Goal: Information Seeking & Learning: Find specific fact

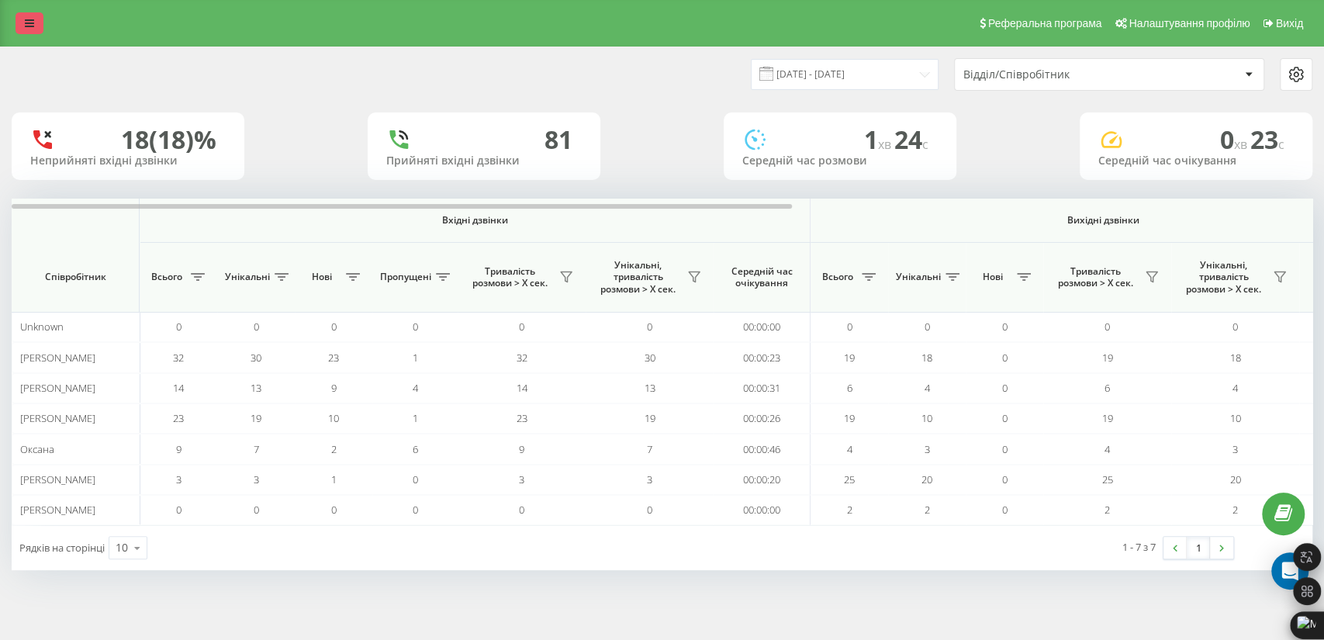
click at [36, 21] on link at bounding box center [30, 23] width 28 height 22
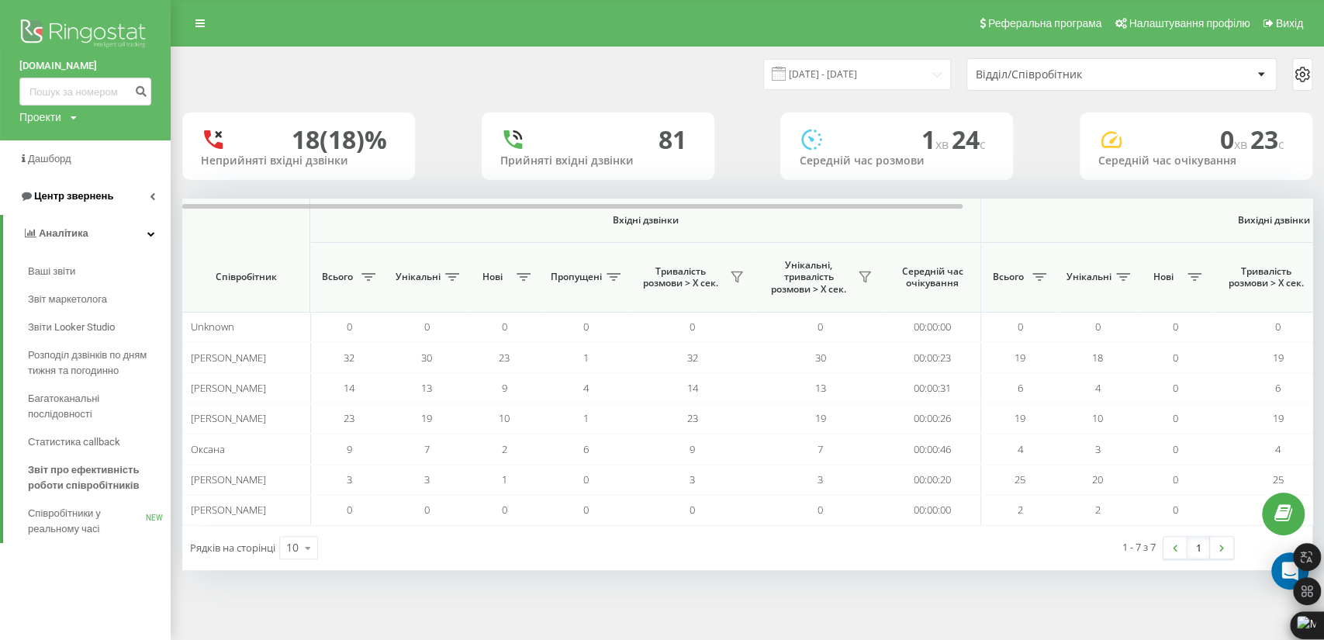
click at [63, 195] on span "Центр звернень" at bounding box center [73, 196] width 79 height 12
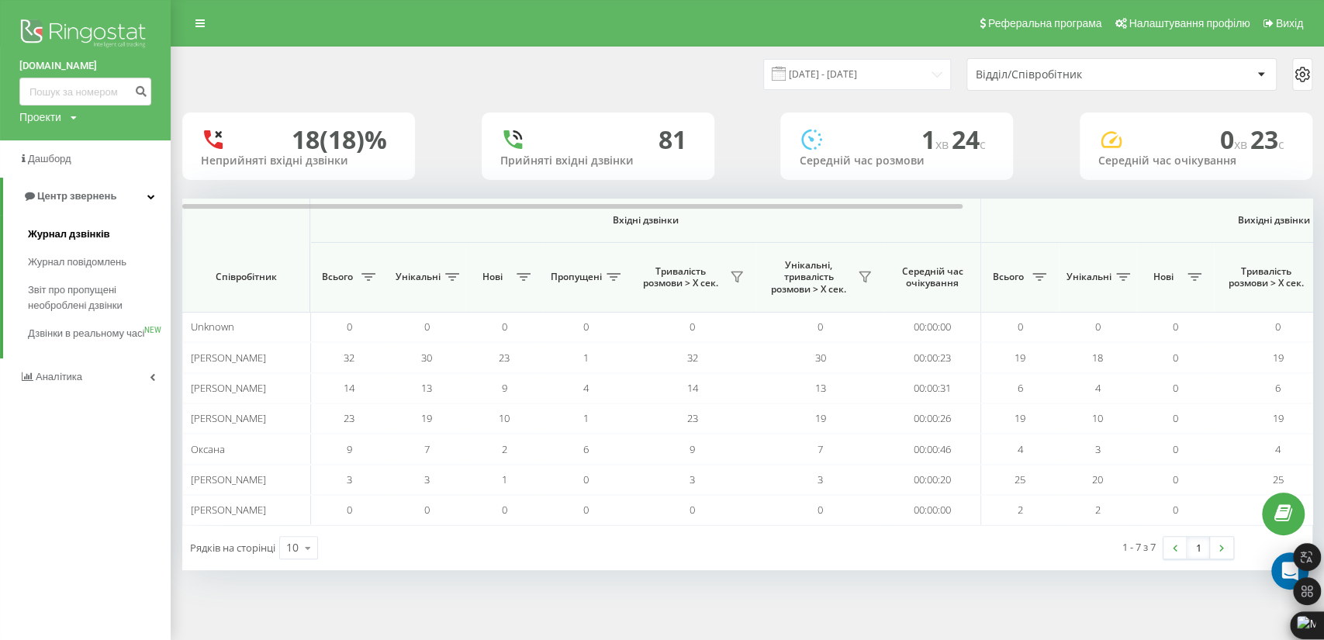
click at [75, 231] on span "Журнал дзвінків" at bounding box center [69, 235] width 82 height 16
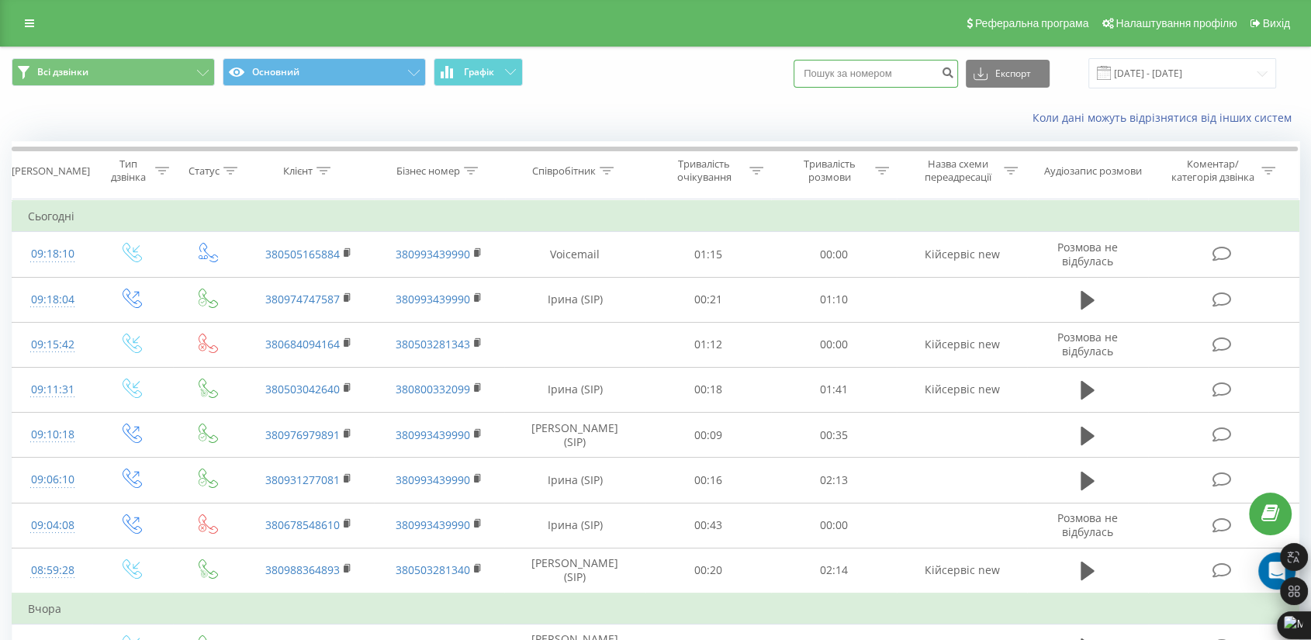
click at [881, 74] on input at bounding box center [876, 74] width 164 height 28
type input "0678548610"
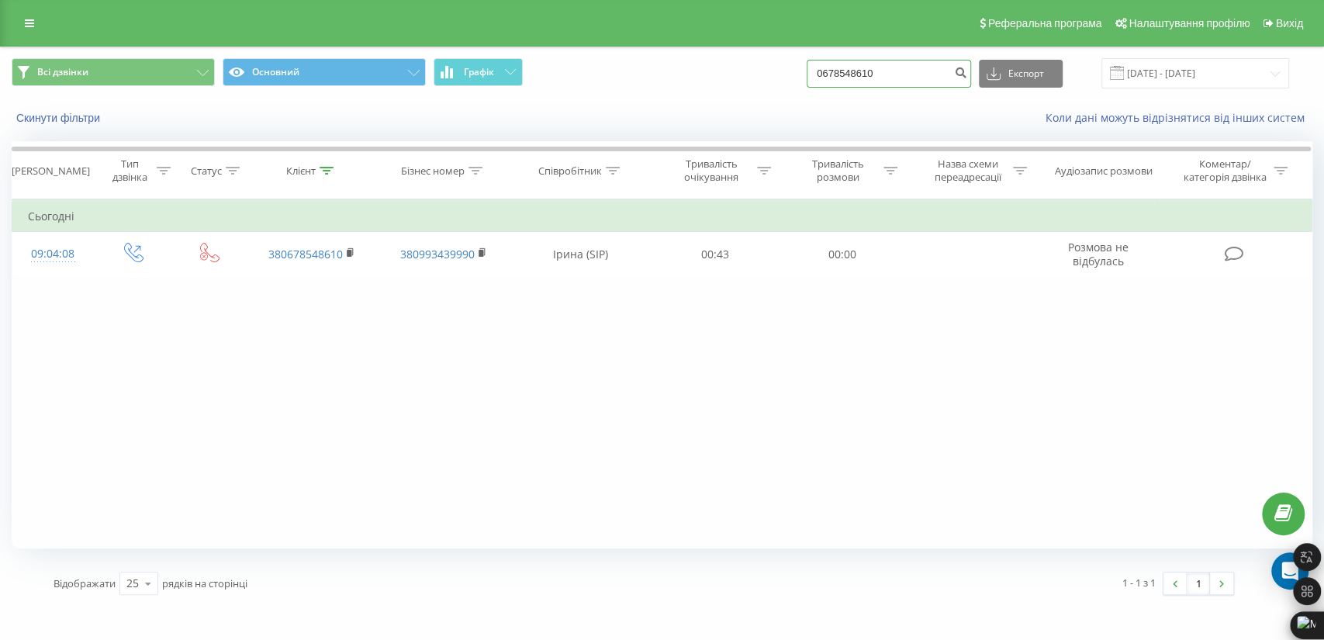
drag, startPoint x: 908, startPoint y: 70, endPoint x: 829, endPoint y: 48, distance: 82.1
click at [829, 48] on div "Всі дзвінки Основний Графік 0678548610 Експорт .csv .xls .xlsx 23.06.2025 - 23.…" at bounding box center [662, 73] width 1323 height 52
paste input "86949998"
type input "0686949998"
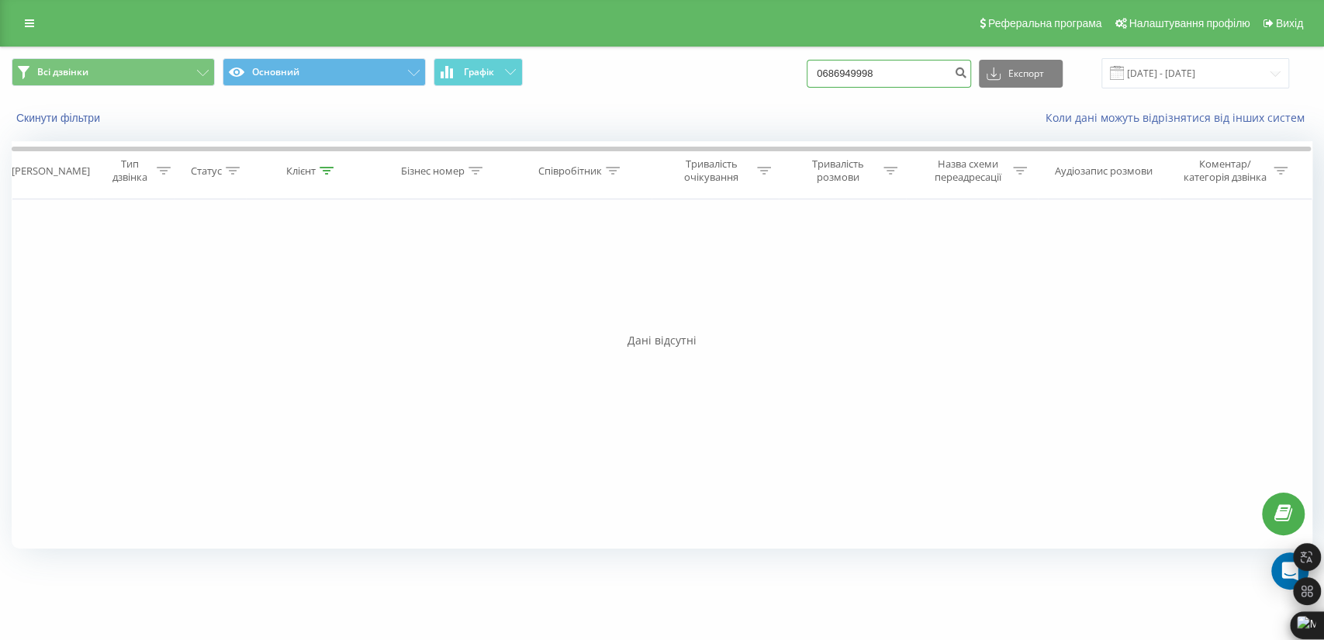
drag, startPoint x: 908, startPoint y: 80, endPoint x: 817, endPoint y: 78, distance: 90.8
click at [817, 78] on div "Всі дзвінки Основний Графік 0686949998 Експорт .csv .xls .xlsx 23.06.2025 - 23.…" at bounding box center [662, 73] width 1301 height 30
paste input "36149424"
type input "0636149424"
click at [24, 19] on link at bounding box center [30, 23] width 28 height 22
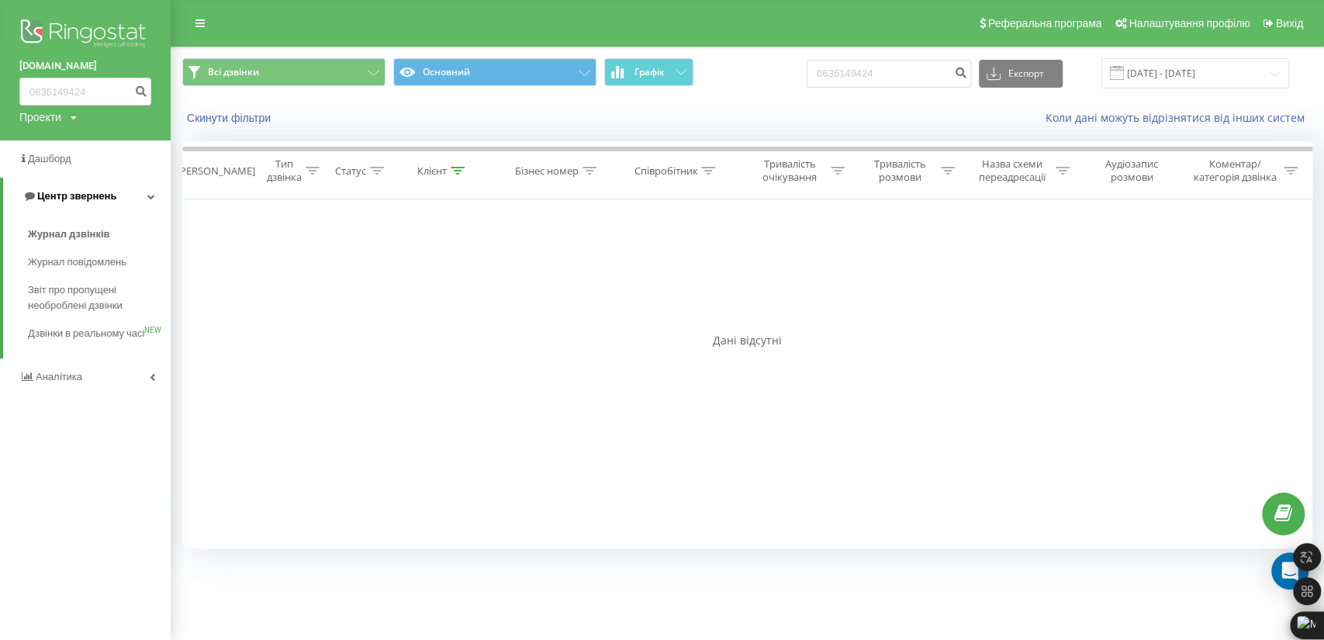
click at [106, 193] on span "Центр звернень" at bounding box center [76, 196] width 79 height 12
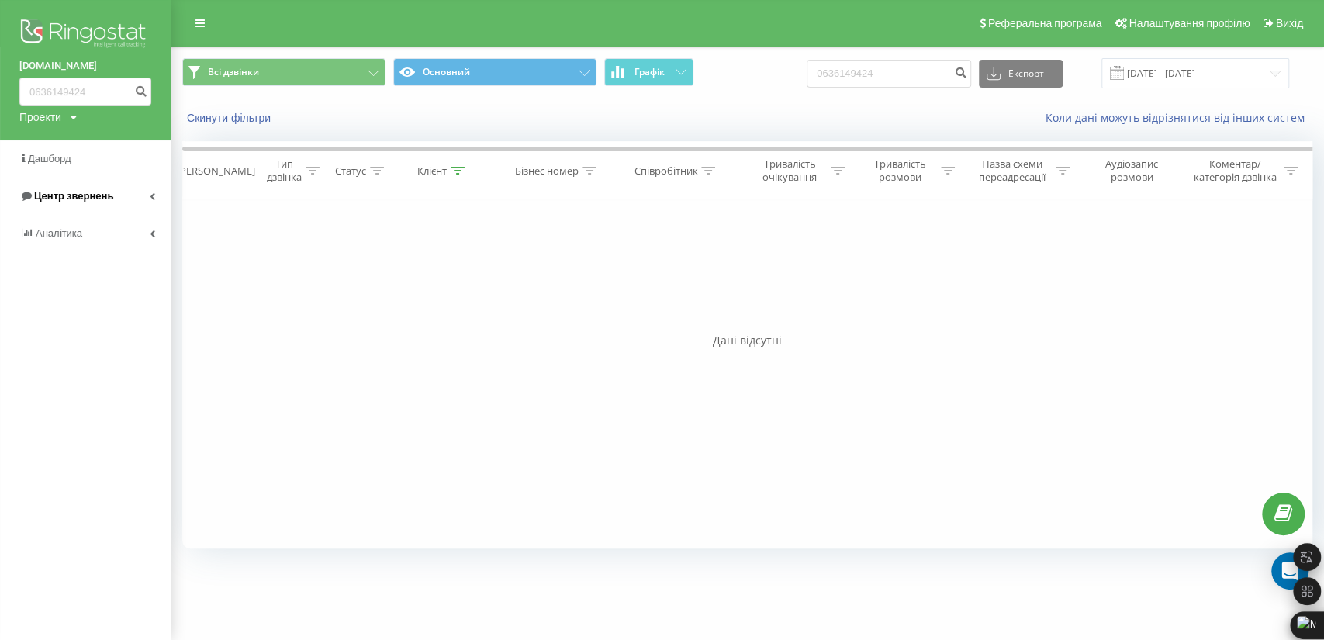
click at [106, 193] on span "Центр звернень" at bounding box center [73, 196] width 79 height 12
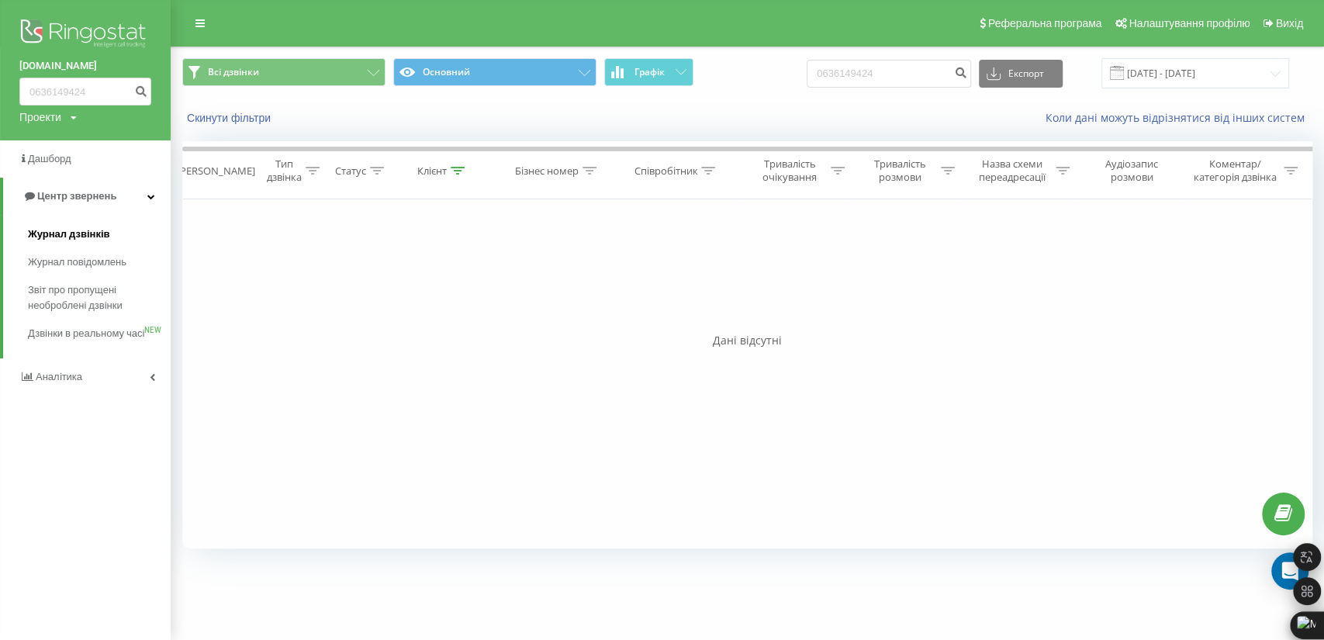
click at [70, 241] on span "Журнал дзвінків" at bounding box center [69, 235] width 82 height 16
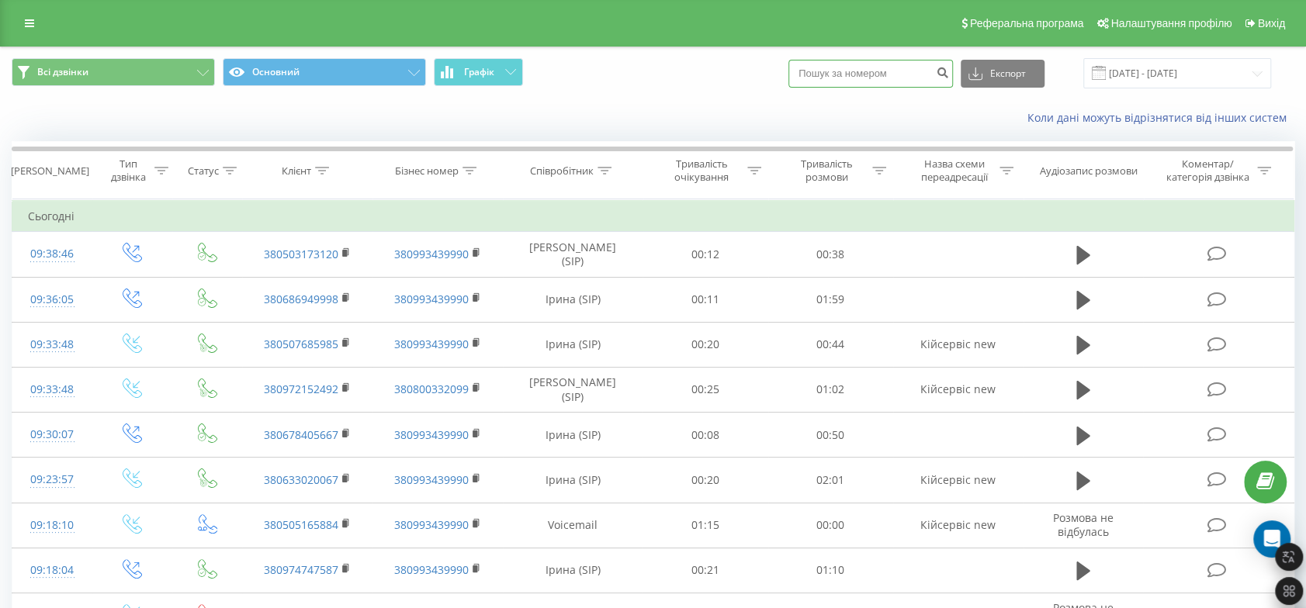
paste input "380636149424"
drag, startPoint x: 833, startPoint y: 74, endPoint x: 774, endPoint y: 85, distance: 59.2
click at [787, 74] on div "Всі дзвінки Основний Графік 380636149424 Експорт .csv .xls .xlsx 23.08.2025 - 2…" at bounding box center [653, 73] width 1283 height 30
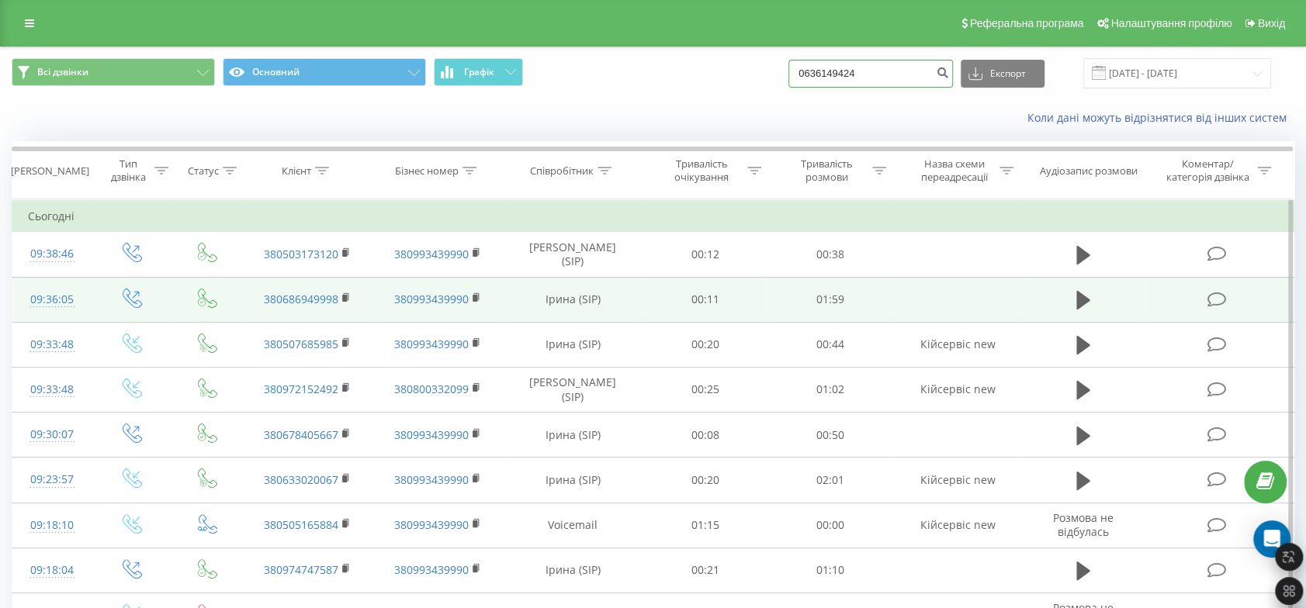
type input "0636149424"
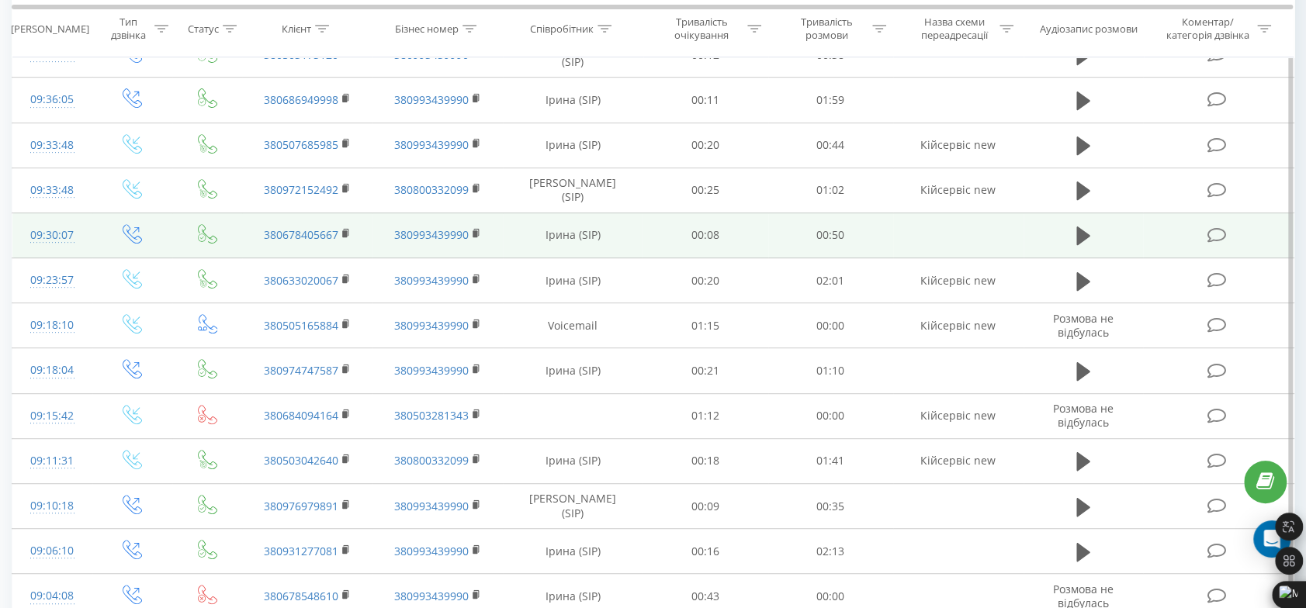
scroll to position [517, 0]
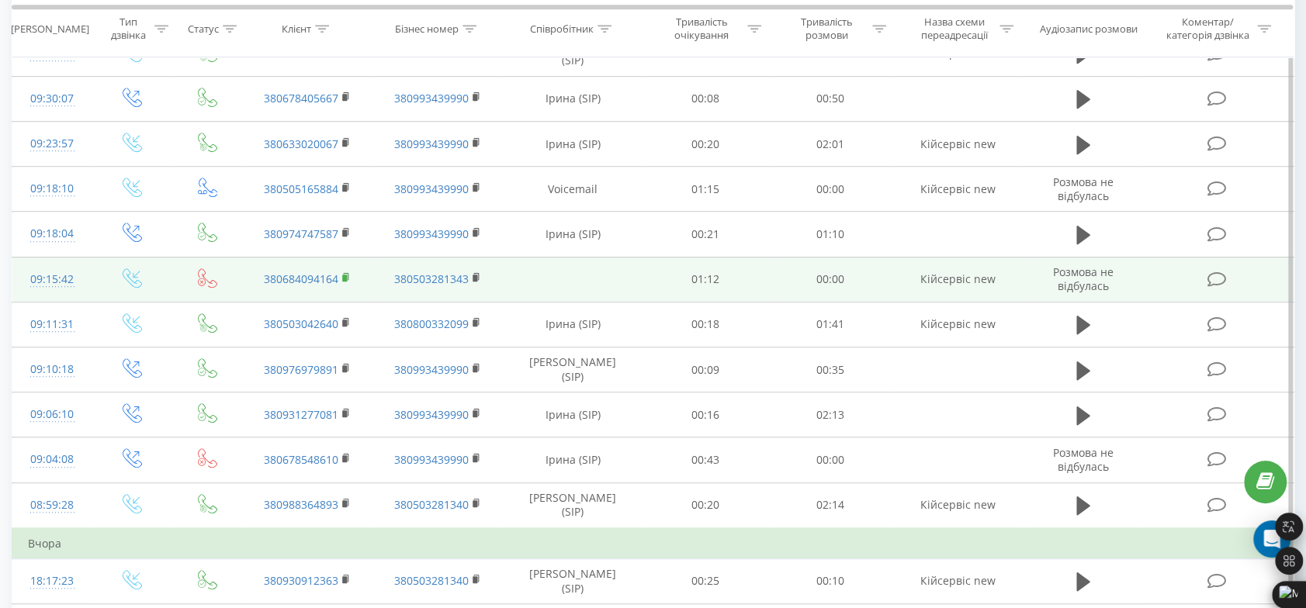
click at [346, 278] on rect at bounding box center [344, 278] width 5 height 7
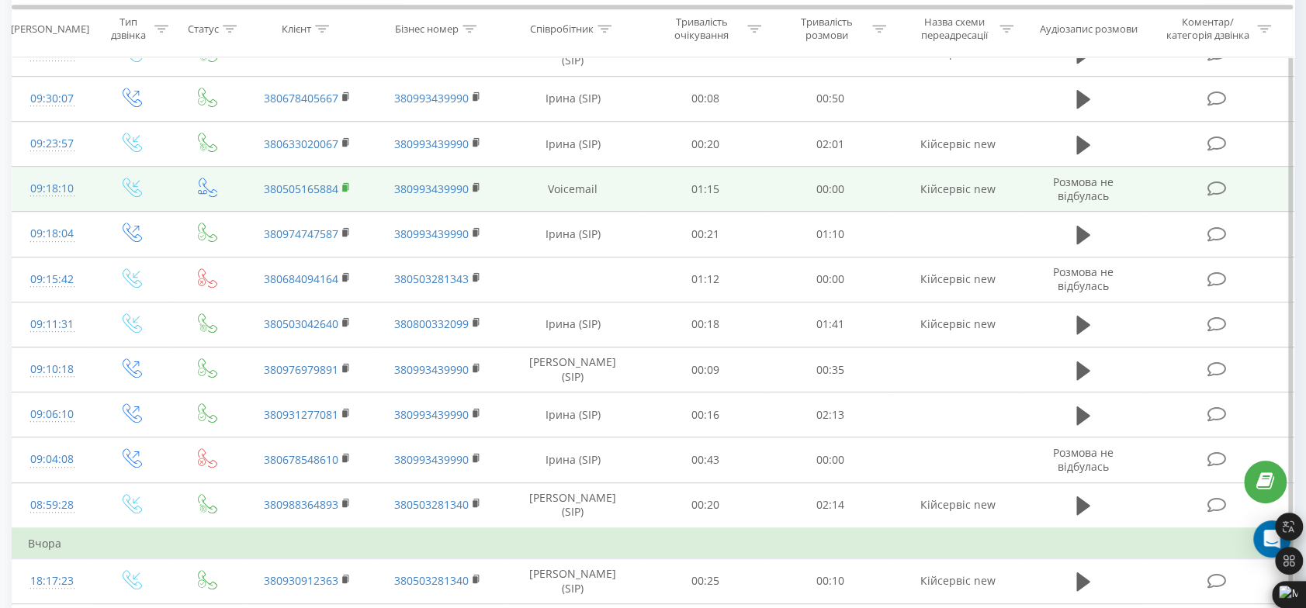
click at [345, 185] on rect at bounding box center [344, 188] width 5 height 7
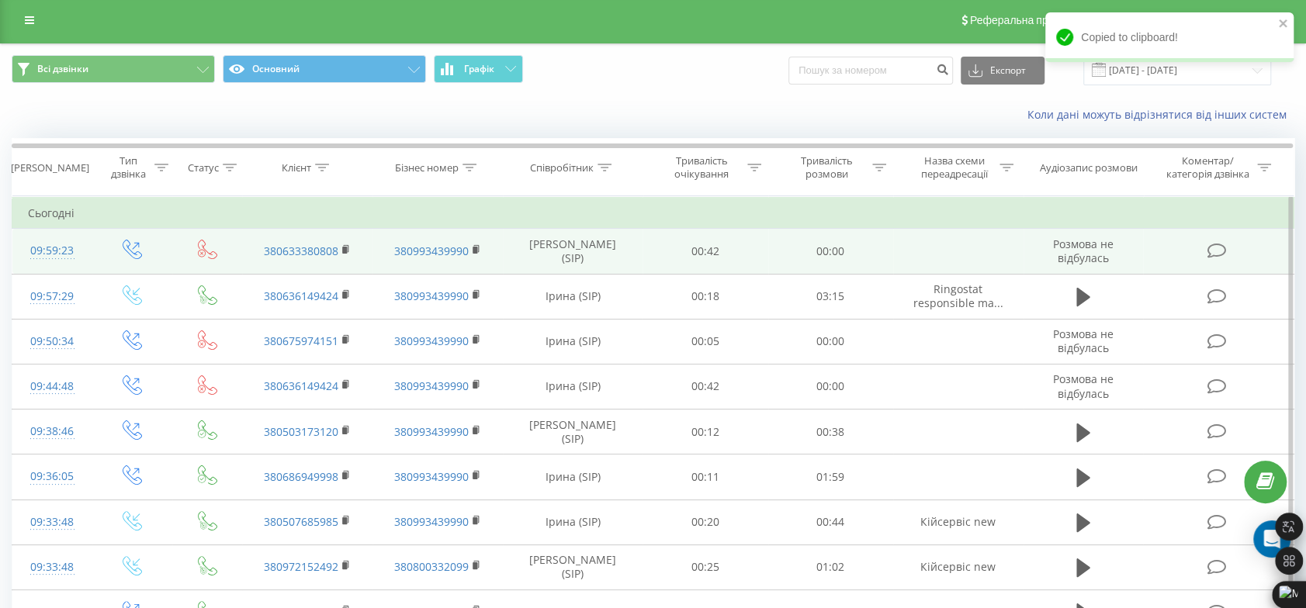
scroll to position [0, 0]
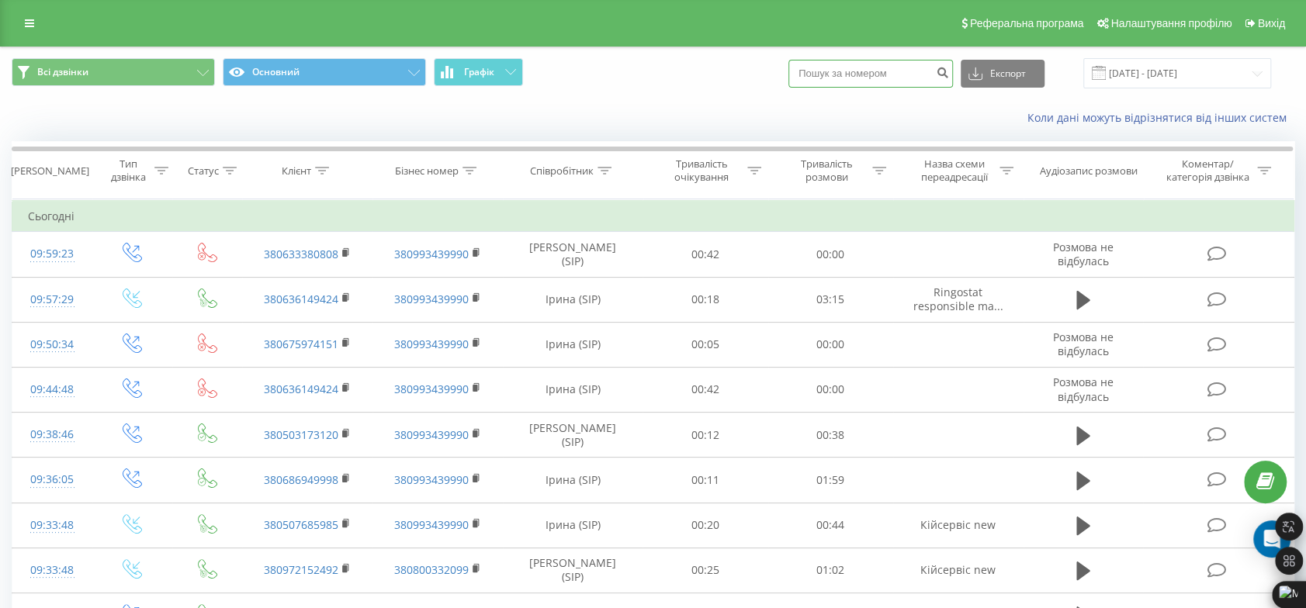
paste input "380505165884"
type input "380505165884"
click at [949, 71] on icon "submit" at bounding box center [942, 70] width 13 height 9
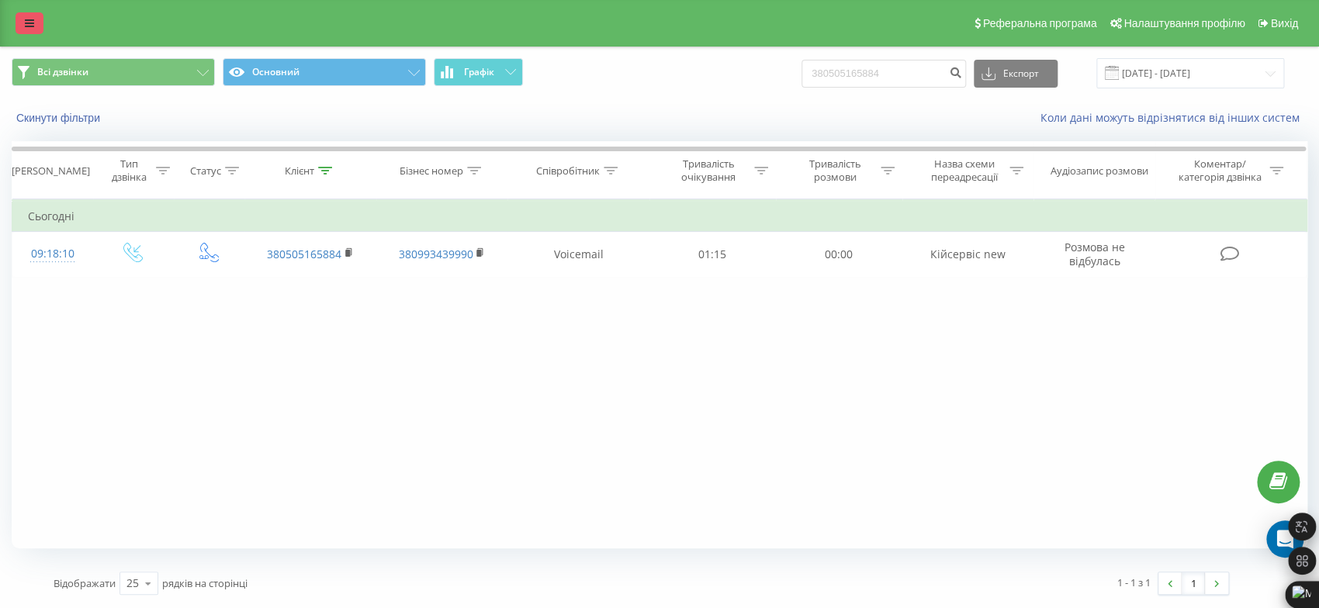
click at [29, 21] on icon at bounding box center [29, 23] width 9 height 11
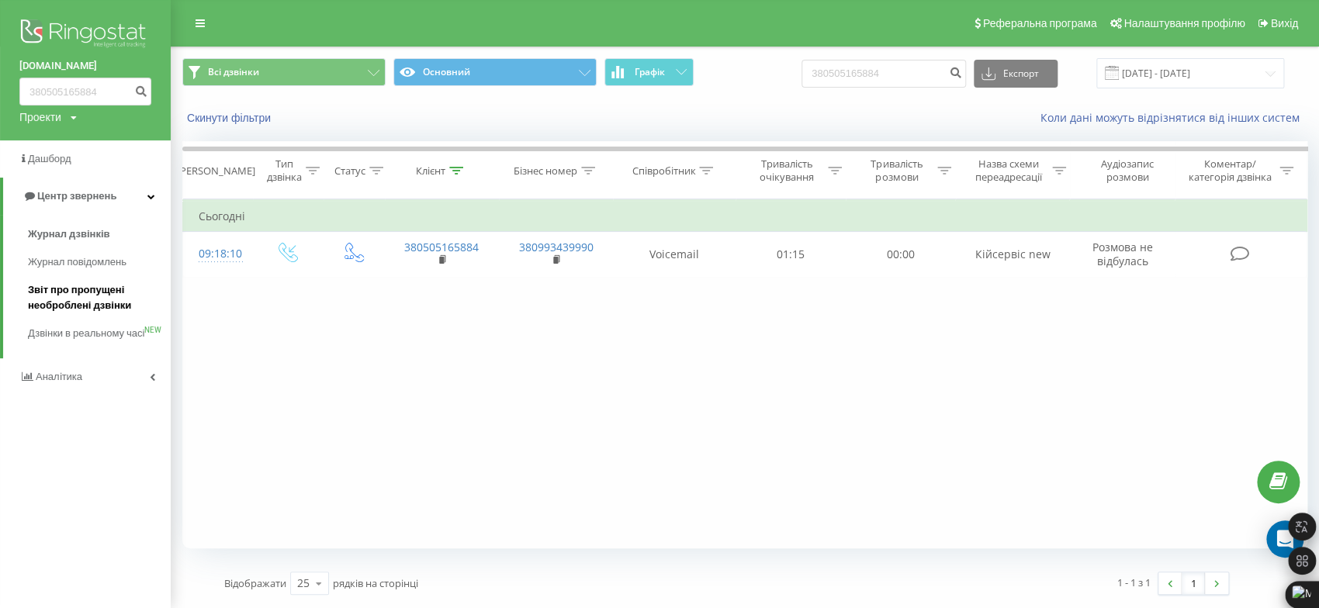
click at [71, 298] on span "Звіт про пропущені необроблені дзвінки" at bounding box center [95, 297] width 135 height 31
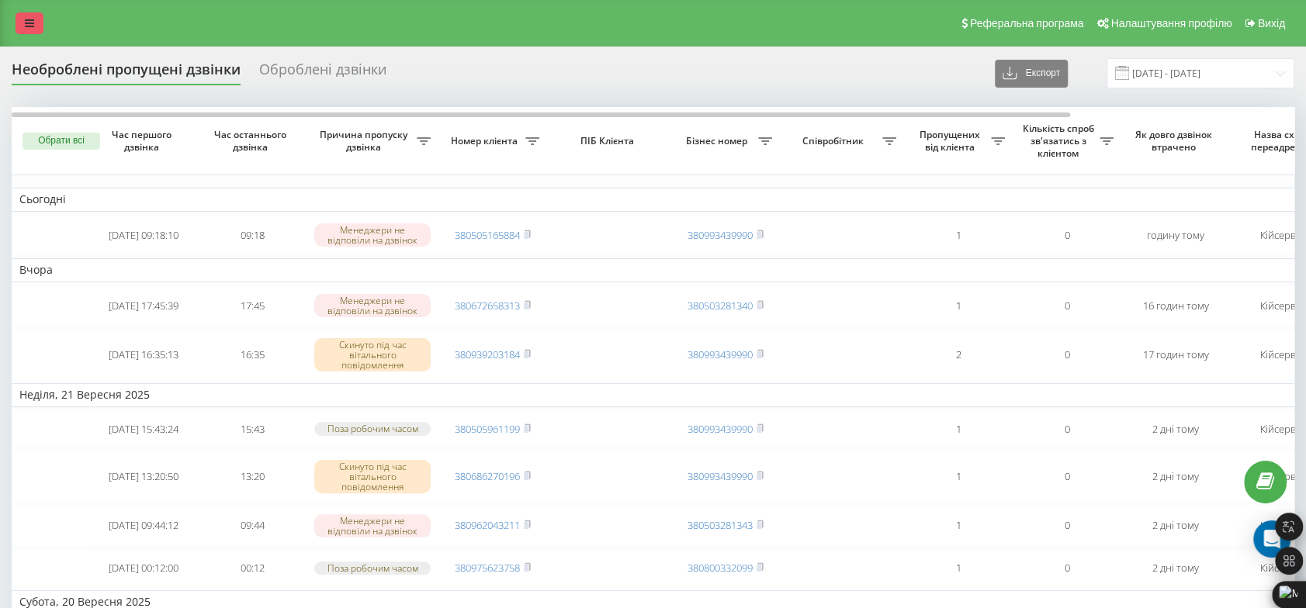
click at [36, 16] on link at bounding box center [30, 23] width 28 height 22
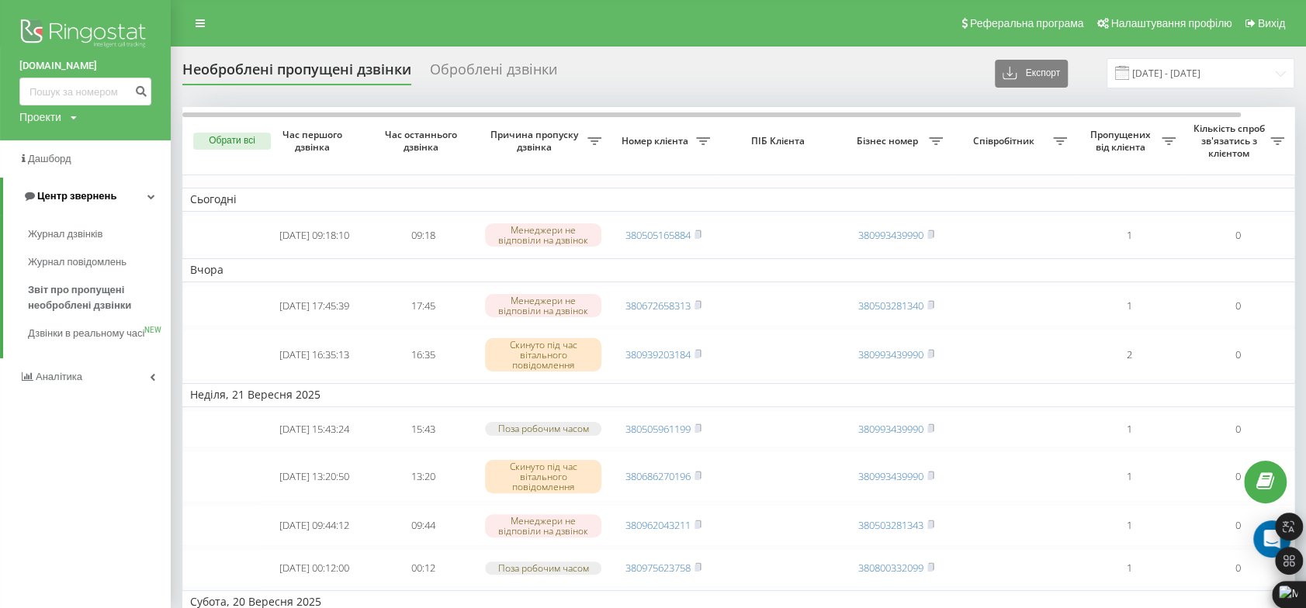
click at [82, 202] on span "Центр звернень" at bounding box center [76, 196] width 79 height 12
click at [85, 200] on span "Центр звернень" at bounding box center [73, 196] width 79 height 12
click at [68, 234] on span "Журнал дзвінків" at bounding box center [69, 235] width 82 height 16
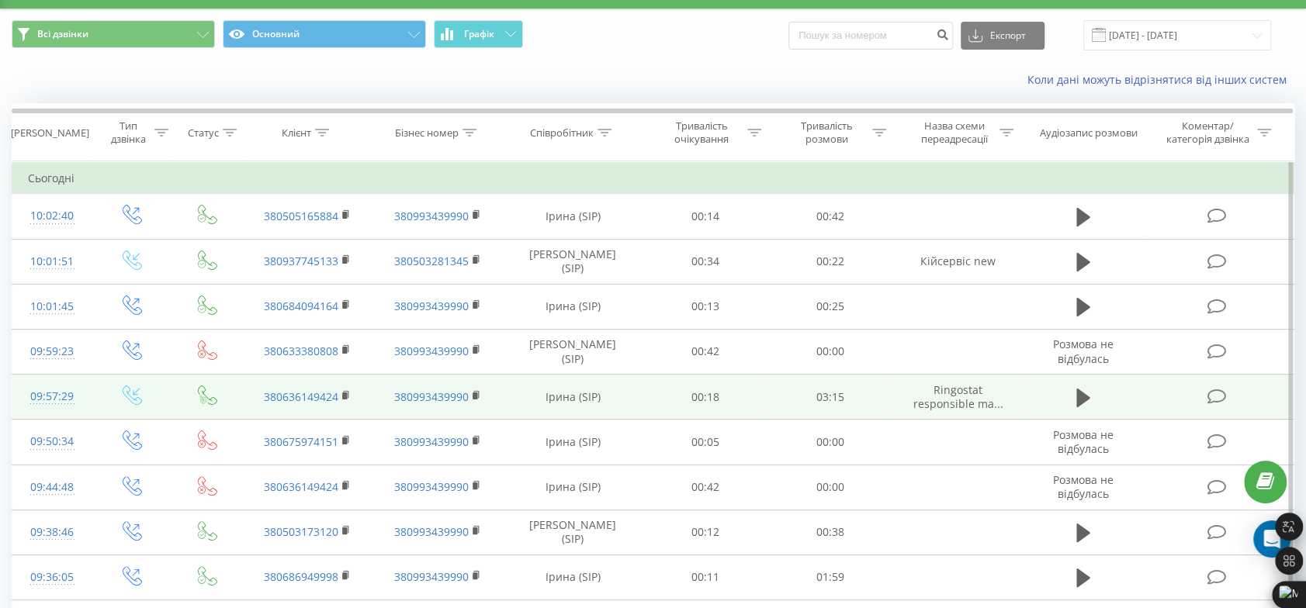
scroll to position [86, 0]
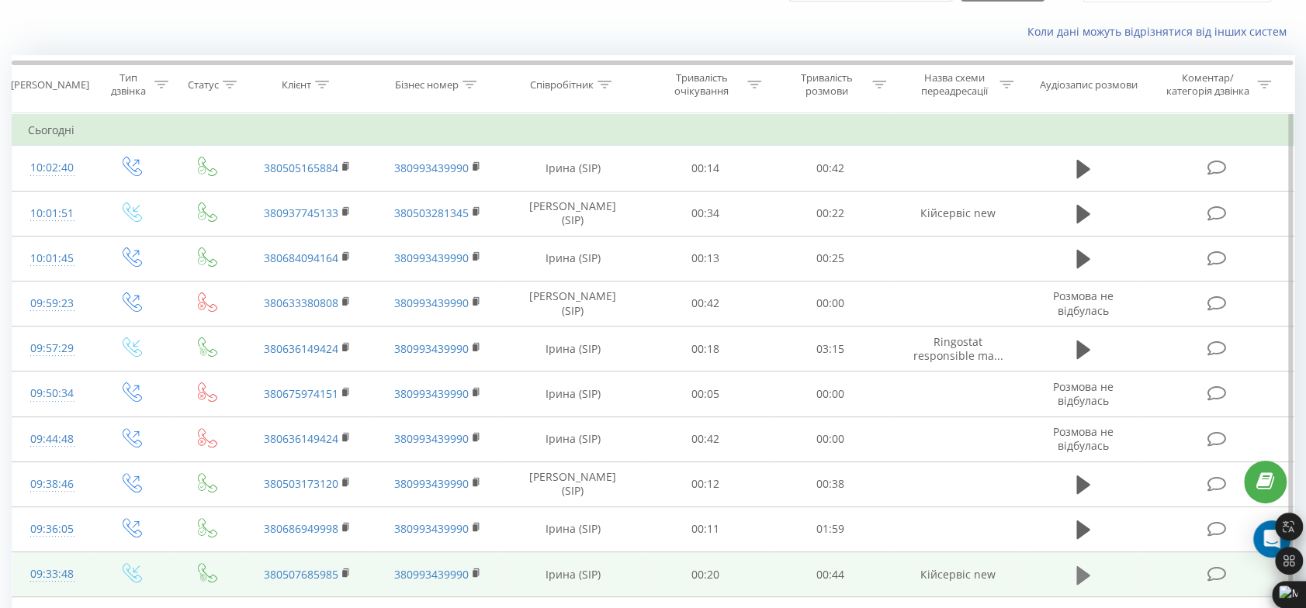
click at [1082, 582] on icon at bounding box center [1083, 576] width 14 height 22
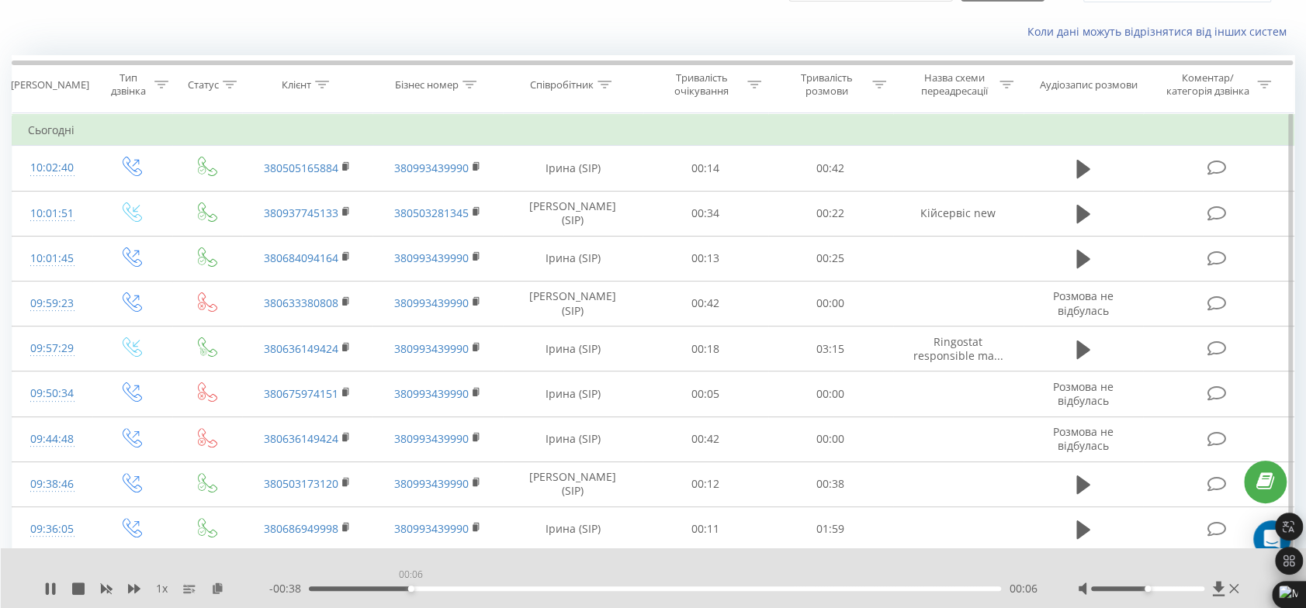
click at [410, 587] on div "00:06" at bounding box center [655, 589] width 692 height 5
click at [1233, 588] on icon at bounding box center [1233, 588] width 9 height 9
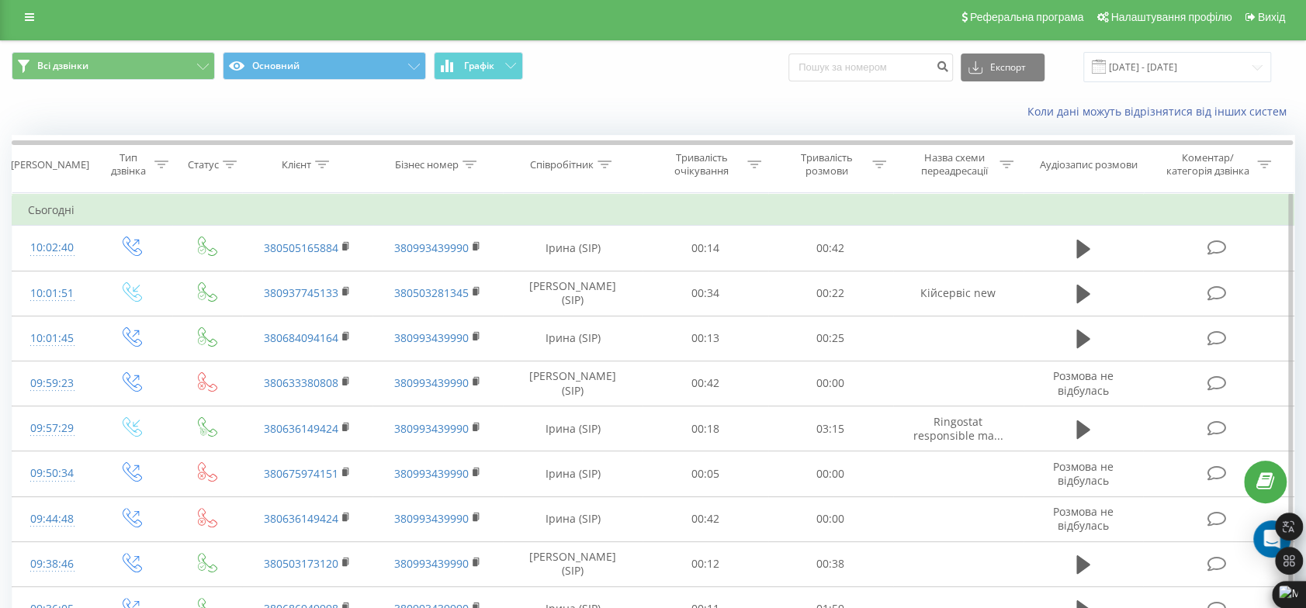
scroll to position [0, 0]
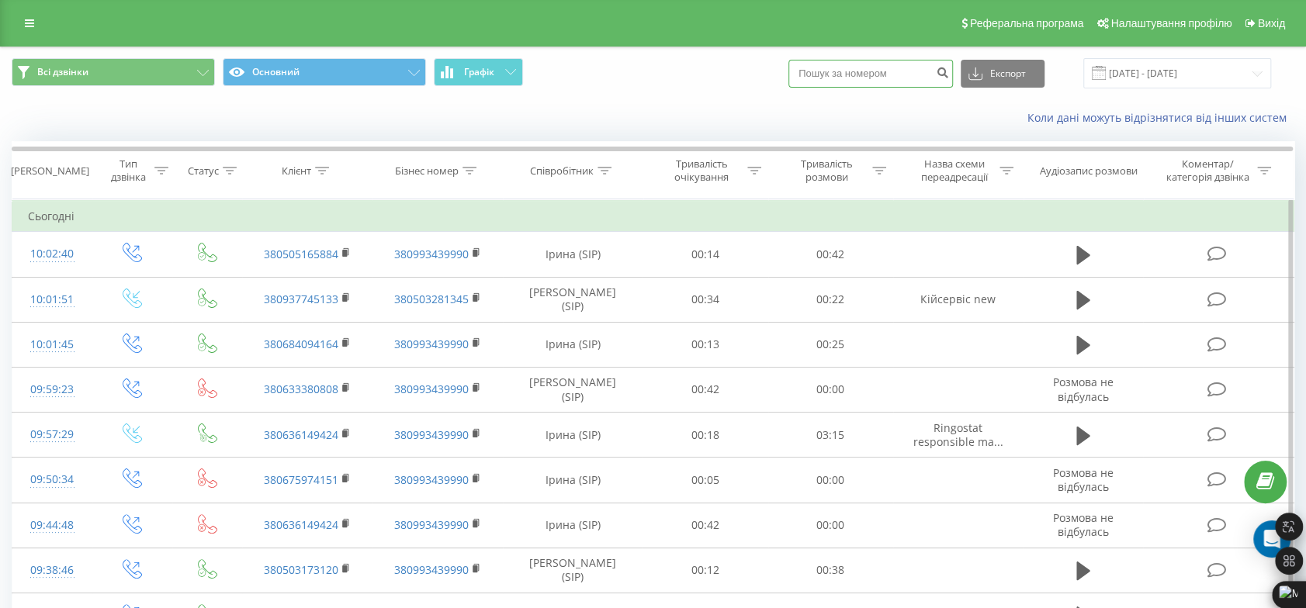
click at [898, 73] on input at bounding box center [870, 74] width 164 height 28
paste input "0636149424"
type input "0636149424"
click at [949, 74] on icon "submit" at bounding box center [942, 70] width 13 height 9
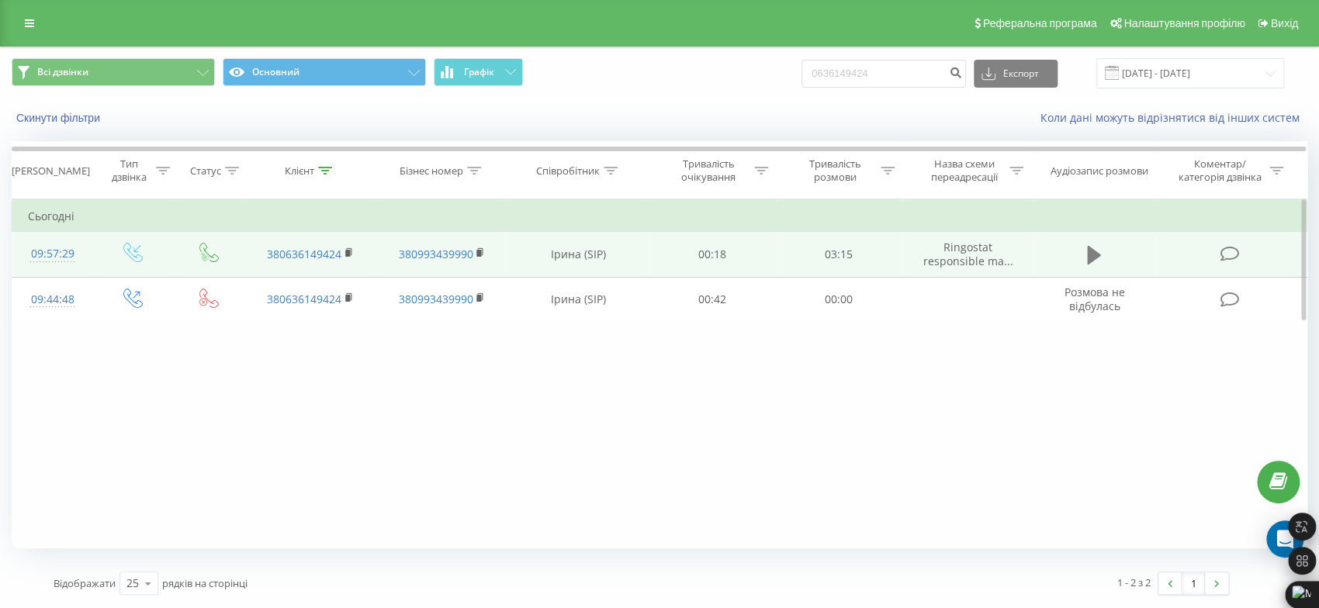
click at [1091, 256] on icon at bounding box center [1094, 255] width 14 height 19
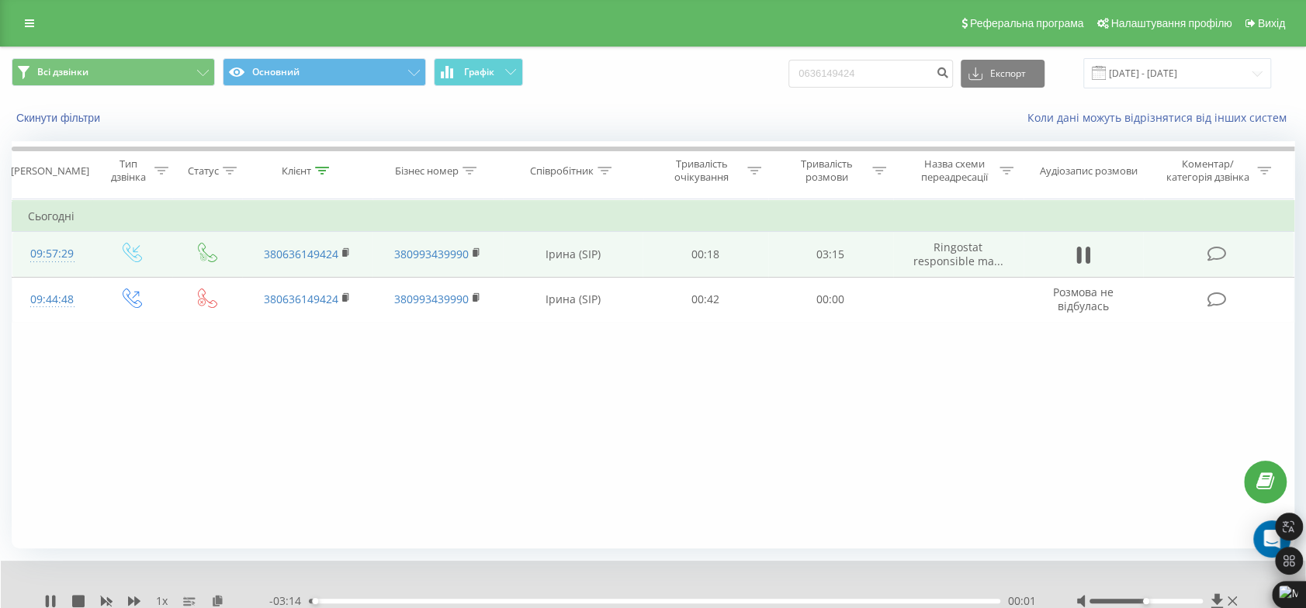
click at [342, 601] on div "00:01" at bounding box center [654, 601] width 691 height 5
click at [379, 601] on div "00:11" at bounding box center [654, 601] width 691 height 5
click at [1232, 598] on icon at bounding box center [1231, 601] width 9 height 12
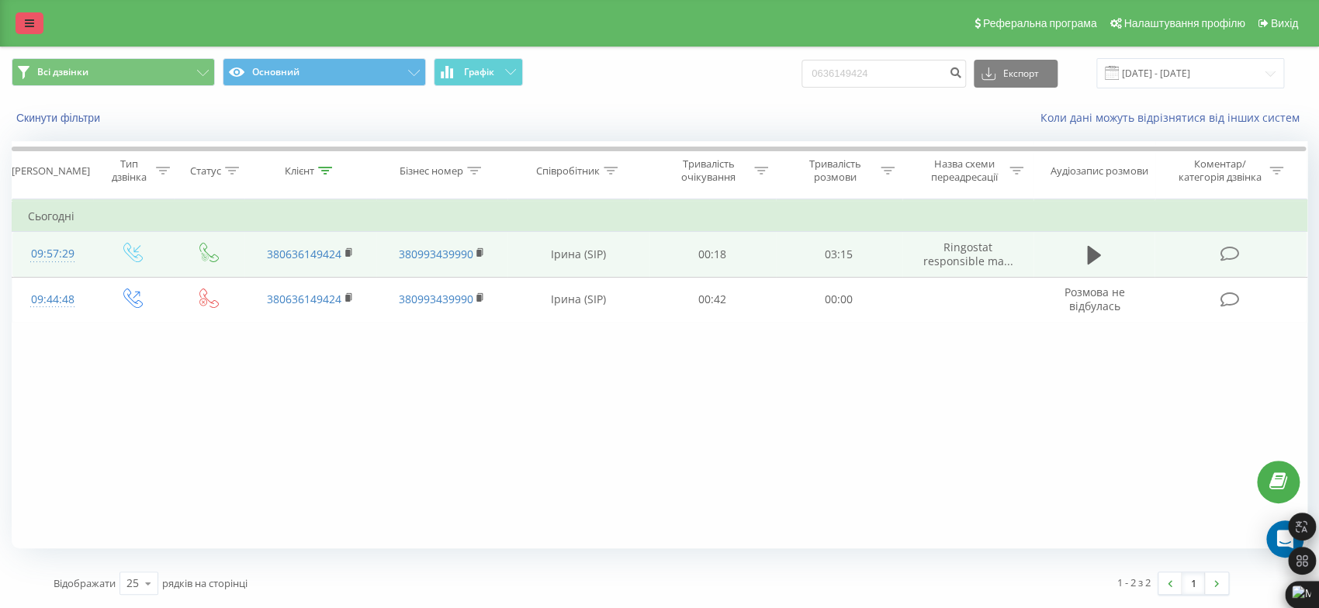
click at [26, 23] on icon at bounding box center [29, 23] width 9 height 11
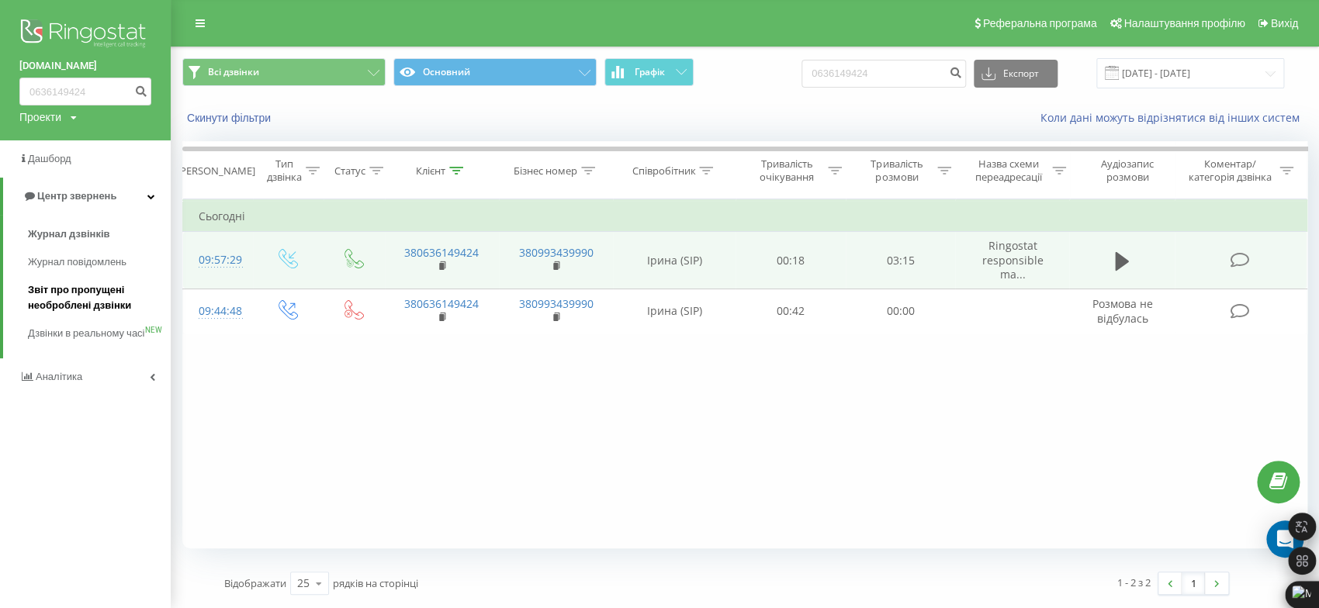
click at [112, 299] on span "Звіт про пропущені необроблені дзвінки" at bounding box center [95, 297] width 135 height 31
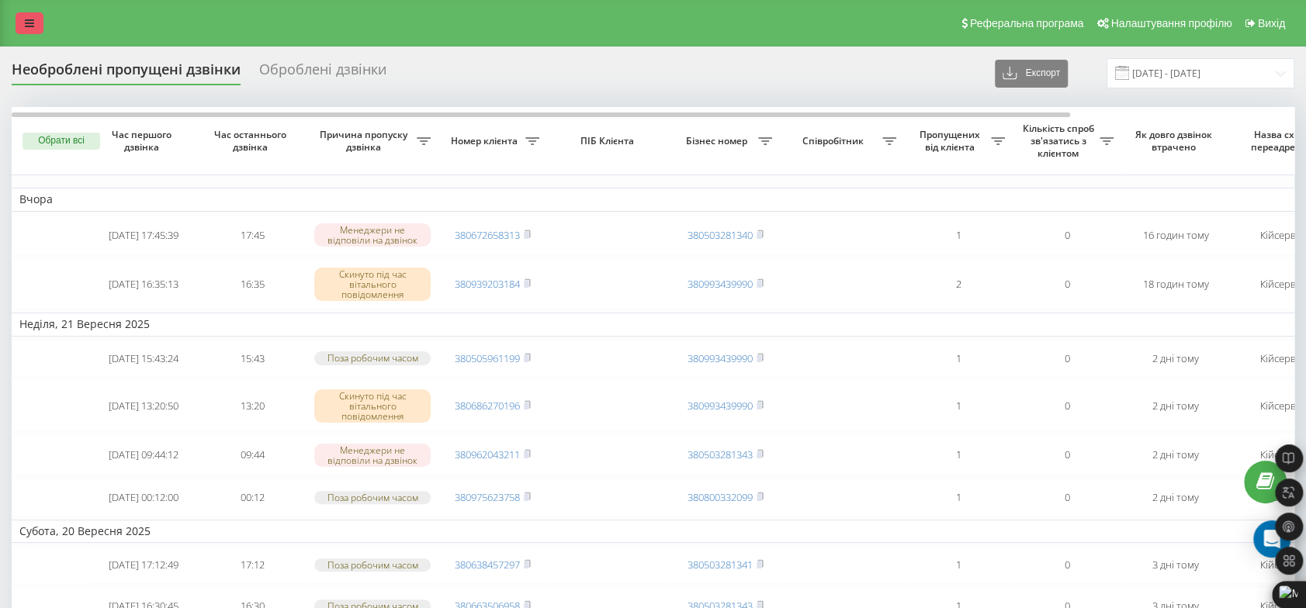
click at [31, 18] on icon at bounding box center [29, 23] width 9 height 11
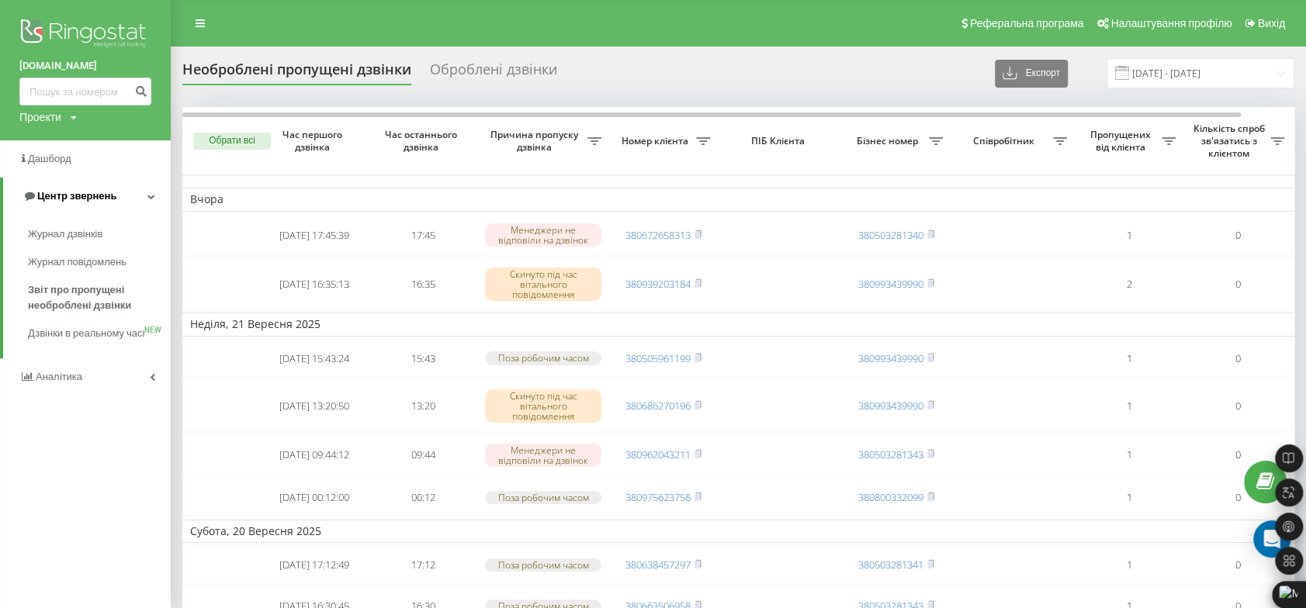
click at [85, 202] on span "Центр звернень" at bounding box center [76, 196] width 79 height 12
click at [85, 202] on span "Центр звернень" at bounding box center [73, 196] width 79 height 12
click at [99, 233] on span "Журнал дзвінків" at bounding box center [69, 235] width 82 height 16
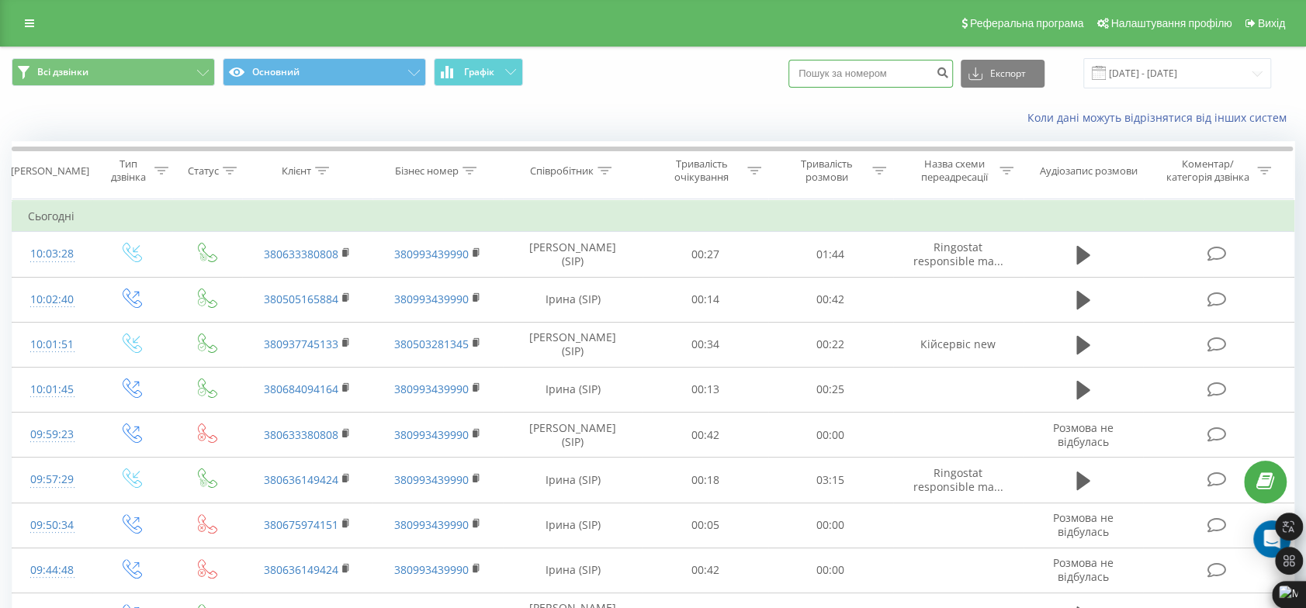
click at [884, 78] on input at bounding box center [870, 74] width 164 height 28
paste input "0633380808"
type input "0633380808"
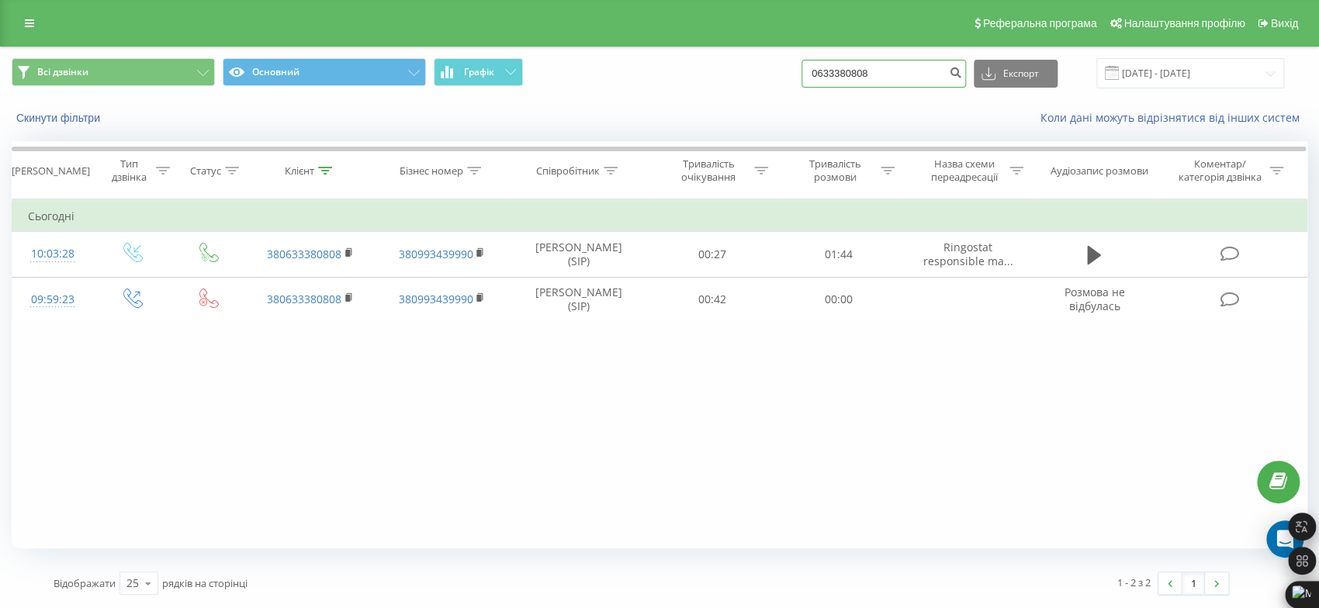
drag, startPoint x: 891, startPoint y: 70, endPoint x: 774, endPoint y: 73, distance: 117.2
click at [774, 73] on div "Всі дзвінки Основний Графік 0633380808 Експорт .csv .xls .xlsx [DATE] - [DATE]" at bounding box center [660, 73] width 1296 height 30
paste input "938435357"
type input "0938435357"
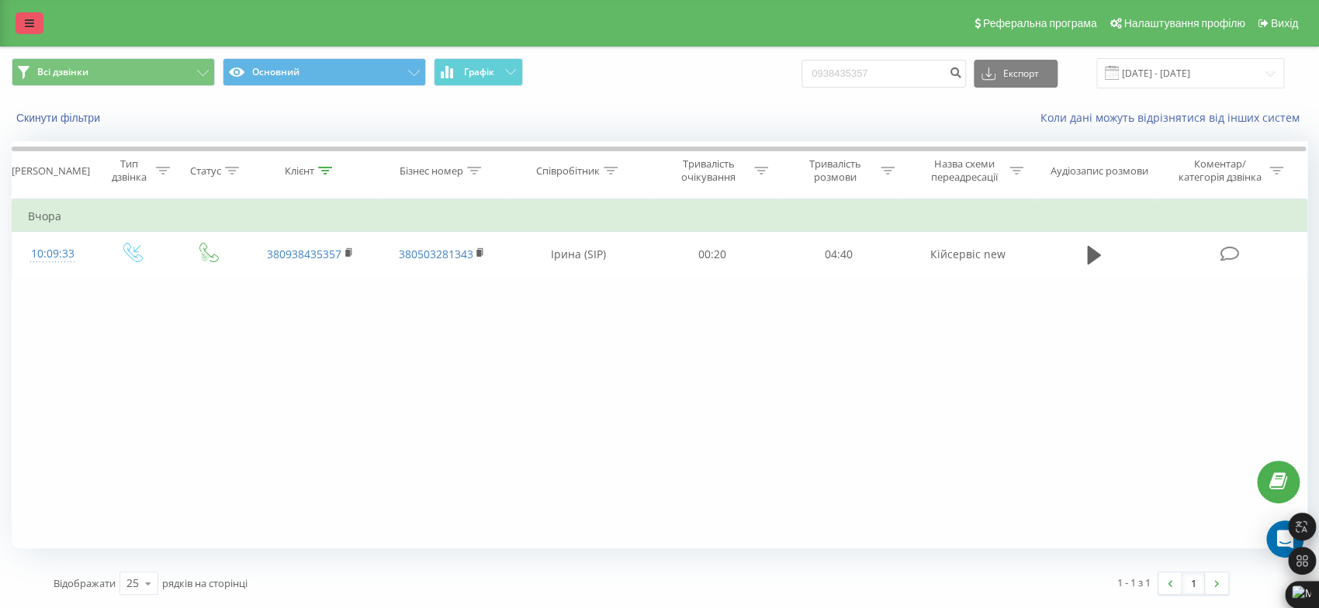
click at [29, 18] on icon at bounding box center [29, 23] width 9 height 11
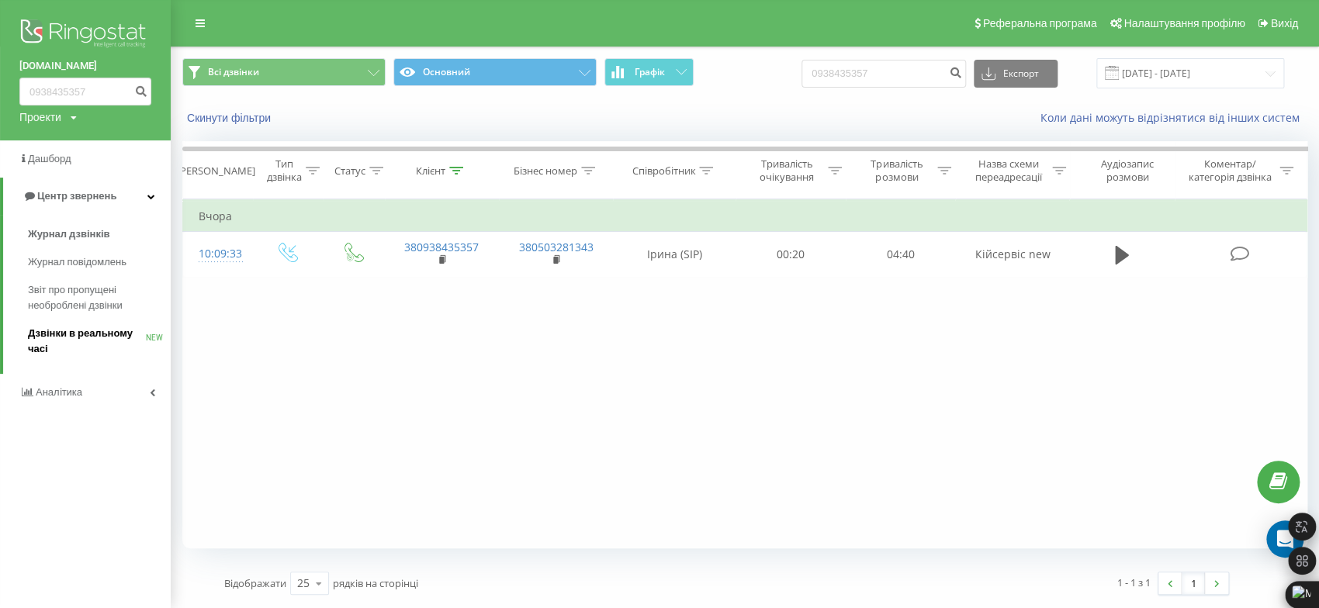
click at [117, 338] on span "Дзвінки в реальному часі" at bounding box center [87, 341] width 118 height 31
click at [47, 383] on span "Аналiтика" at bounding box center [61, 377] width 50 height 12
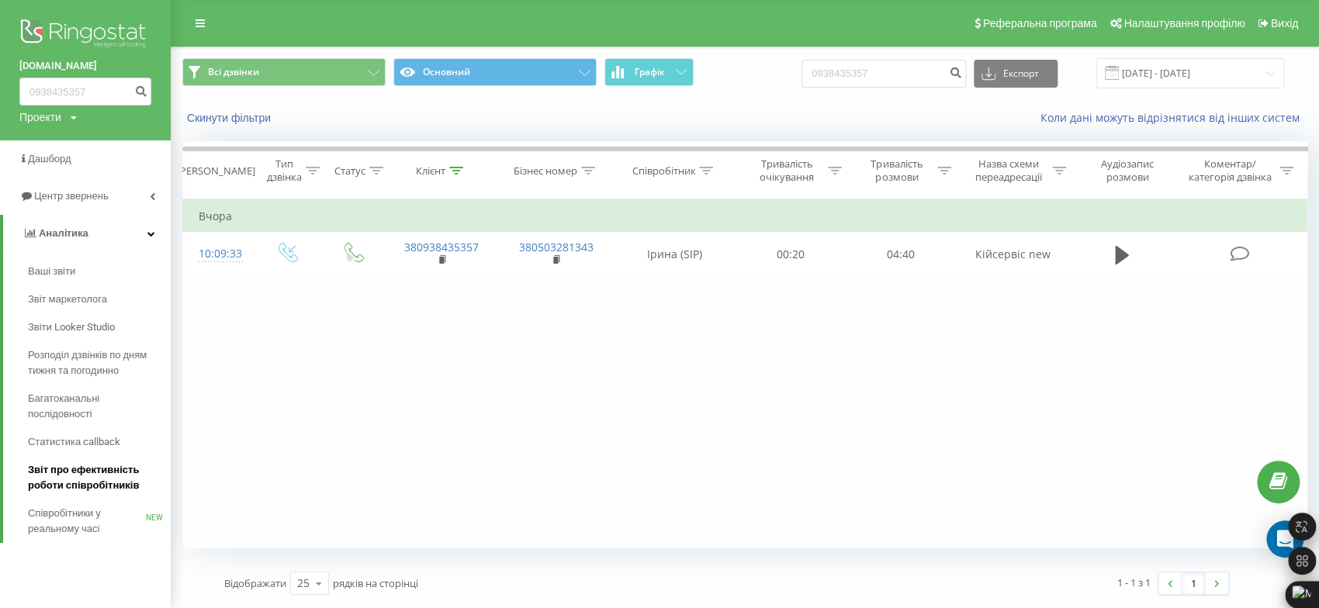
click at [95, 487] on span "Звіт про ефективність роботи співробітників" at bounding box center [95, 477] width 135 height 31
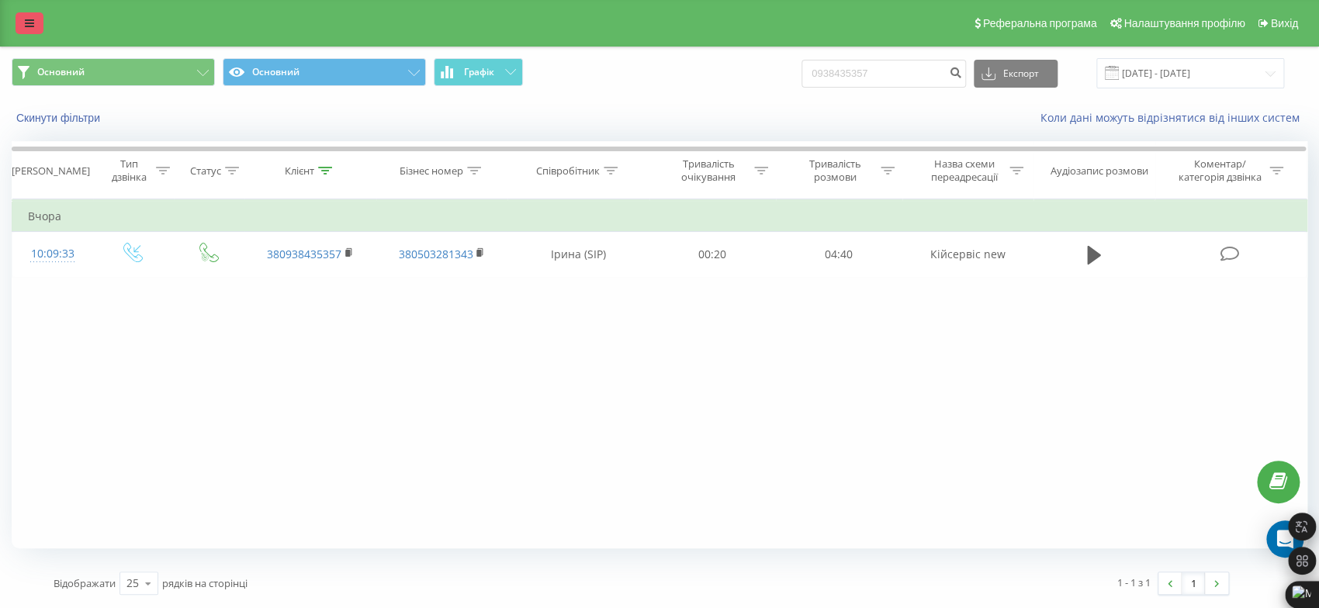
click at [18, 29] on link at bounding box center [30, 23] width 28 height 22
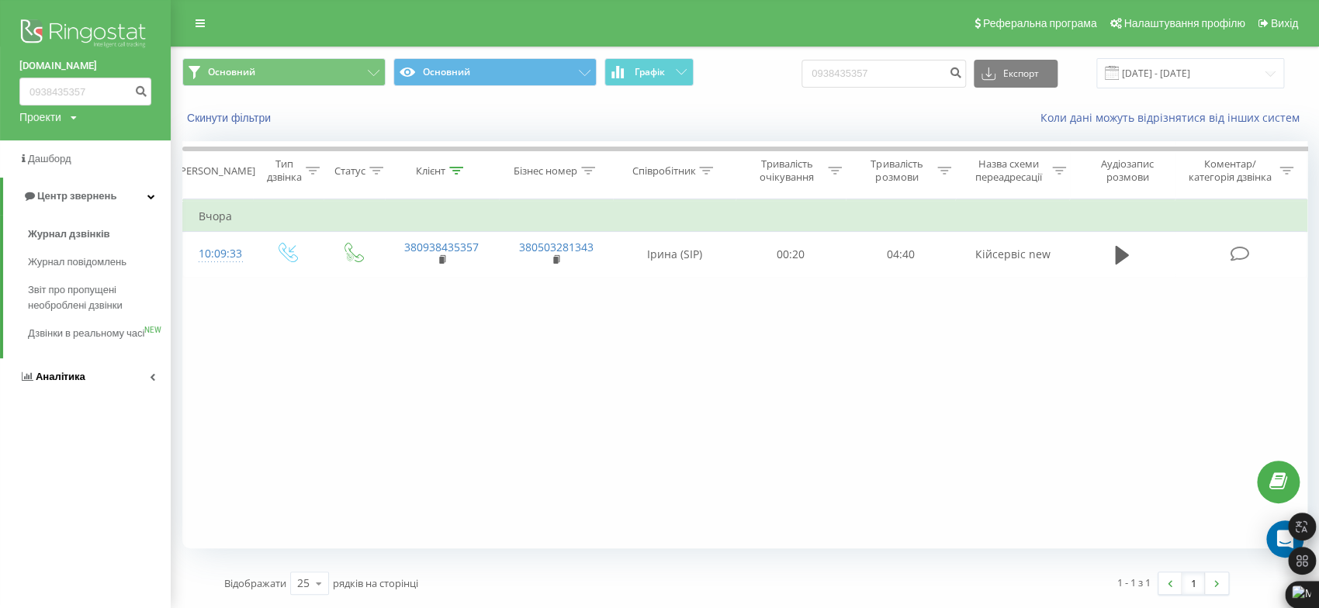
click at [54, 383] on span "Аналiтика" at bounding box center [61, 377] width 50 height 12
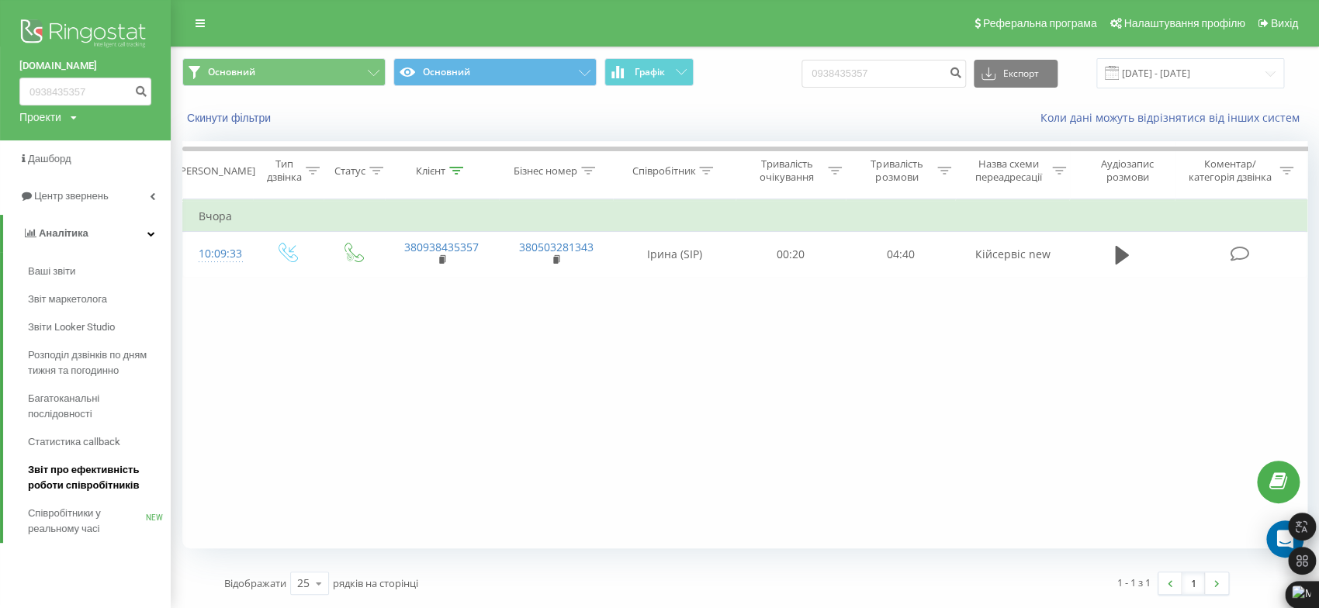
click at [87, 472] on span "Звіт про ефективність роботи співробітників" at bounding box center [95, 477] width 135 height 31
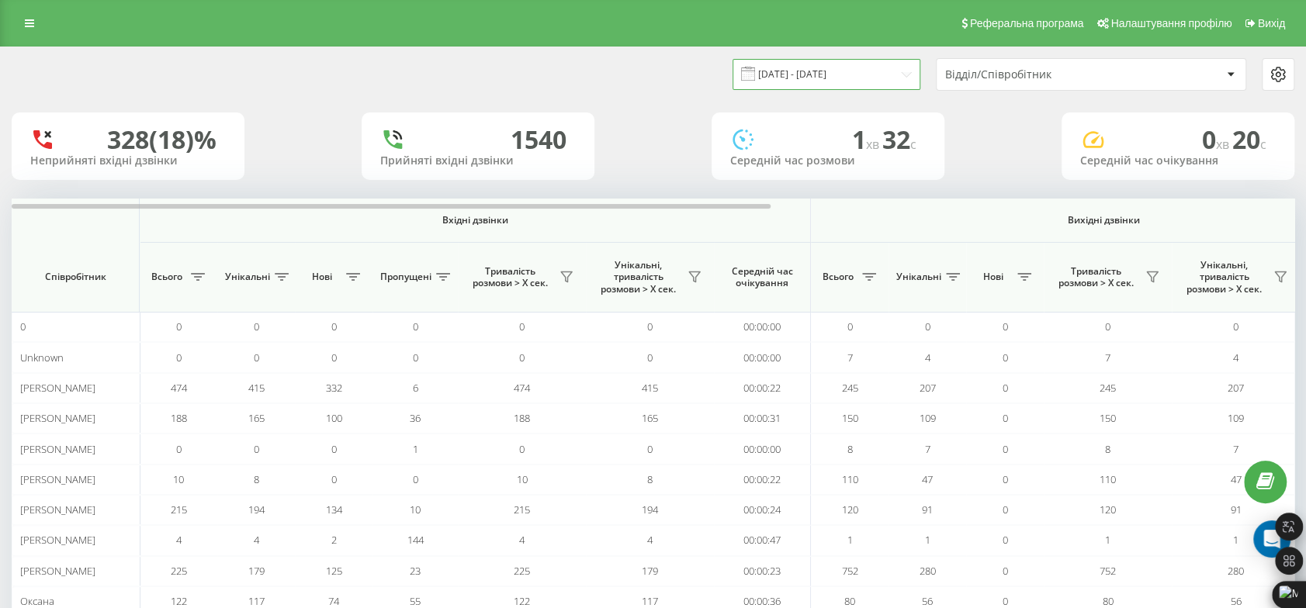
click at [850, 84] on input "[DATE] - [DATE]" at bounding box center [826, 74] width 188 height 30
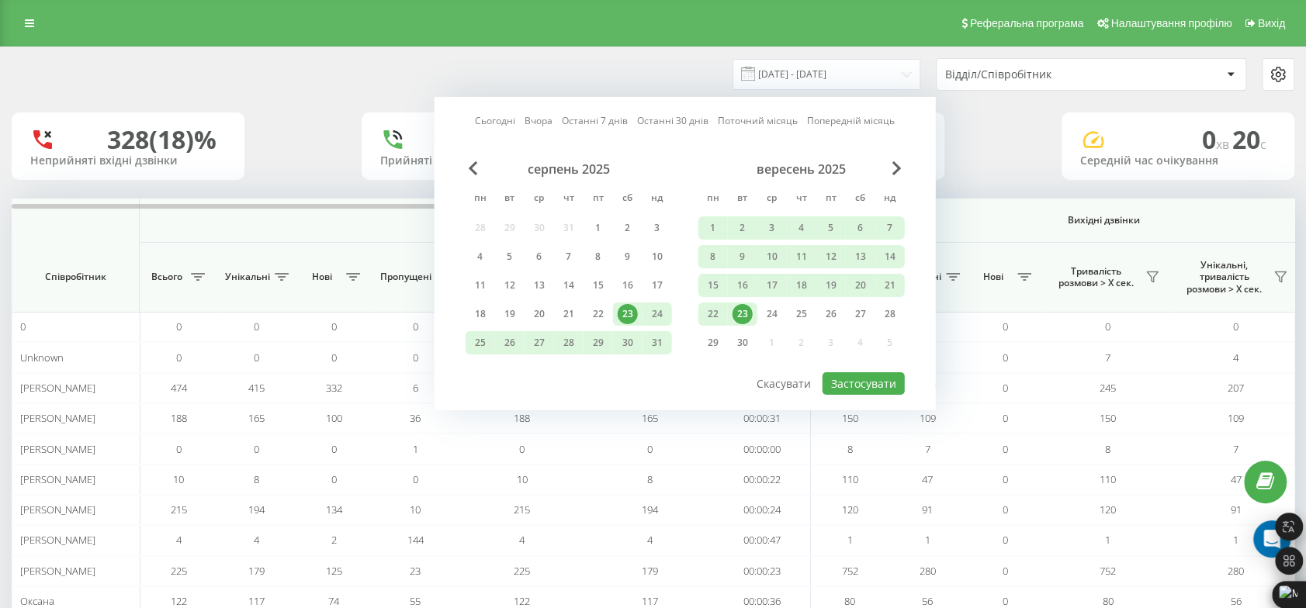
click at [740, 307] on div "23" at bounding box center [742, 314] width 20 height 20
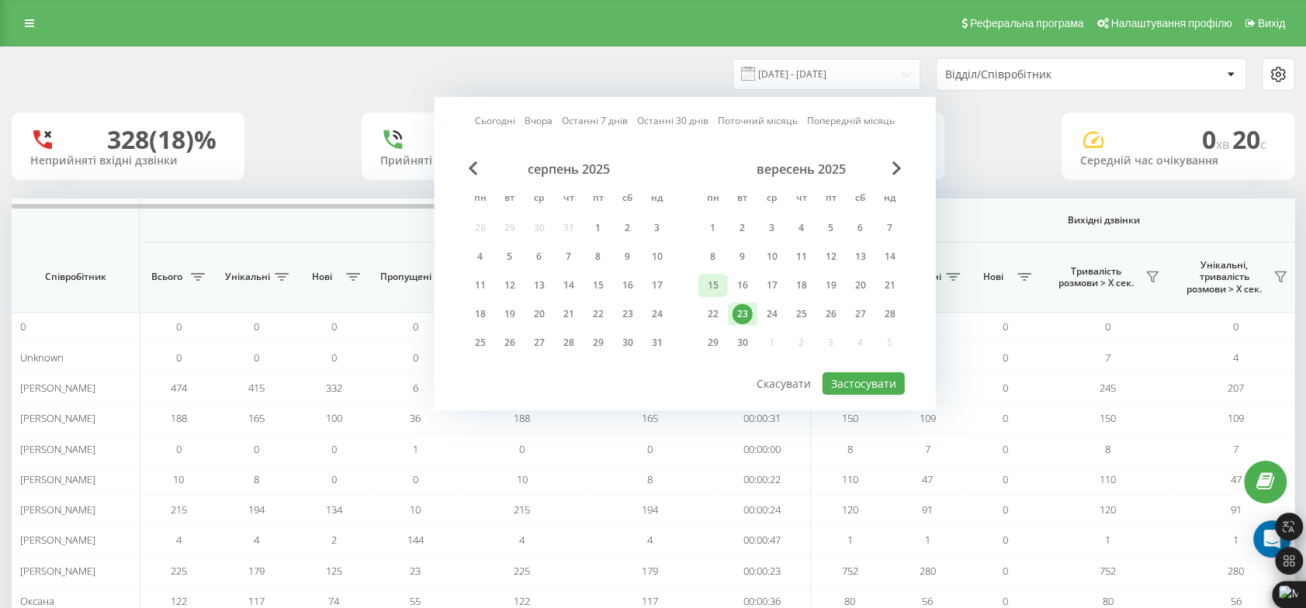
click at [715, 289] on div "15" at bounding box center [713, 285] width 20 height 20
click at [886, 283] on div "21" at bounding box center [890, 285] width 20 height 20
click at [715, 287] on div "15" at bounding box center [713, 285] width 20 height 20
click at [876, 379] on button "Застосувати" at bounding box center [863, 383] width 82 height 23
type input "15.09.2025 - 21.09.2025"
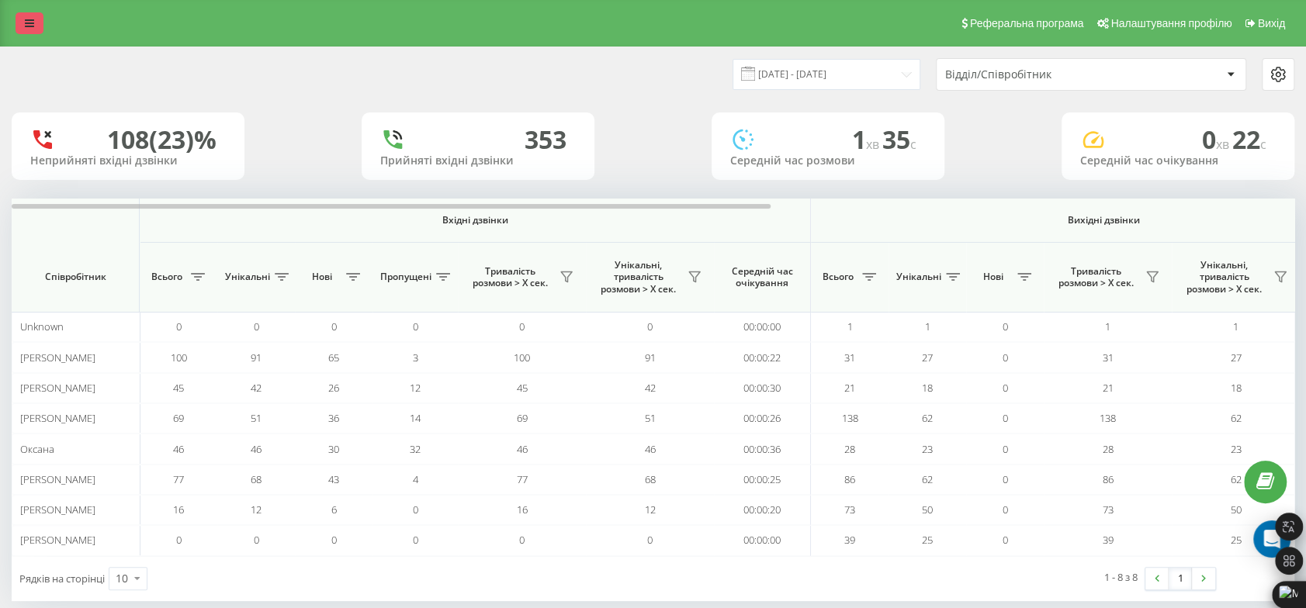
click at [42, 26] on link at bounding box center [30, 23] width 28 height 22
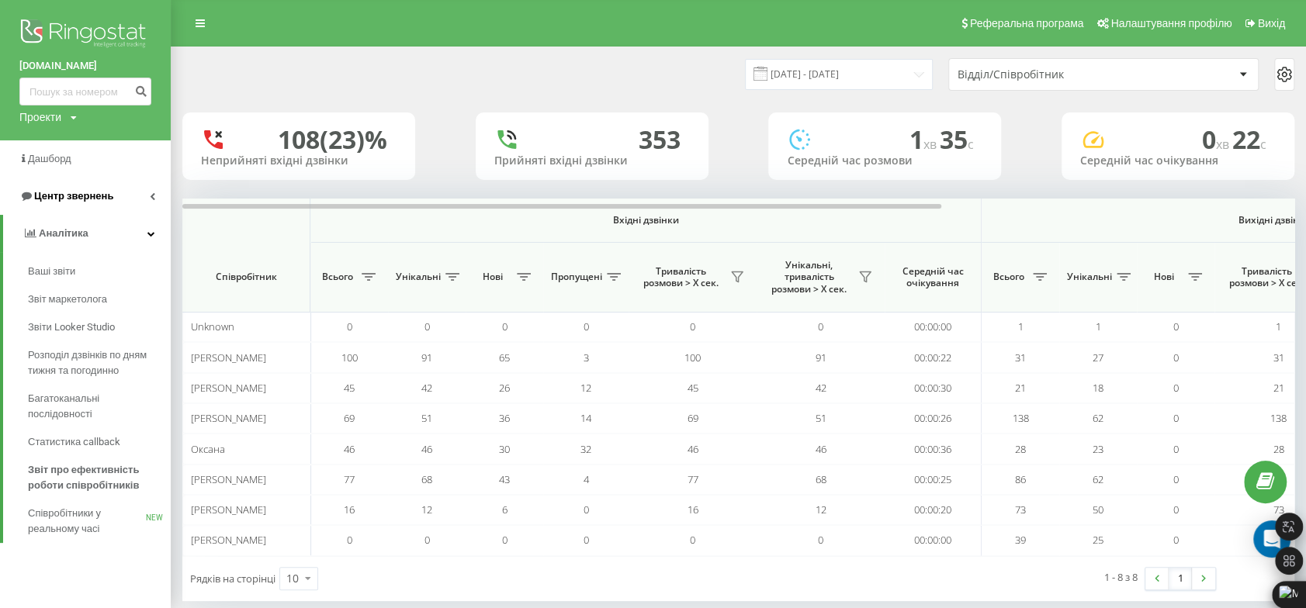
click at [75, 209] on link "Центр звернень" at bounding box center [85, 196] width 171 height 37
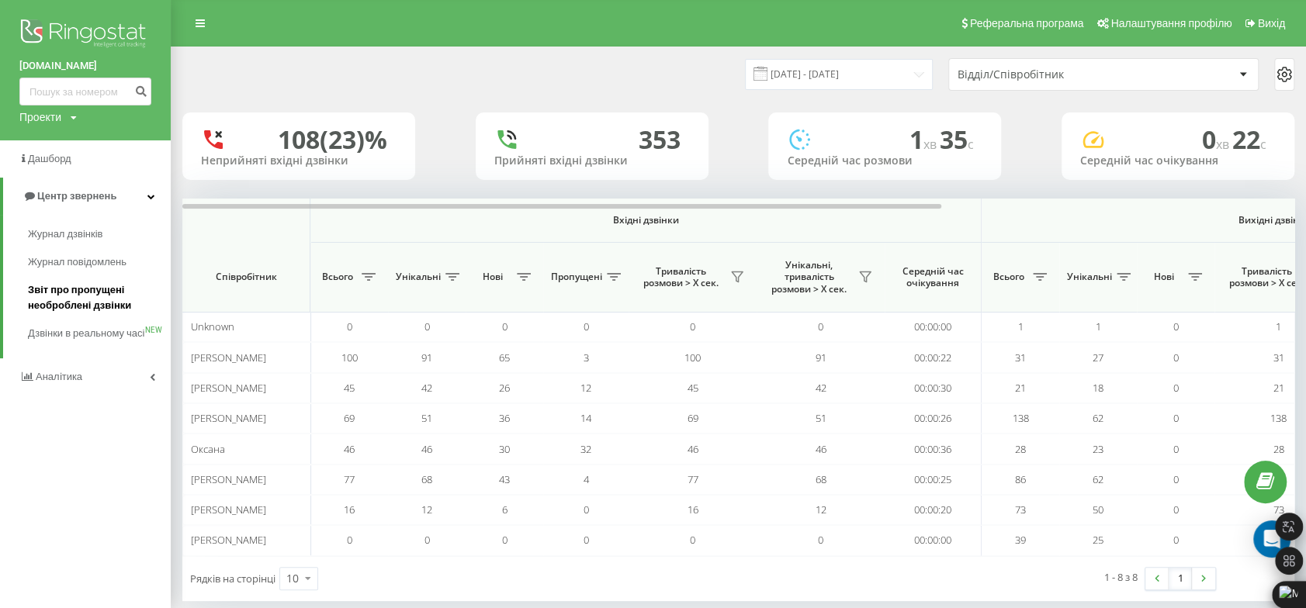
click at [86, 293] on span "Звіт про пропущені необроблені дзвінки" at bounding box center [95, 297] width 135 height 31
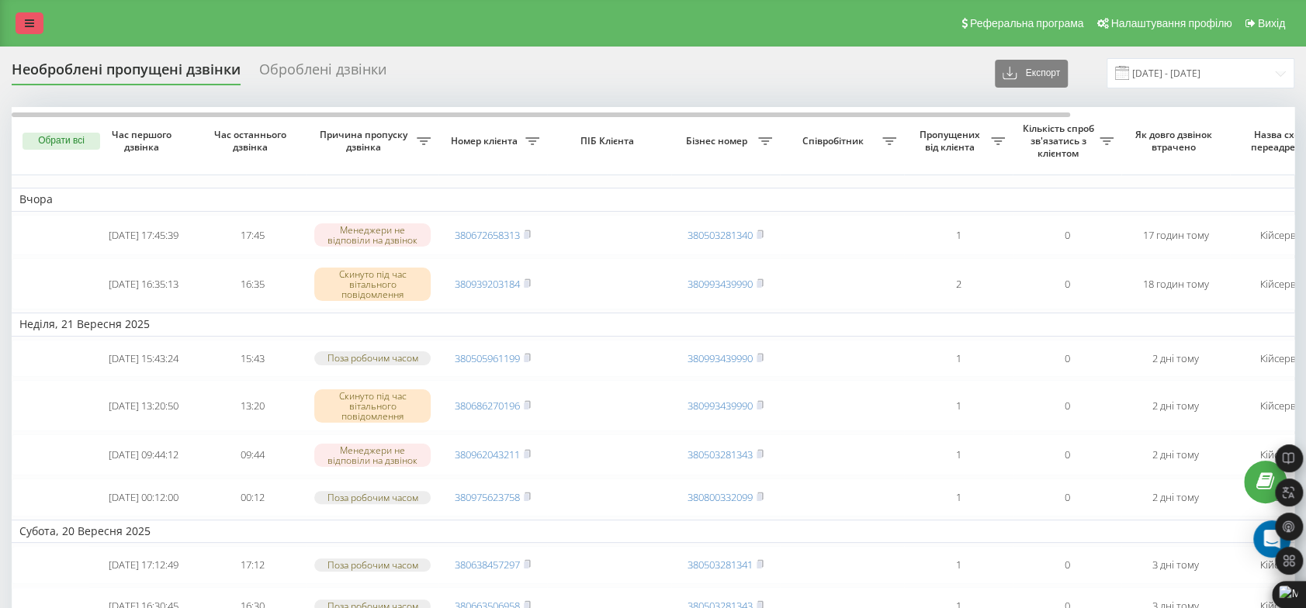
click at [24, 29] on link at bounding box center [30, 23] width 28 height 22
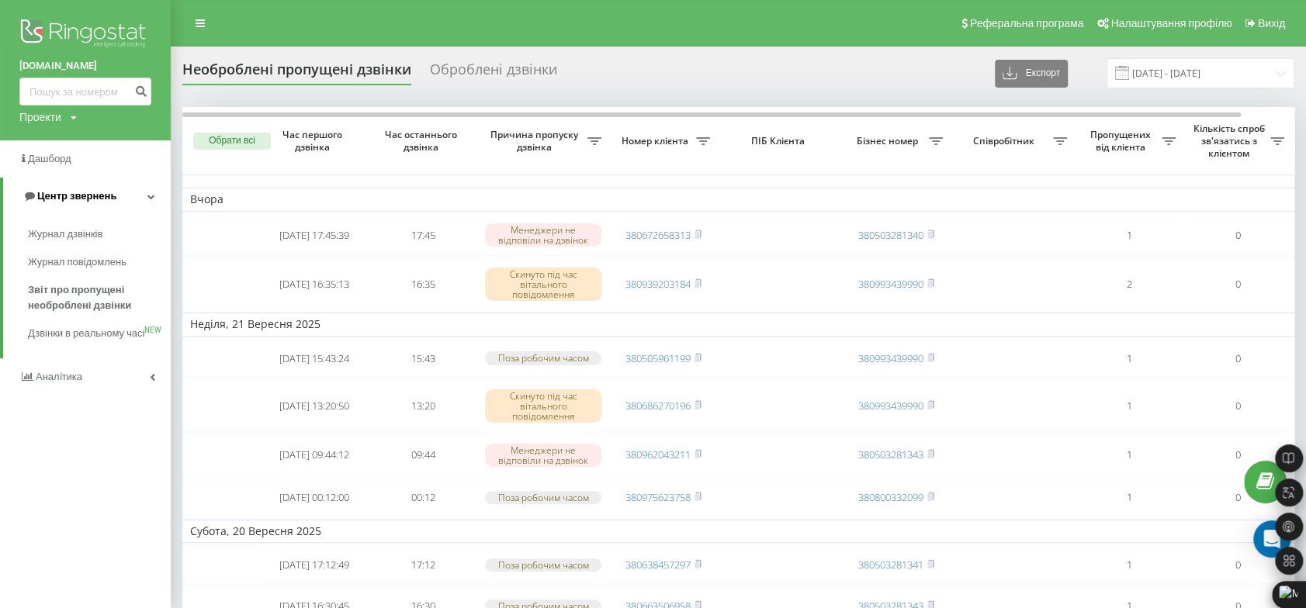
click at [50, 188] on link "Центр звернень" at bounding box center [87, 196] width 168 height 37
click at [52, 188] on link "Центр звернень" at bounding box center [85, 196] width 171 height 37
click at [69, 240] on span "Журнал дзвінків" at bounding box center [69, 235] width 82 height 16
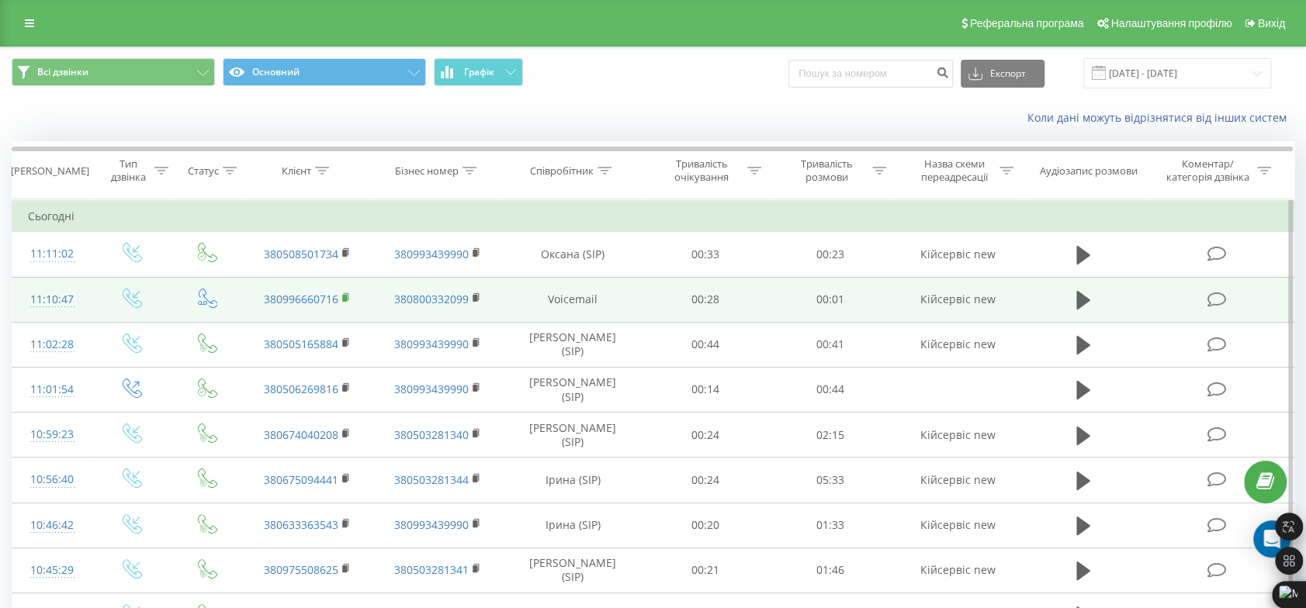
click at [342, 296] on rect at bounding box center [344, 298] width 5 height 7
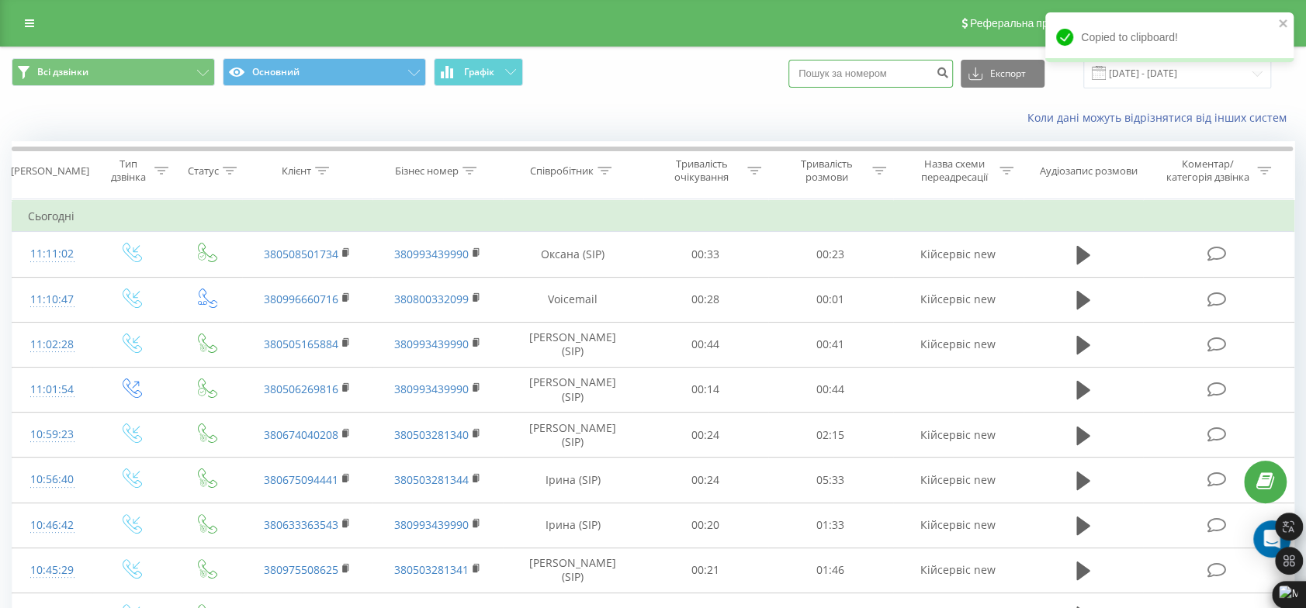
paste input "380996660716"
drag, startPoint x: 833, startPoint y: 71, endPoint x: 813, endPoint y: 80, distance: 21.5
click at [807, 71] on div "Всі дзвінки Основний Графік 380996660716 Експорт .csv .xls .xlsx [DATE] - [DATE]" at bounding box center [653, 73] width 1283 height 30
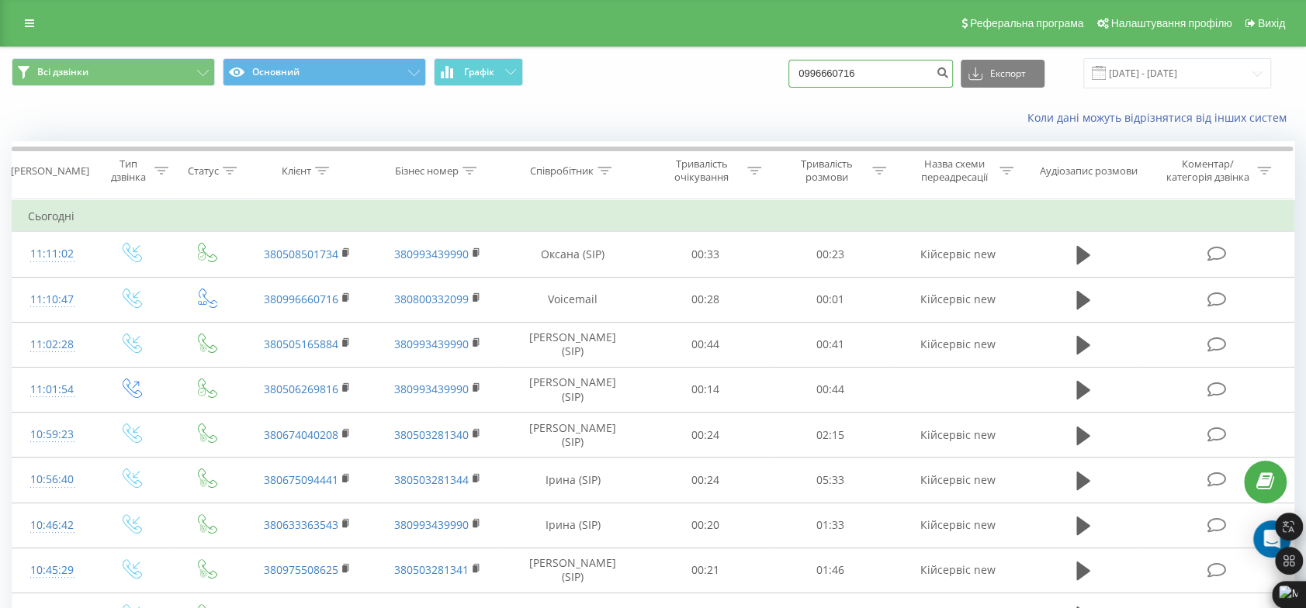
type input "0996660716"
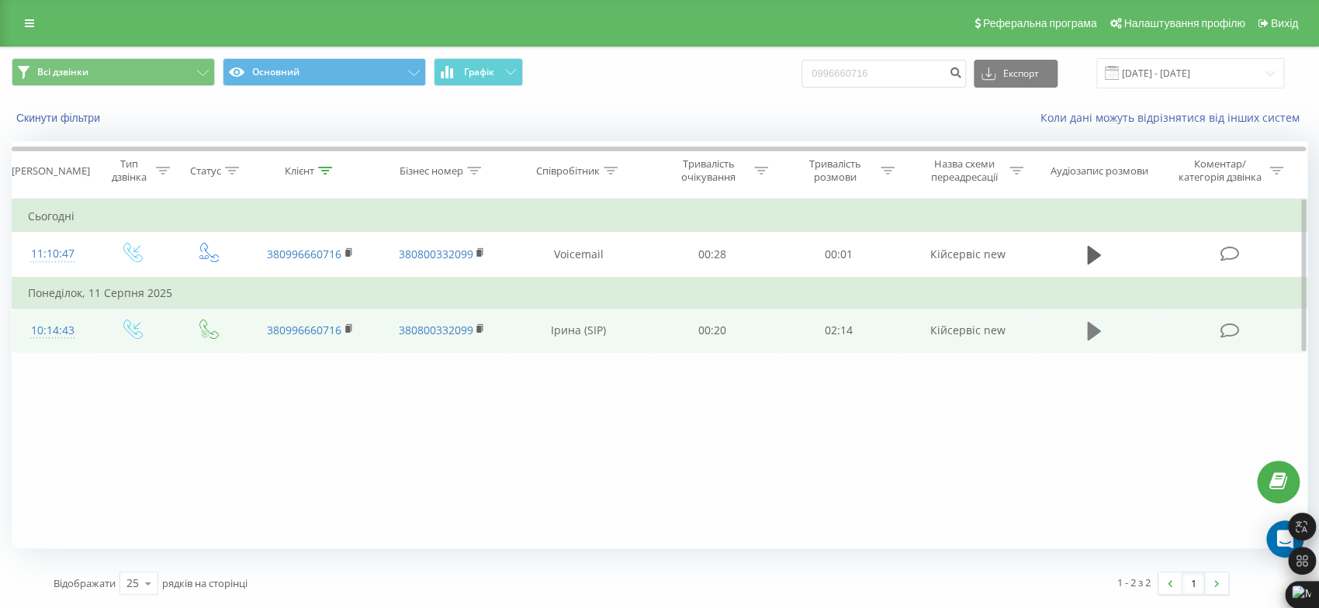
click at [1096, 331] on icon at bounding box center [1094, 331] width 14 height 19
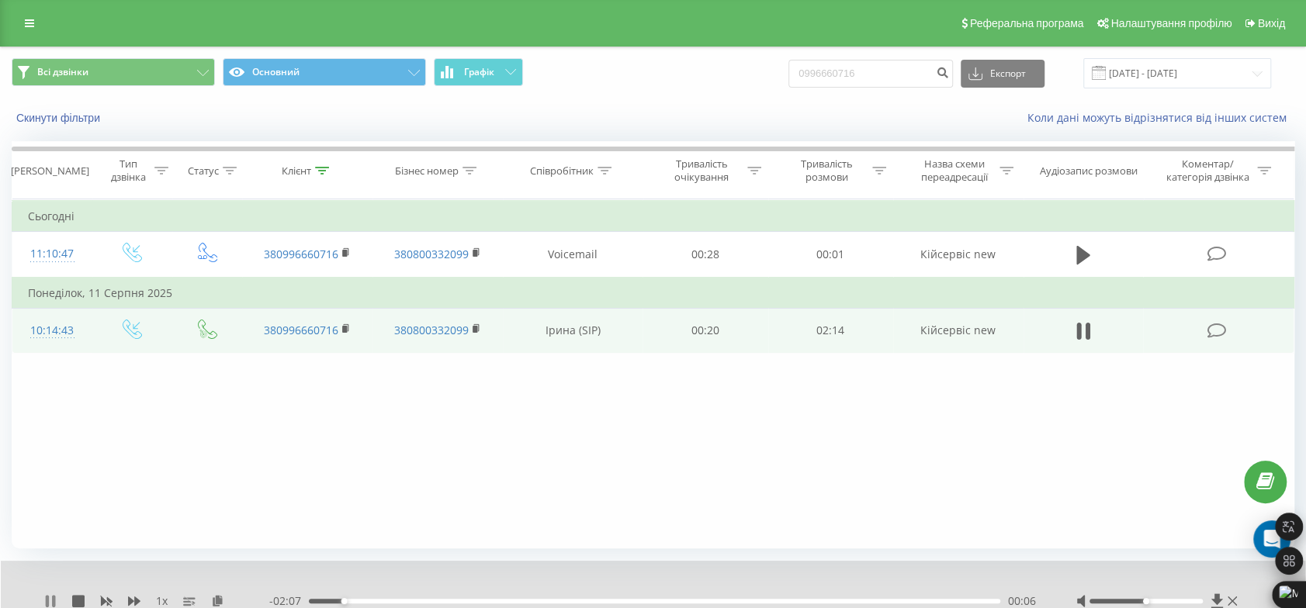
click at [48, 600] on icon at bounding box center [47, 601] width 3 height 12
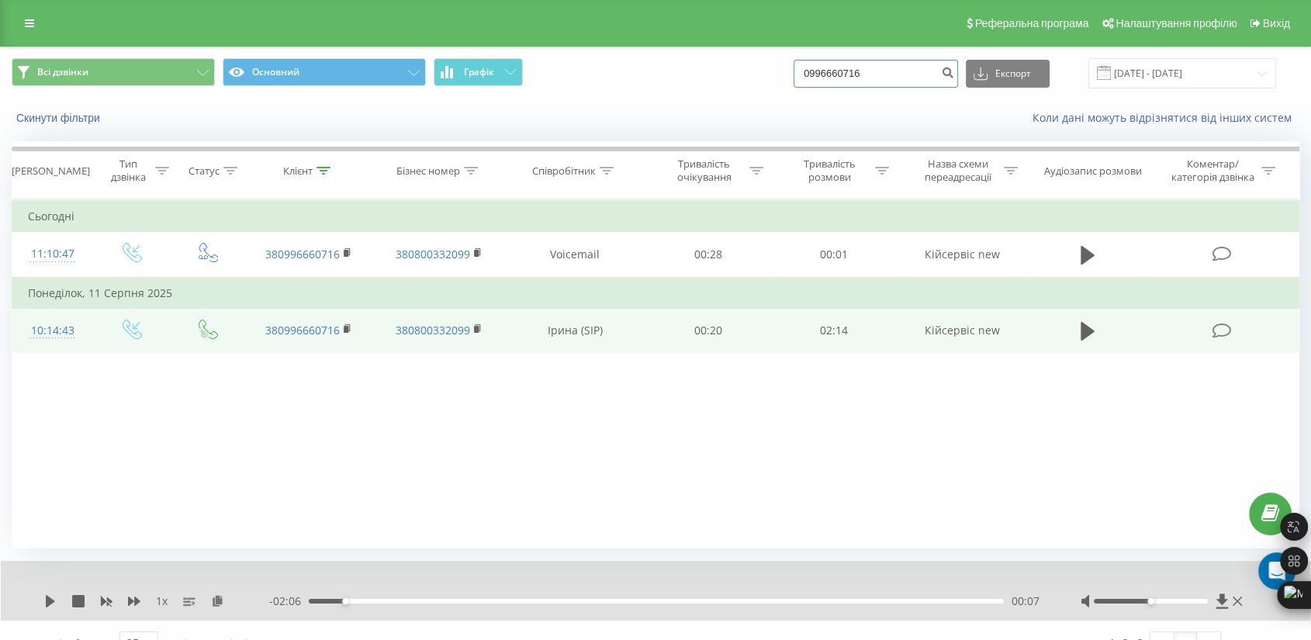
drag, startPoint x: 909, startPoint y: 73, endPoint x: 749, endPoint y: 70, distance: 159.9
click at [749, 70] on div "Всі дзвінки Основний Графік 0996660716 Експорт .csv .xls .xlsx 23.06.2025 - 23.…" at bounding box center [656, 73] width 1288 height 30
paste input "380993853517"
click at [829, 70] on input "380993853517" at bounding box center [876, 74] width 164 height 28
type input "0993853517"
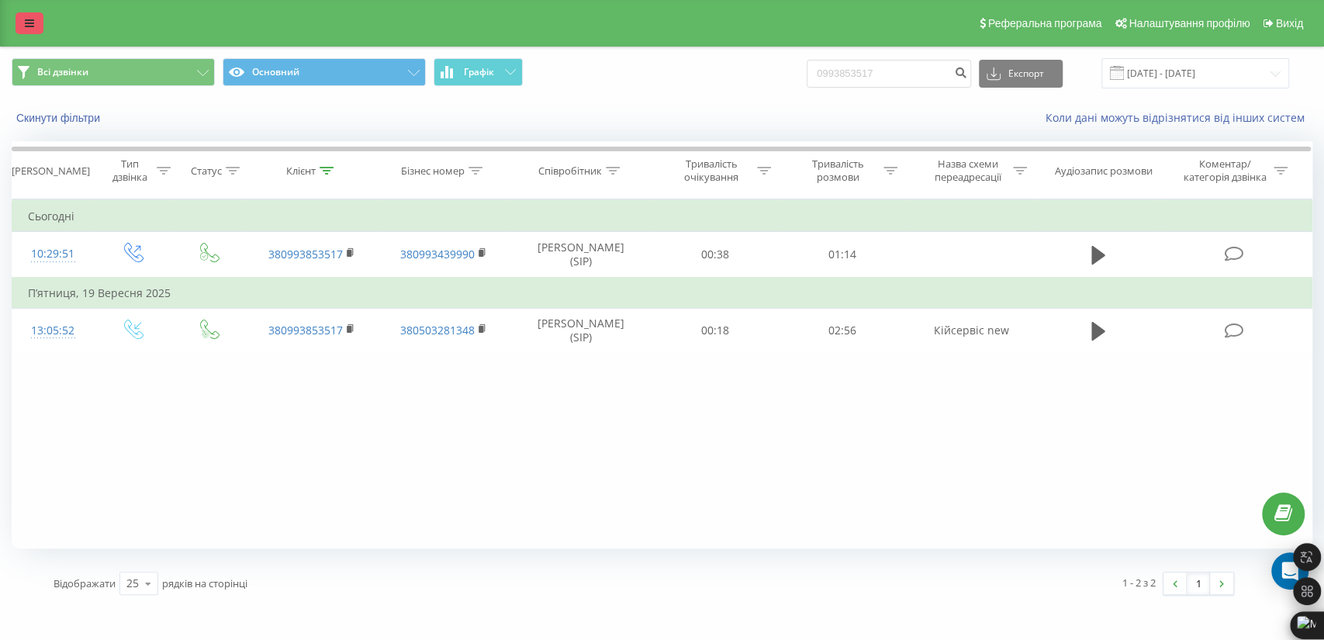
click at [33, 21] on icon at bounding box center [29, 23] width 9 height 11
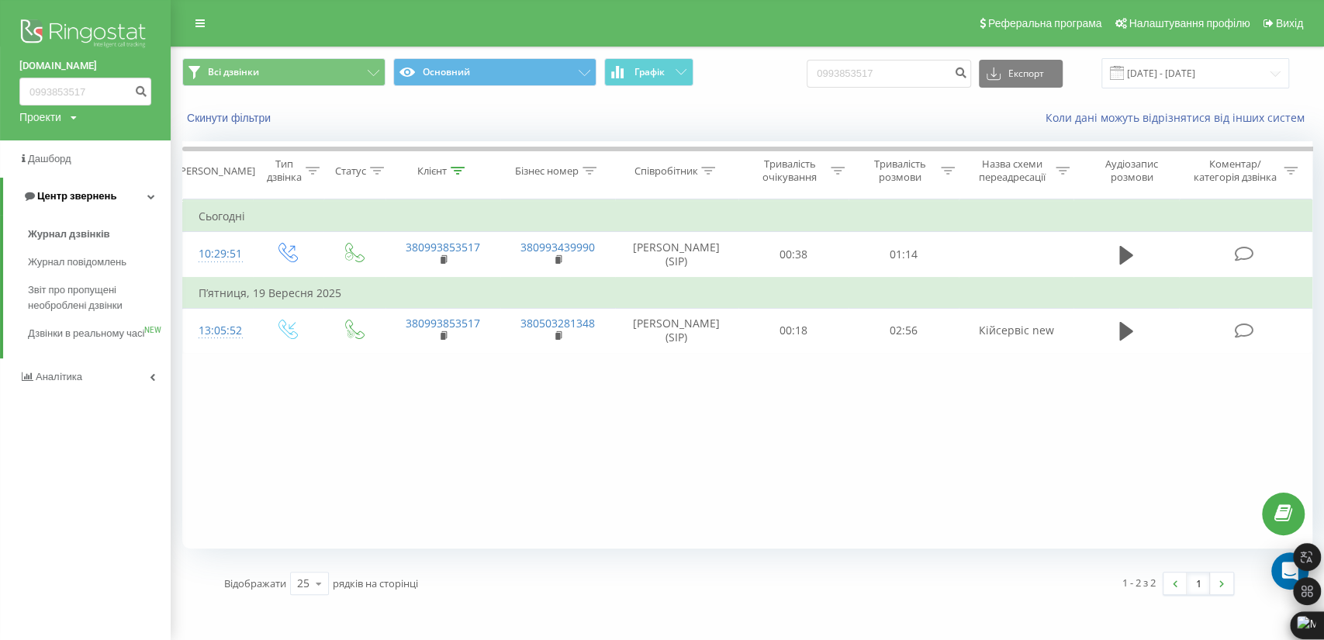
click at [70, 188] on link "Центр звернень" at bounding box center [87, 196] width 168 height 37
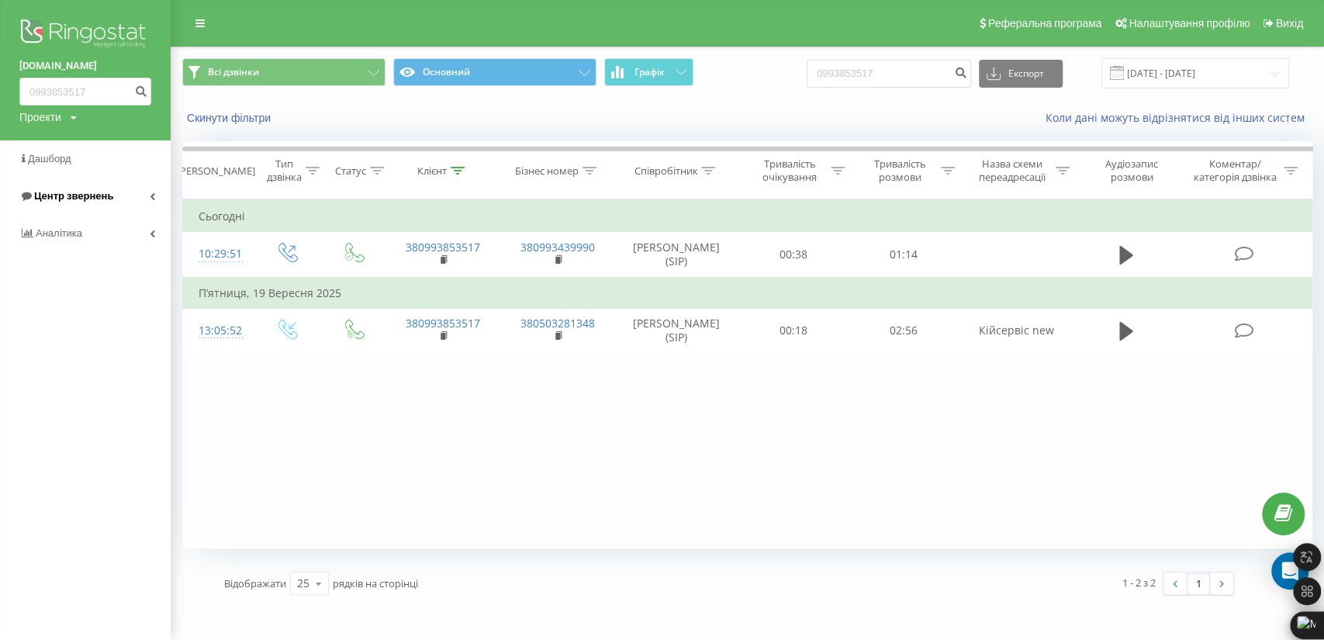
click at [72, 193] on span "Центр звернень" at bounding box center [73, 196] width 79 height 12
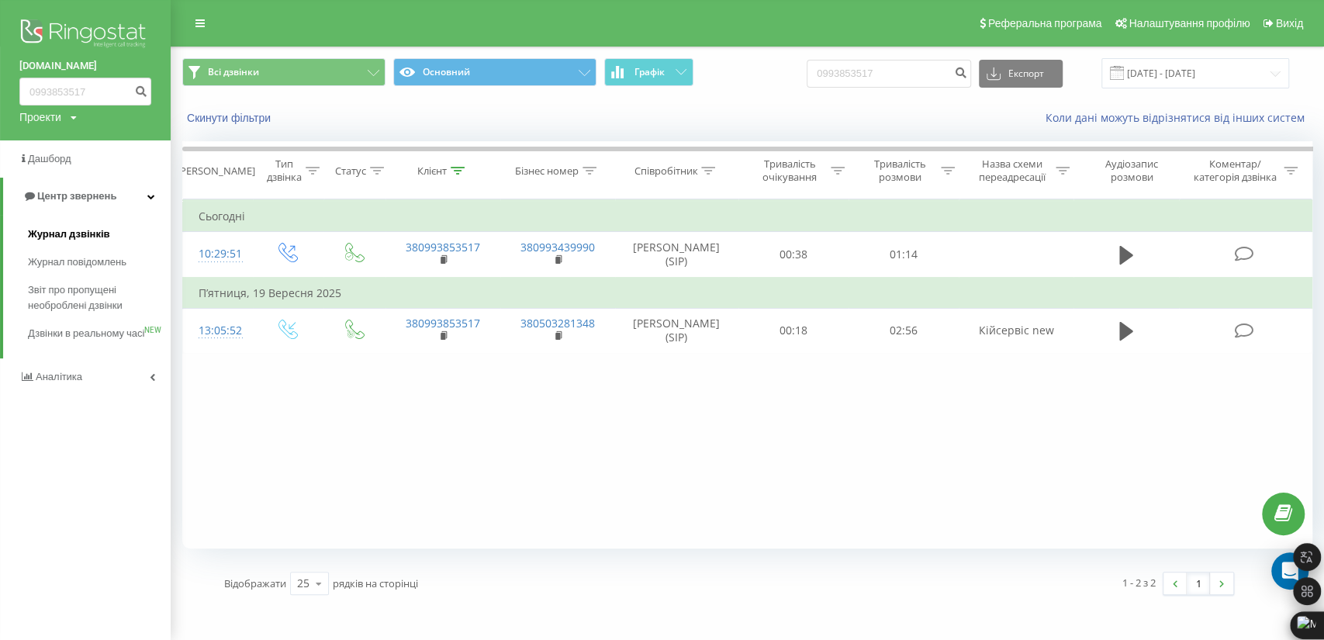
click at [68, 234] on span "Журнал дзвінків" at bounding box center [69, 235] width 82 height 16
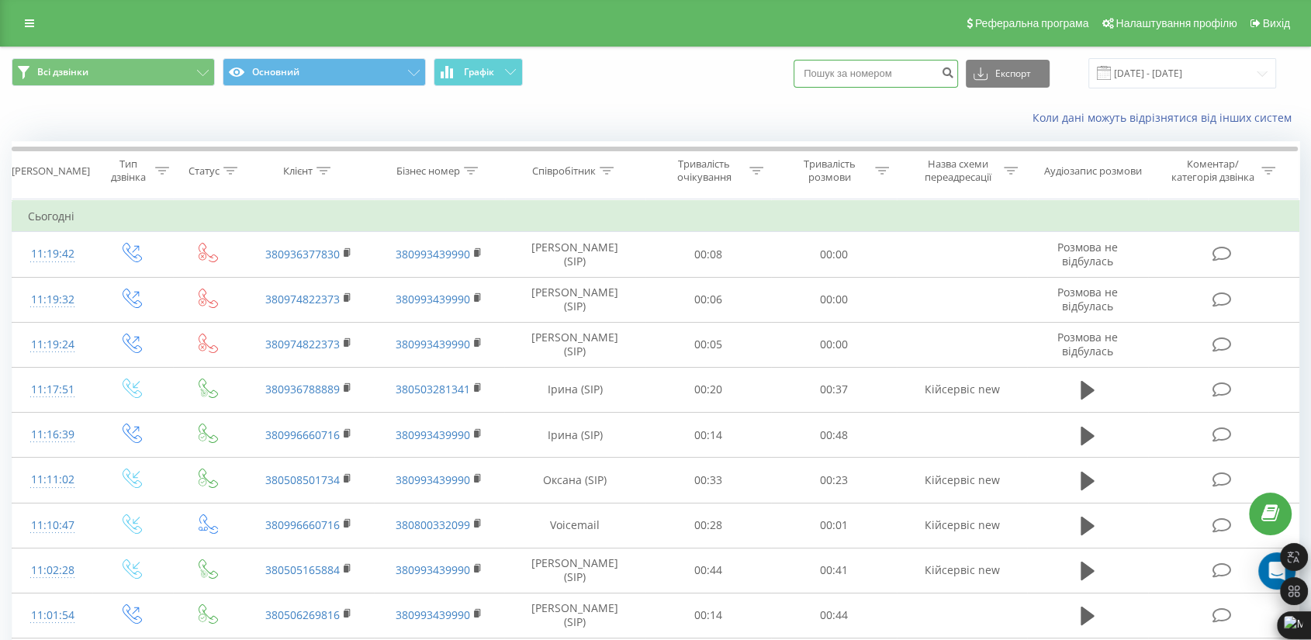
click at [872, 78] on input at bounding box center [876, 74] width 164 height 28
click at [900, 71] on input at bounding box center [876, 74] width 164 height 28
paste input "0675094441"
type input "0675094441"
click at [954, 68] on icon "submit" at bounding box center [947, 70] width 13 height 9
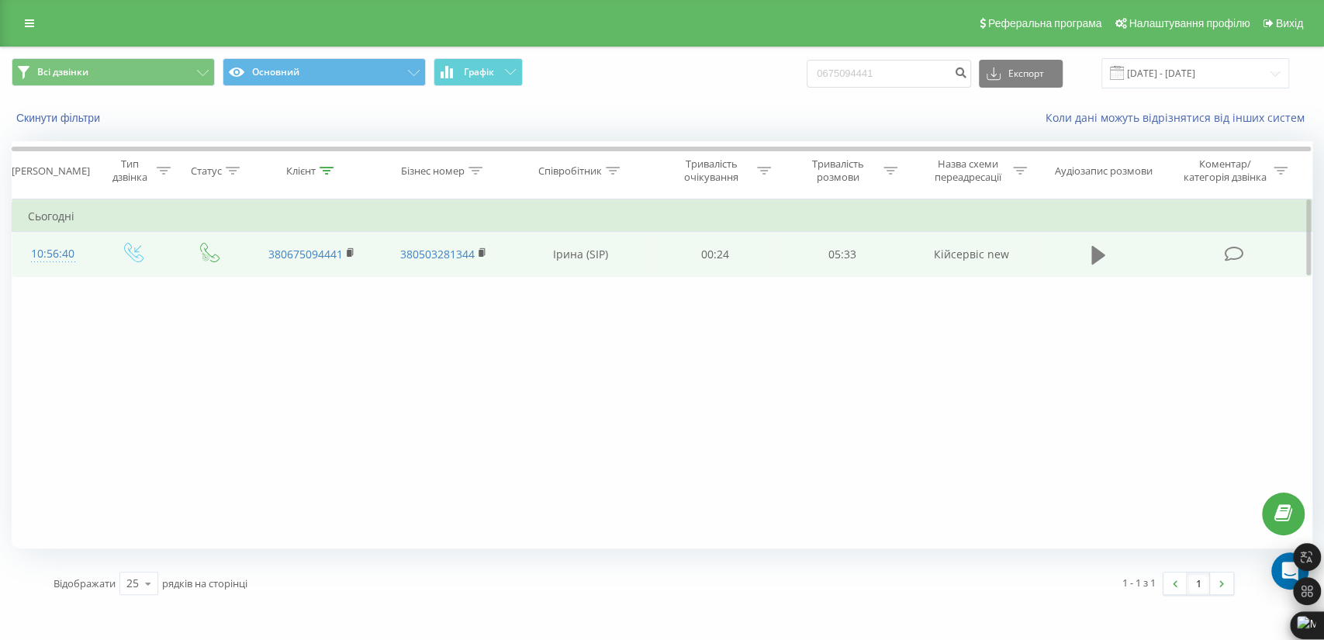
click at [1089, 254] on button at bounding box center [1098, 255] width 23 height 23
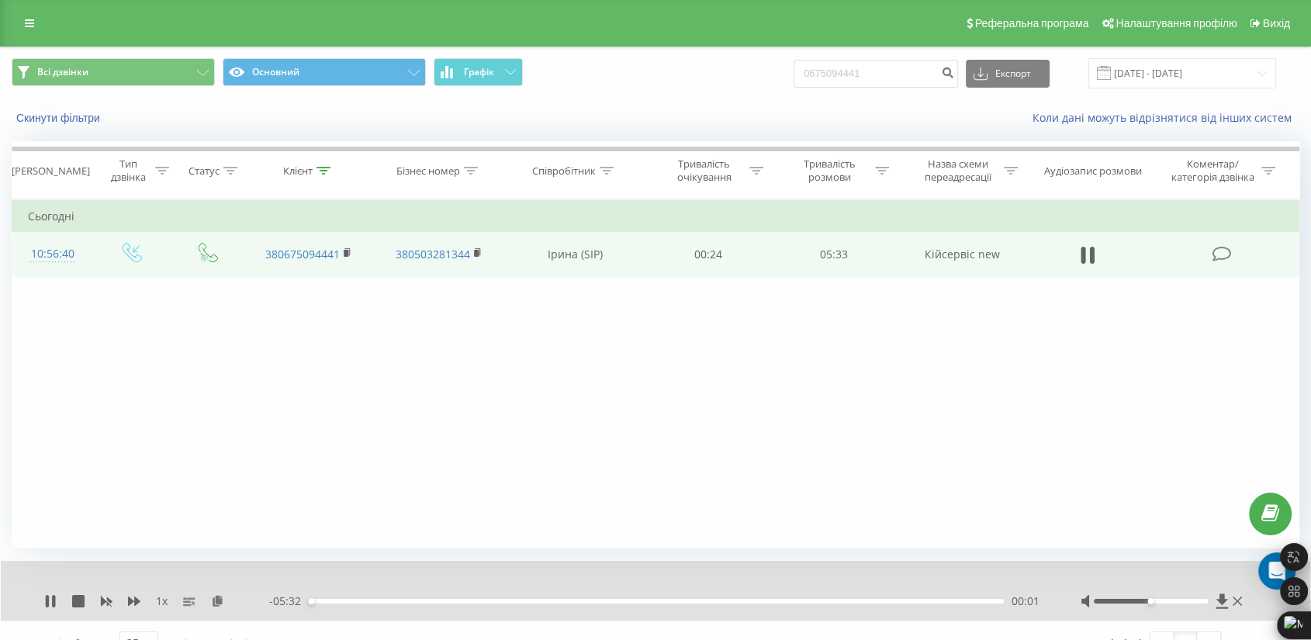
click at [320, 600] on div "00:01" at bounding box center [656, 601] width 695 height 5
click at [1241, 601] on div at bounding box center [1163, 602] width 165 height 16
click at [1239, 604] on icon at bounding box center [1237, 601] width 9 height 12
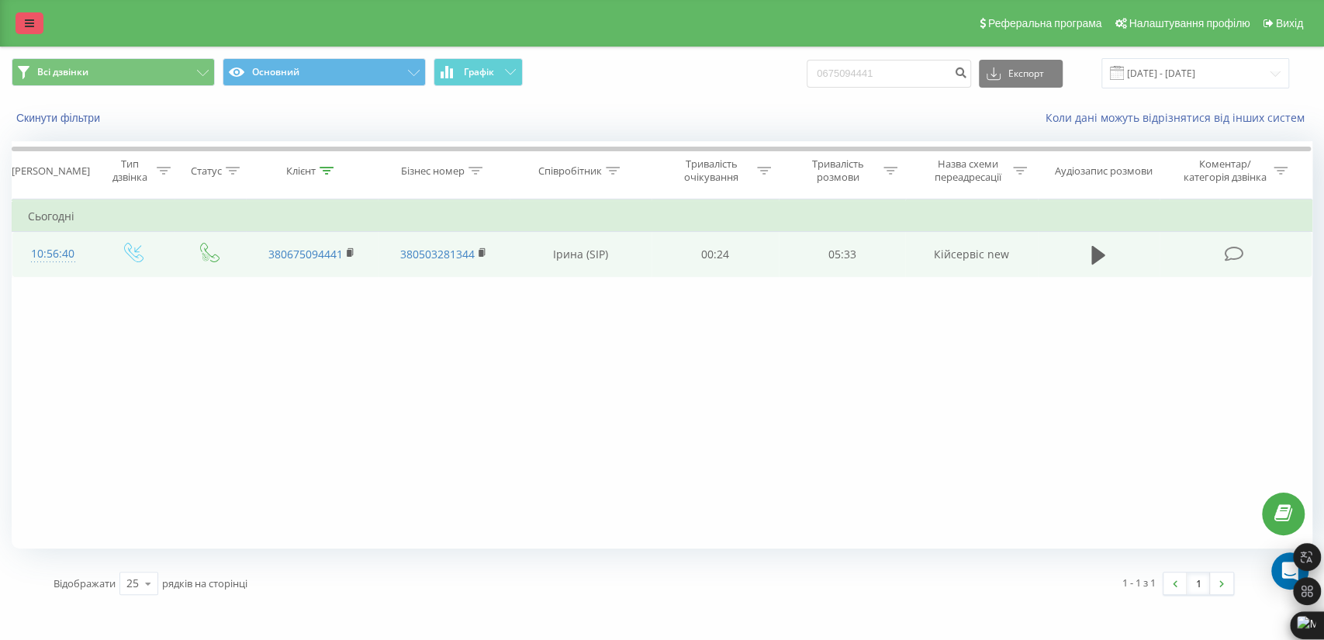
click at [29, 28] on icon at bounding box center [29, 23] width 9 height 11
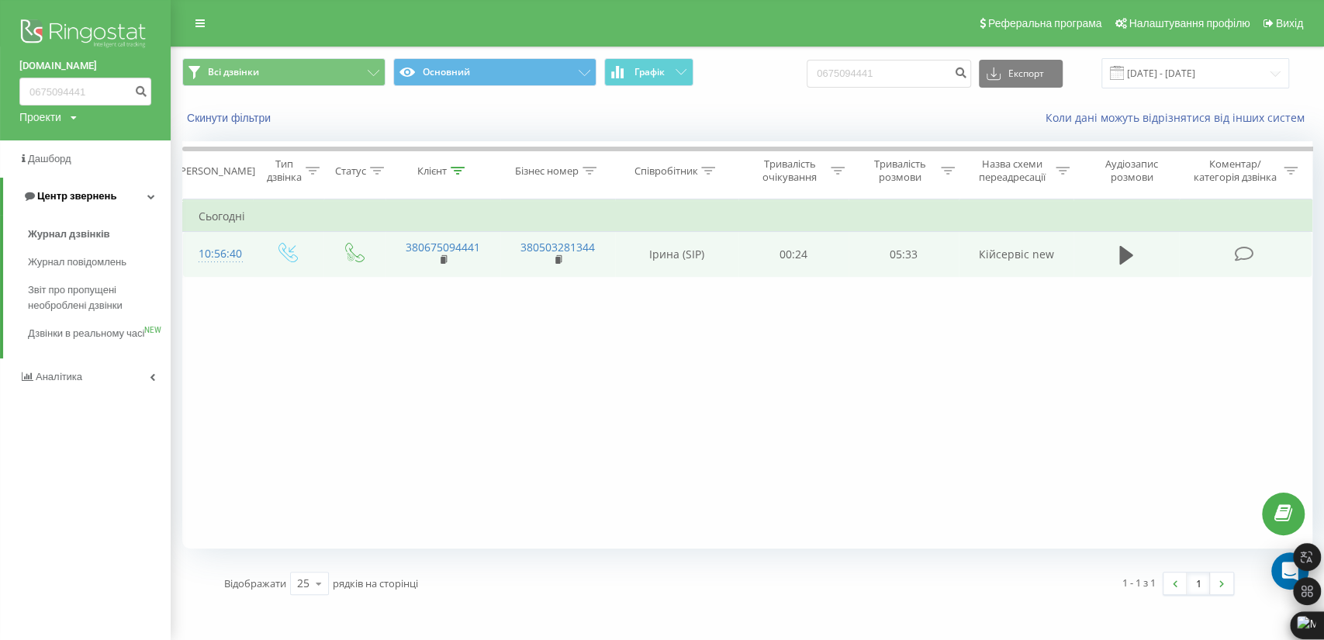
click at [68, 194] on span "Центр звернень" at bounding box center [76, 196] width 79 height 12
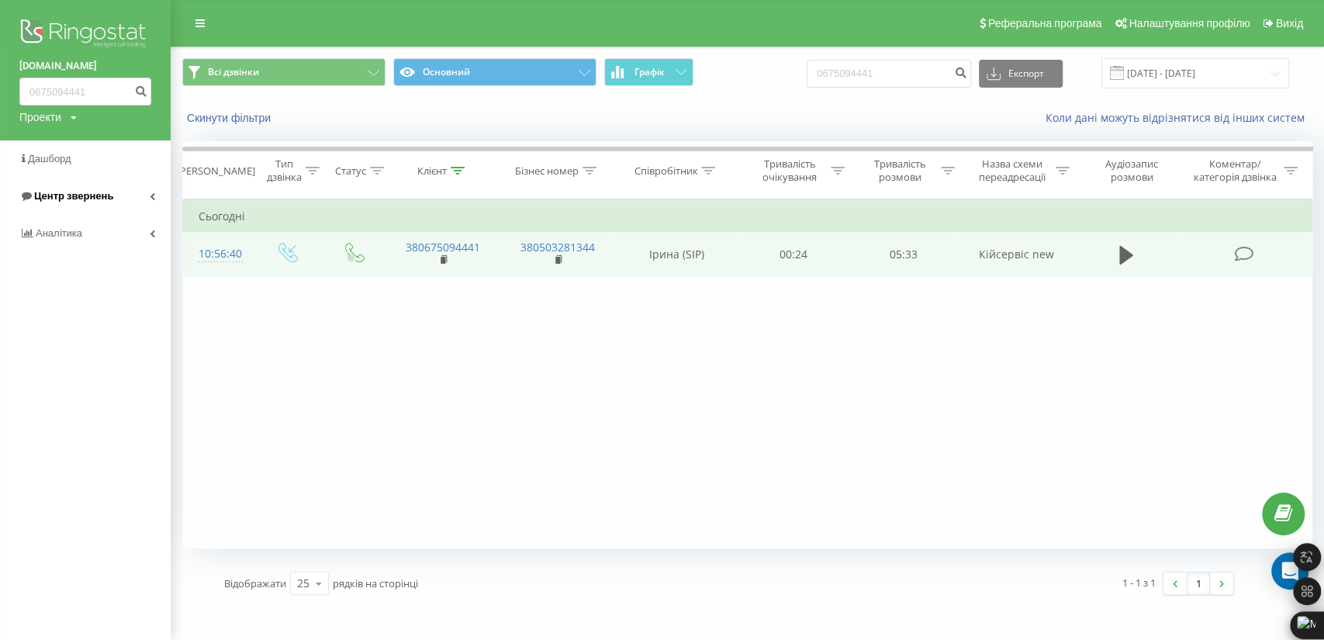
click at [68, 193] on span "Центр звернень" at bounding box center [73, 196] width 79 height 12
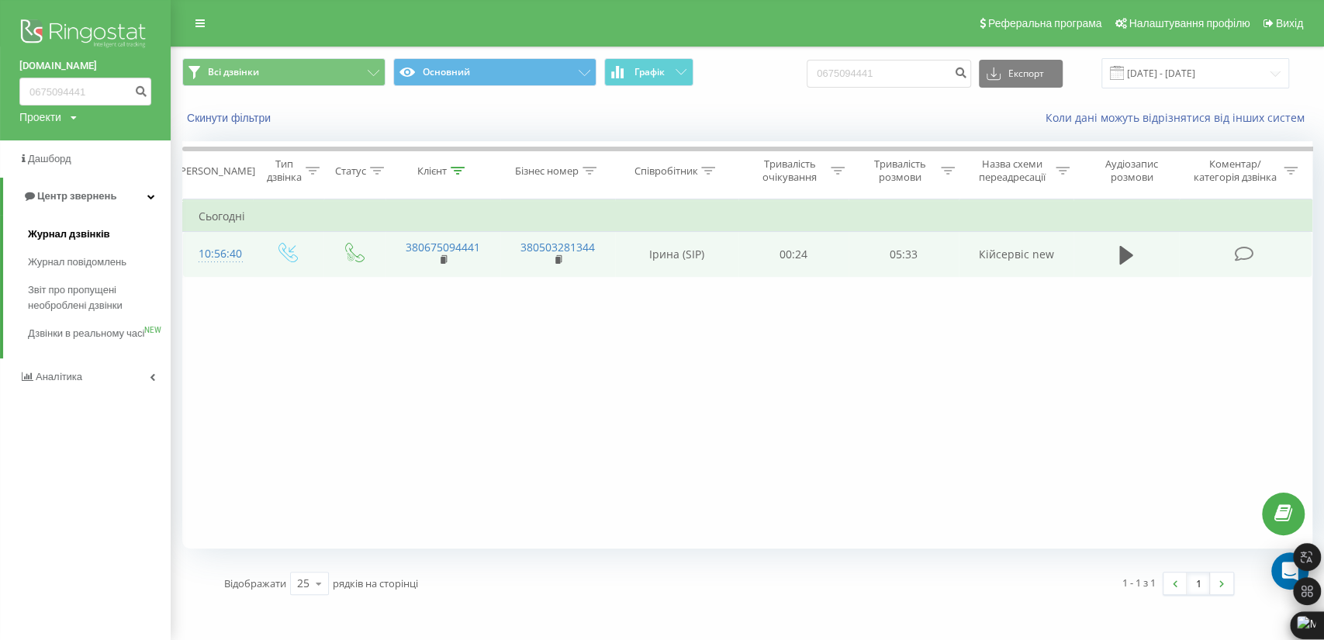
click at [74, 228] on span "Журнал дзвінків" at bounding box center [69, 235] width 82 height 16
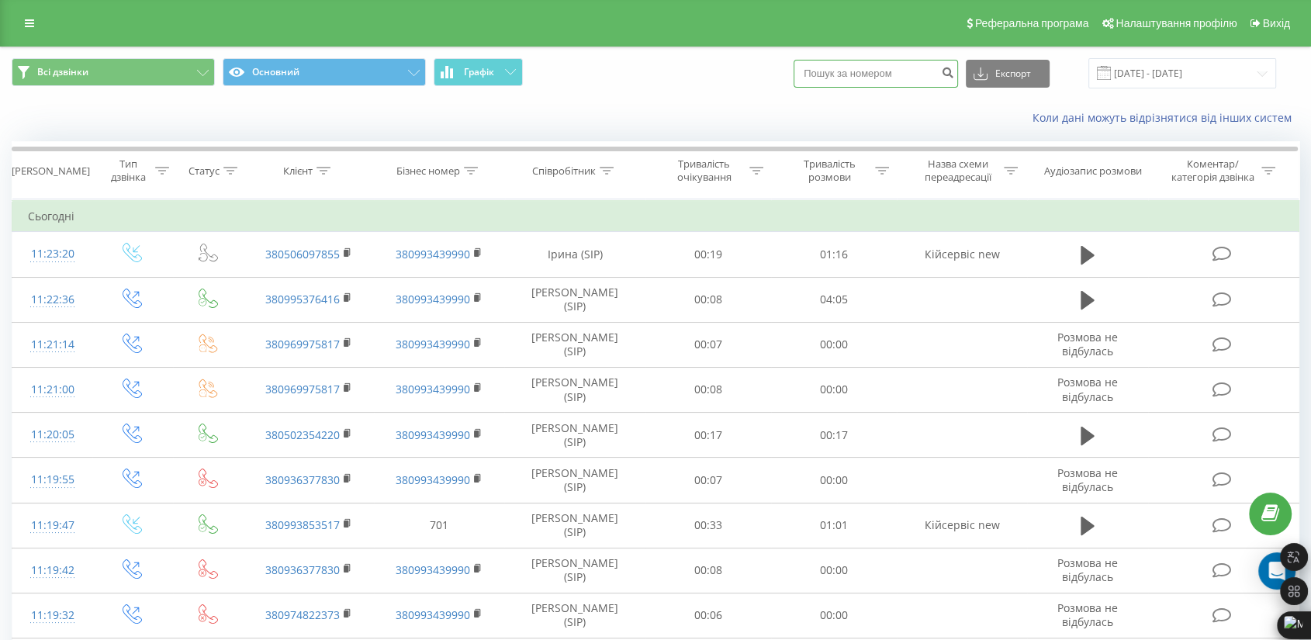
paste input "0681732224"
click at [949, 68] on input "0681732224" at bounding box center [876, 74] width 164 height 28
type input "0681732224"
click at [954, 71] on icon "submit" at bounding box center [947, 70] width 13 height 9
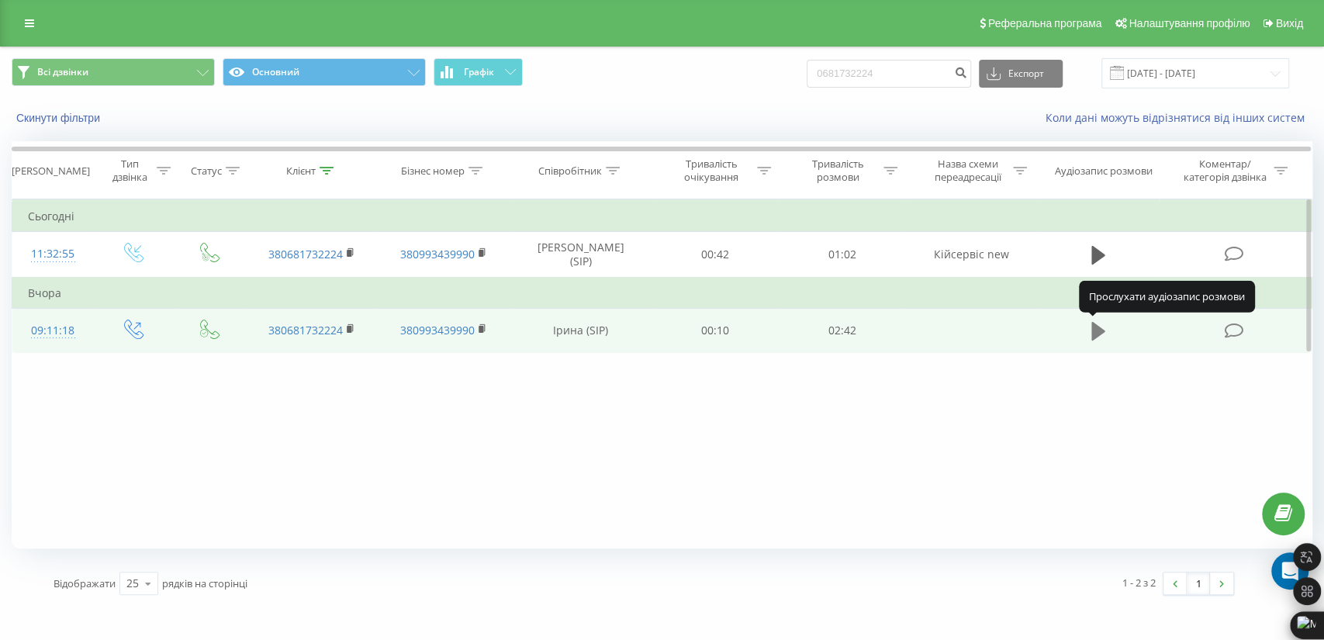
click at [1101, 334] on icon at bounding box center [1099, 331] width 14 height 19
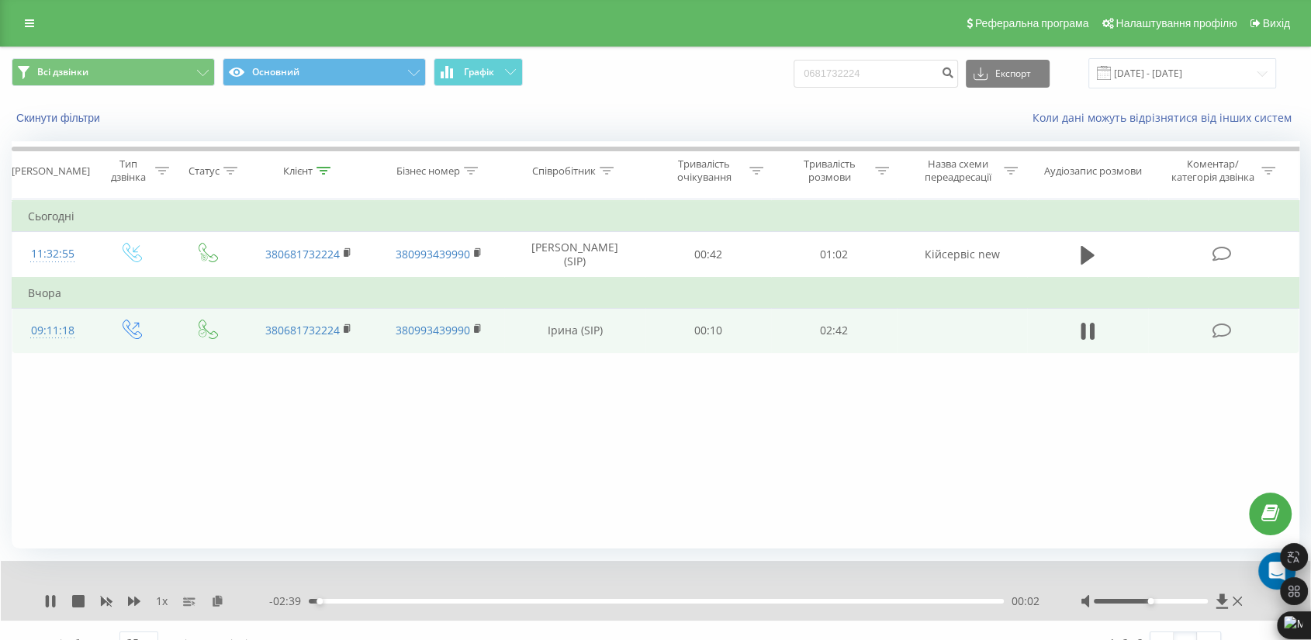
click at [462, 601] on div "00:02" at bounding box center [656, 601] width 695 height 5
click at [515, 599] on div "00:40" at bounding box center [656, 601] width 695 height 5
click at [457, 597] on div "- 01:52 00:49 00:49" at bounding box center [655, 602] width 773 height 16
click at [488, 601] on div "00:50" at bounding box center [656, 601] width 695 height 5
click at [49, 603] on icon at bounding box center [47, 601] width 3 height 12
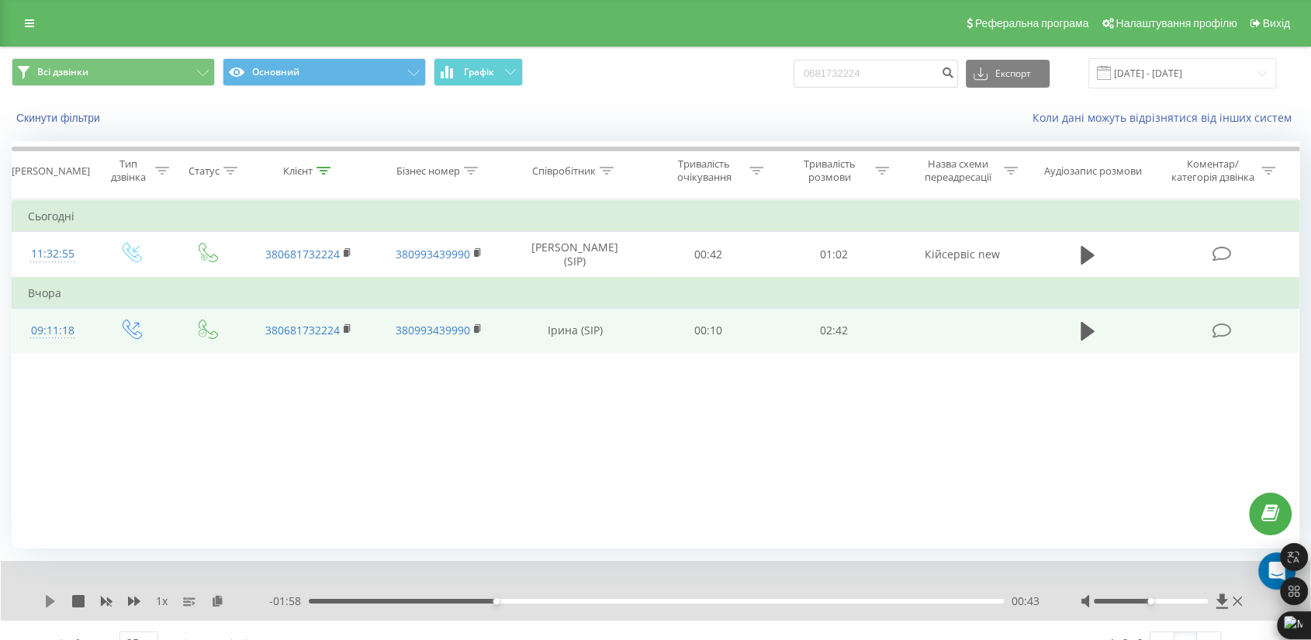
click at [49, 599] on icon at bounding box center [50, 601] width 9 height 12
click at [50, 601] on icon at bounding box center [50, 601] width 12 height 12
click at [48, 600] on icon at bounding box center [50, 601] width 9 height 12
click at [51, 599] on icon at bounding box center [50, 601] width 12 height 12
click at [43, 595] on div "1 x - 01:50 00:51 00:51" at bounding box center [656, 591] width 1310 height 60
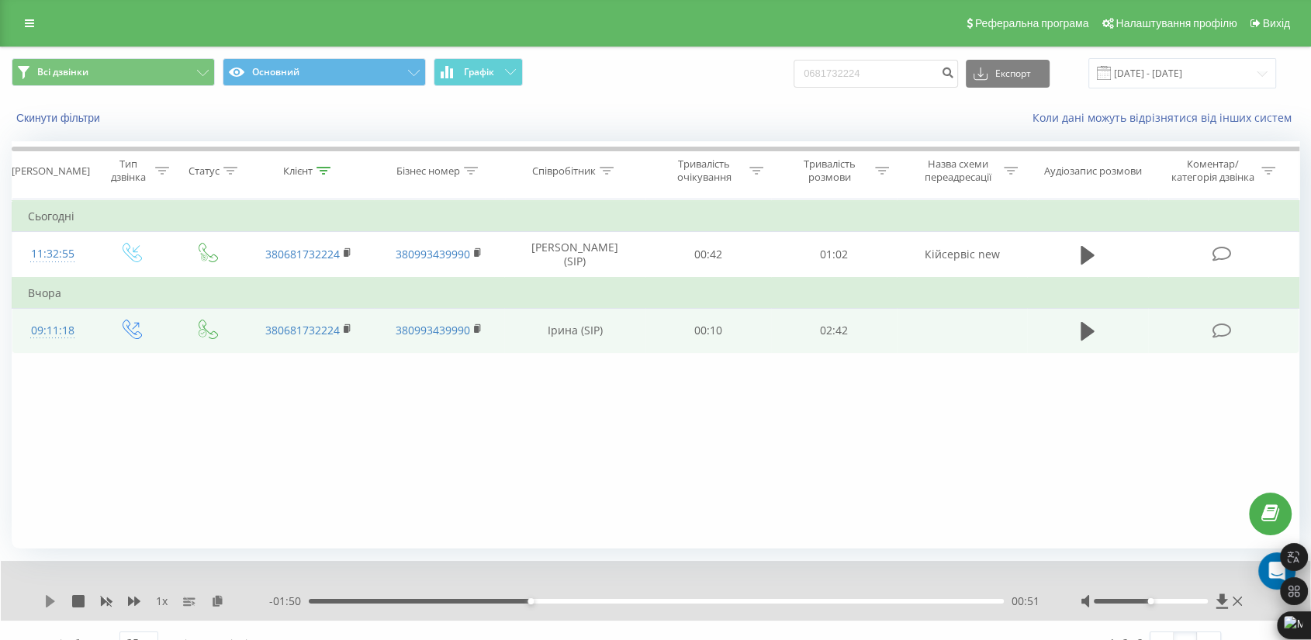
click at [50, 596] on icon at bounding box center [50, 601] width 12 height 12
click at [1236, 601] on icon at bounding box center [1237, 601] width 9 height 9
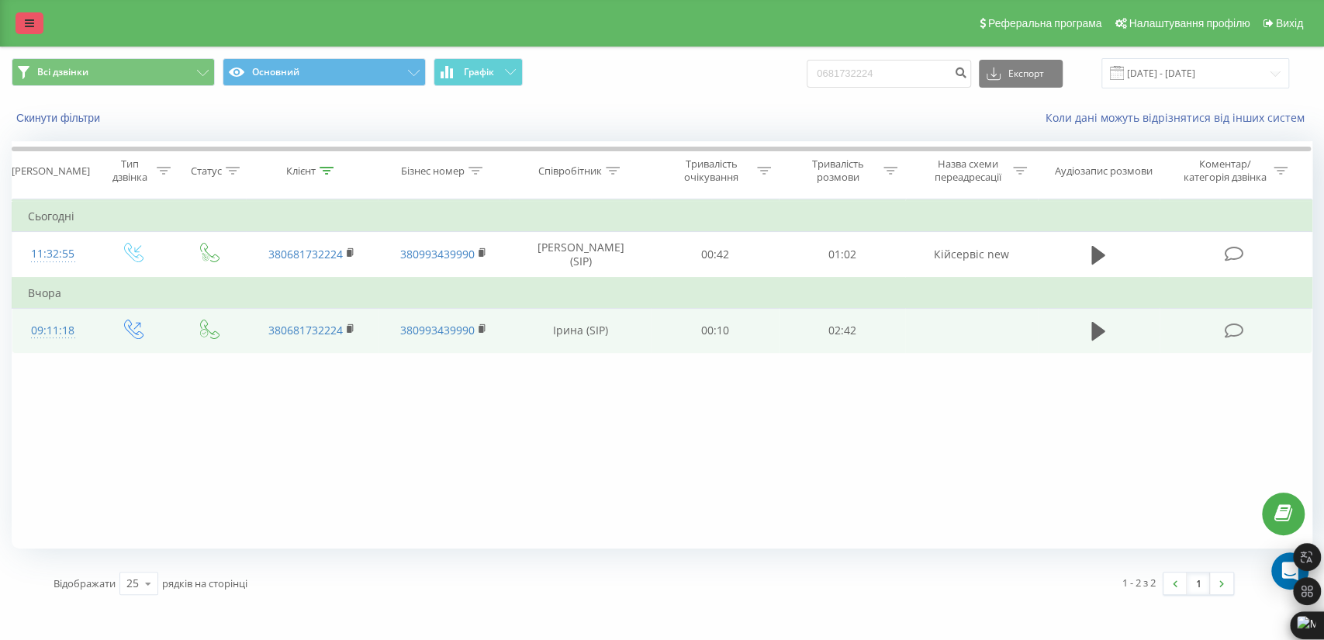
click at [38, 32] on link at bounding box center [30, 23] width 28 height 22
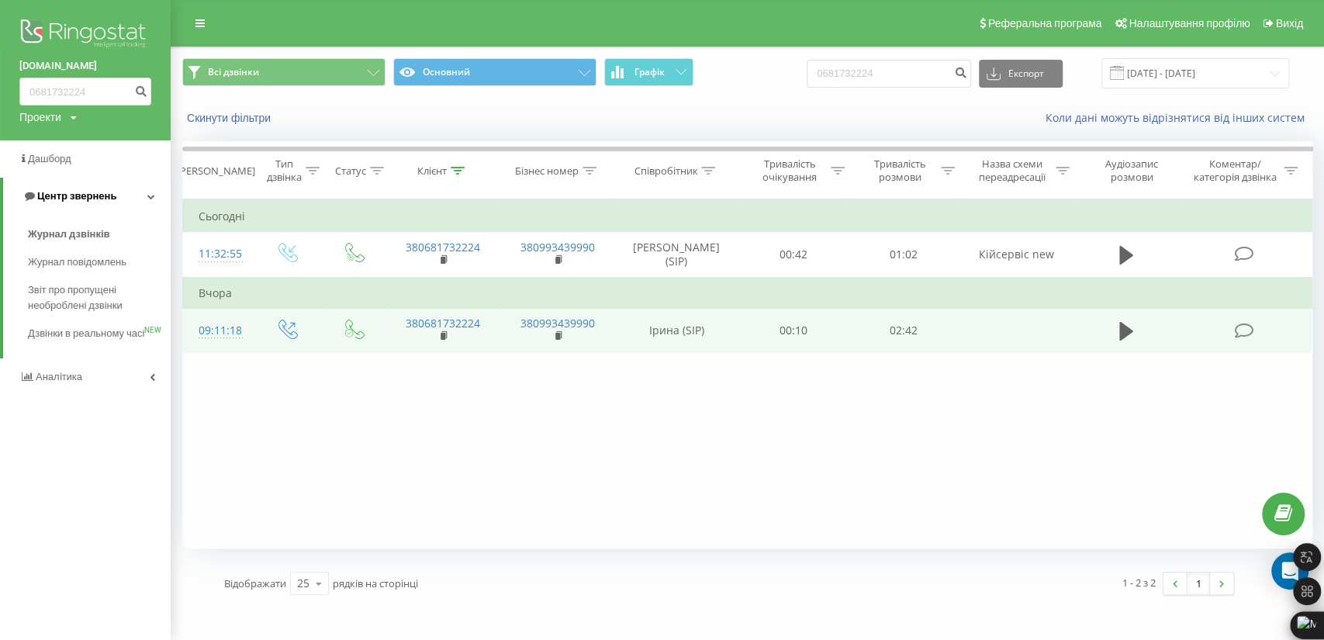
click at [67, 189] on span "Центр звернень" at bounding box center [70, 197] width 94 height 16
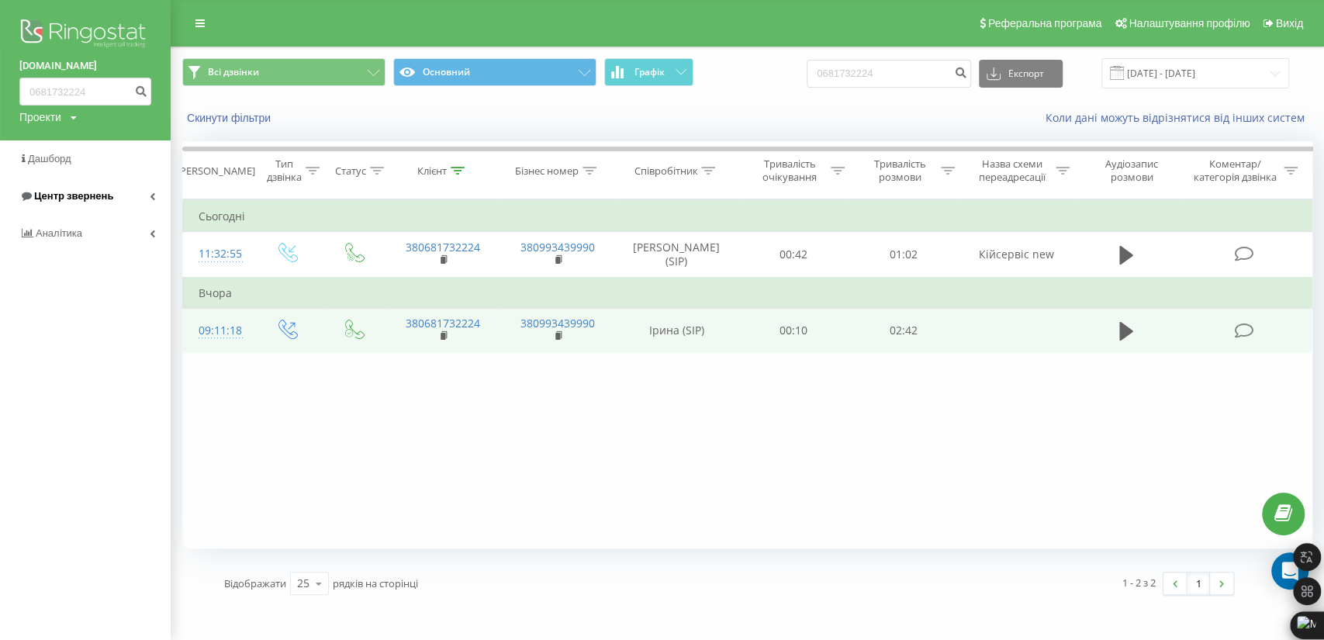
click at [68, 189] on span "Центр звернень" at bounding box center [66, 197] width 94 height 16
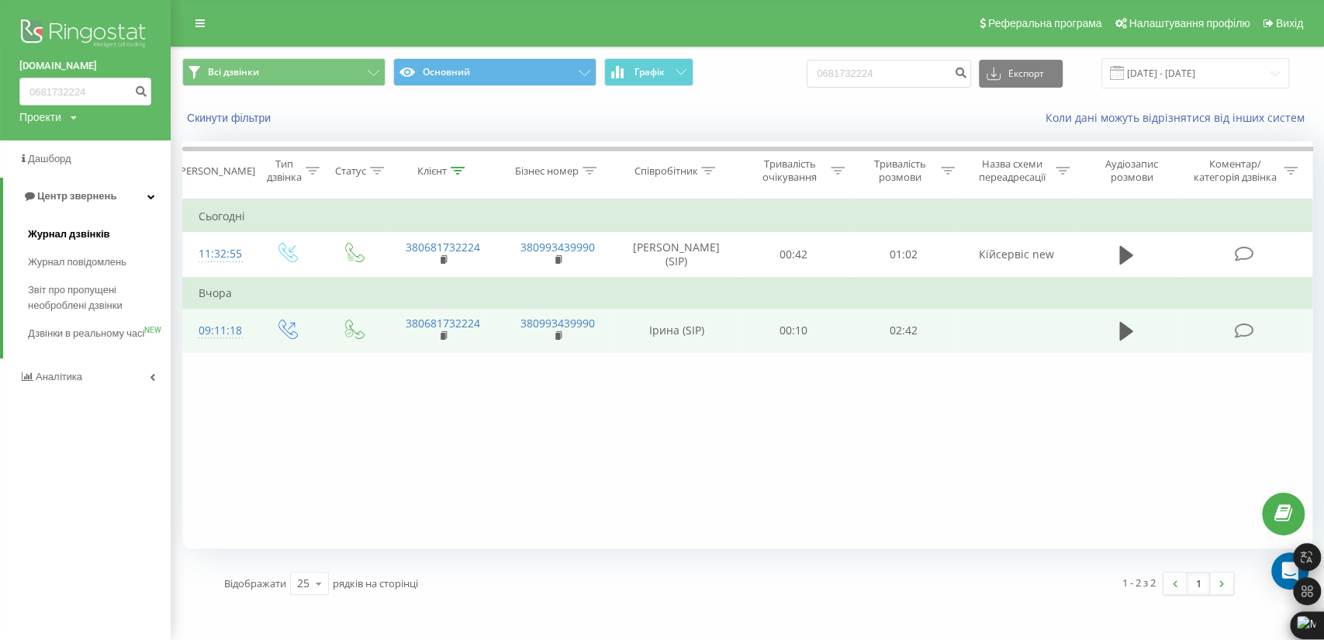
click at [72, 230] on span "Журнал дзвінків" at bounding box center [69, 235] width 82 height 16
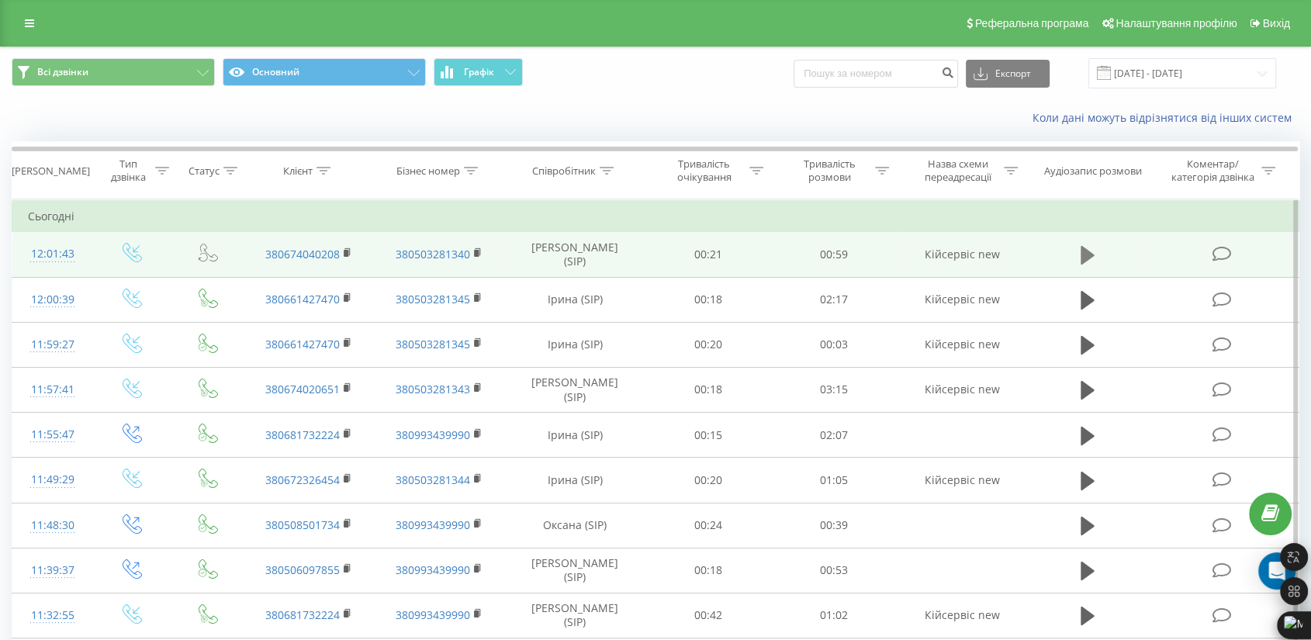
click at [1086, 254] on icon at bounding box center [1088, 255] width 14 height 19
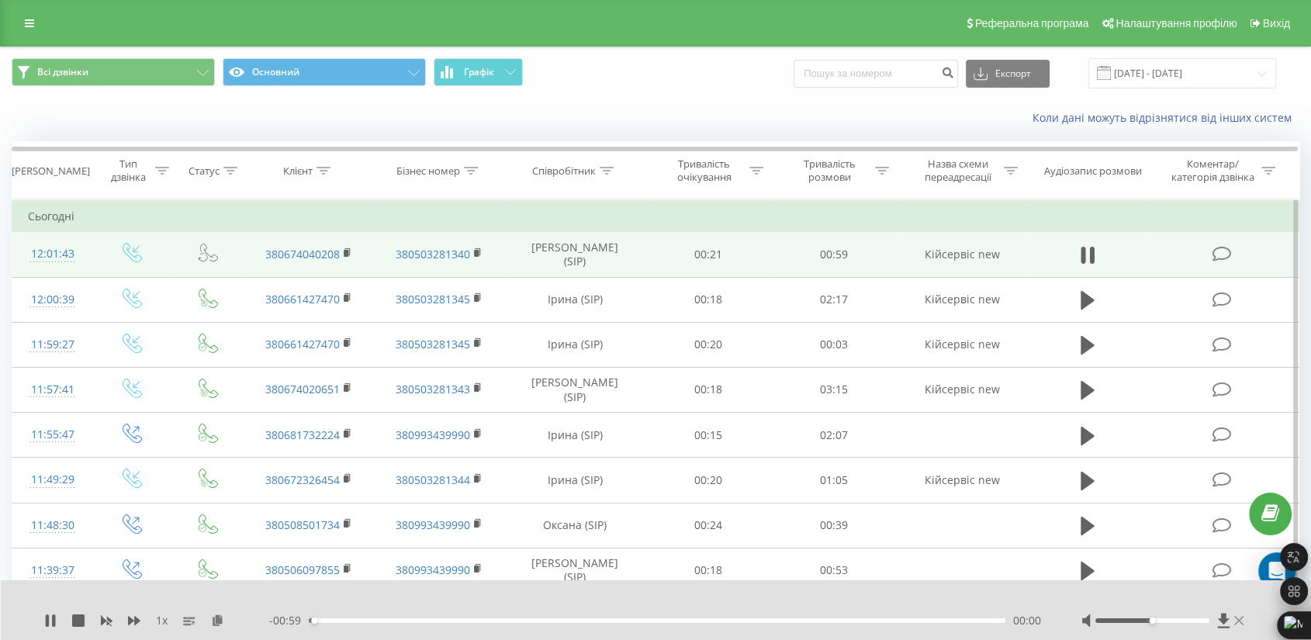
click at [1242, 625] on icon at bounding box center [1238, 620] width 9 height 9
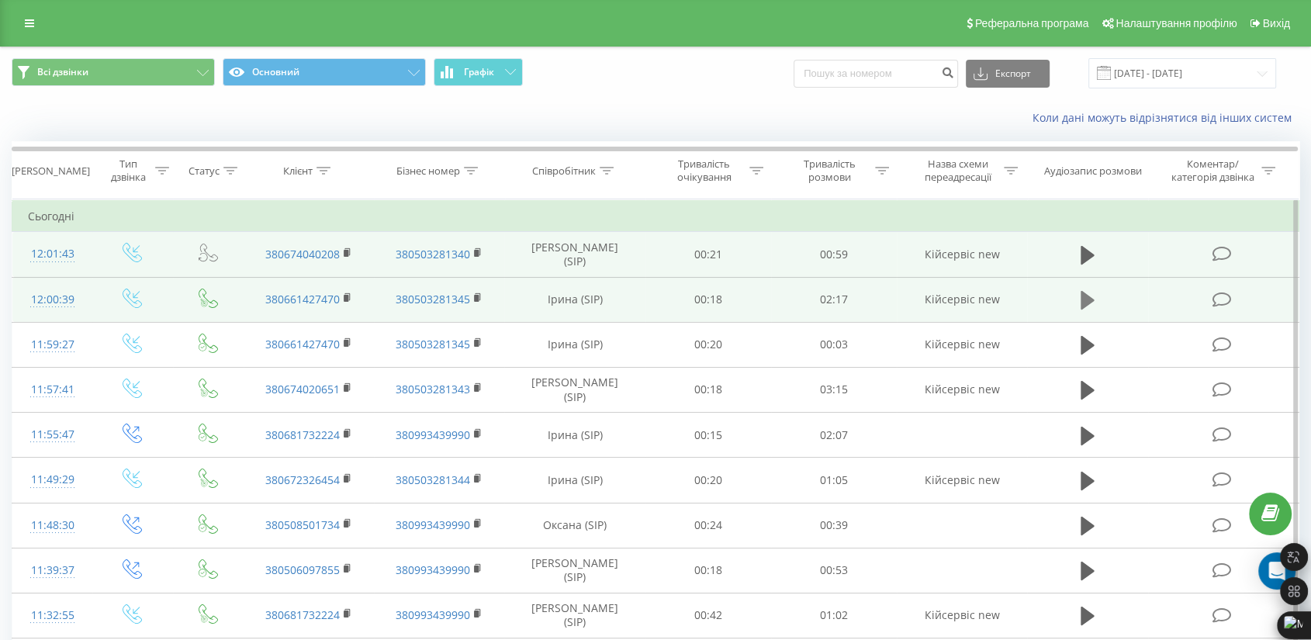
click at [1087, 297] on icon at bounding box center [1088, 300] width 14 height 19
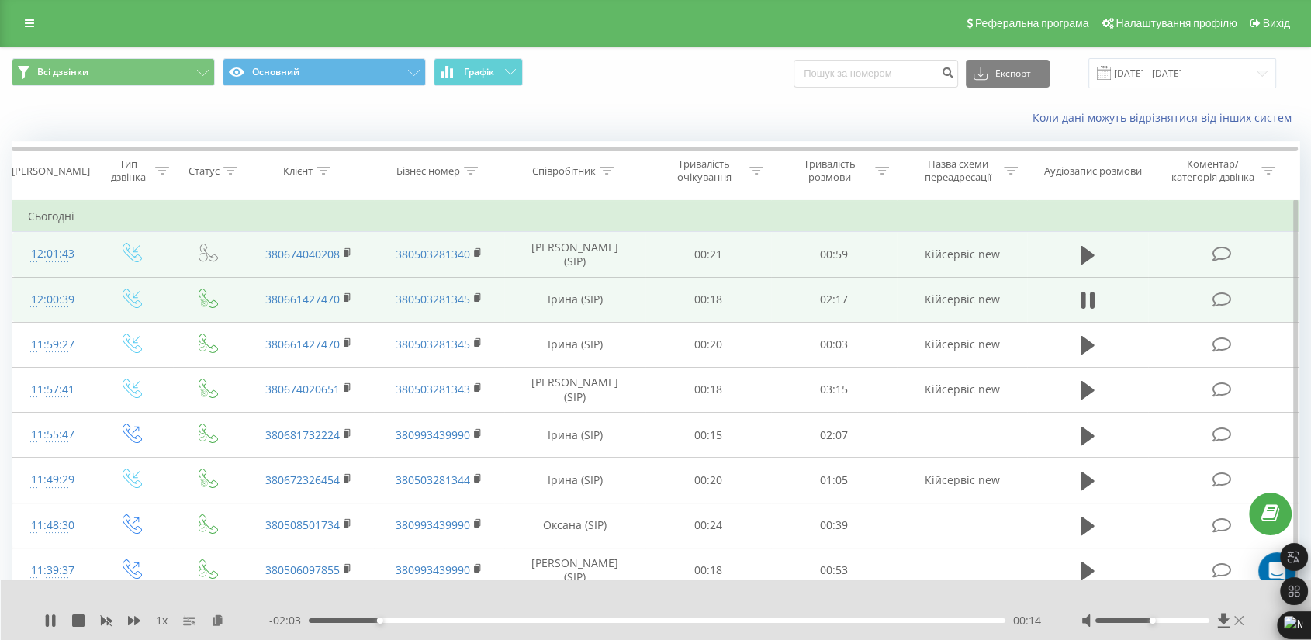
click at [1237, 623] on icon at bounding box center [1238, 620] width 9 height 12
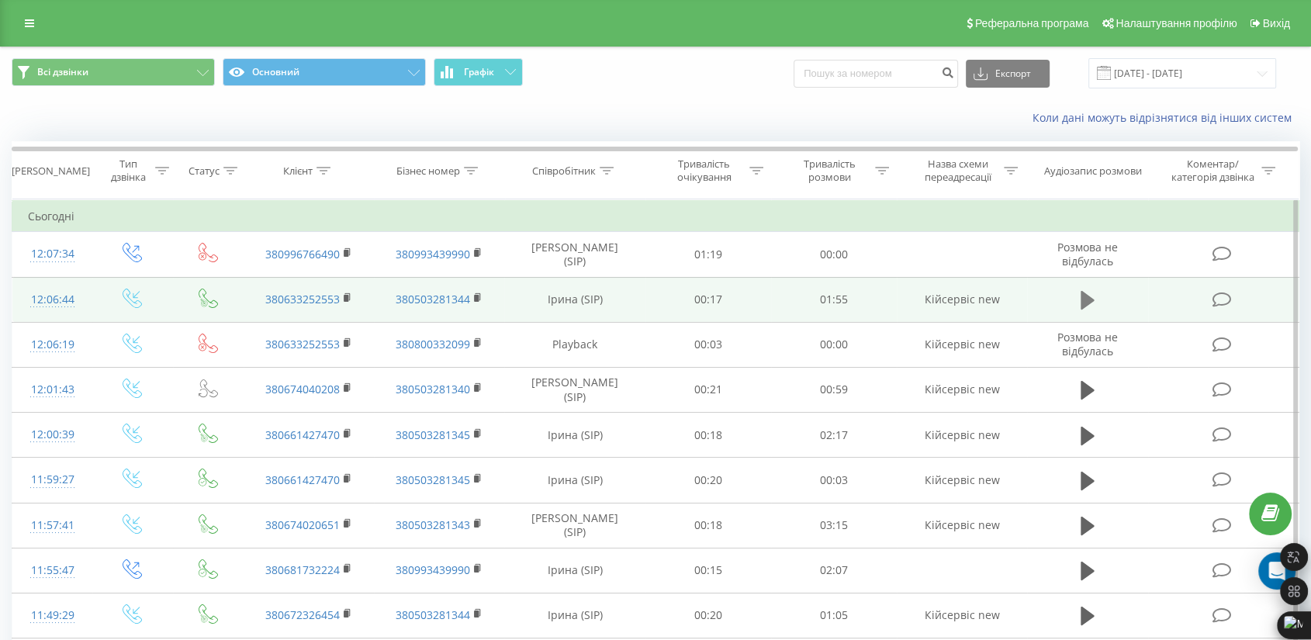
click at [1092, 302] on icon at bounding box center [1088, 300] width 14 height 19
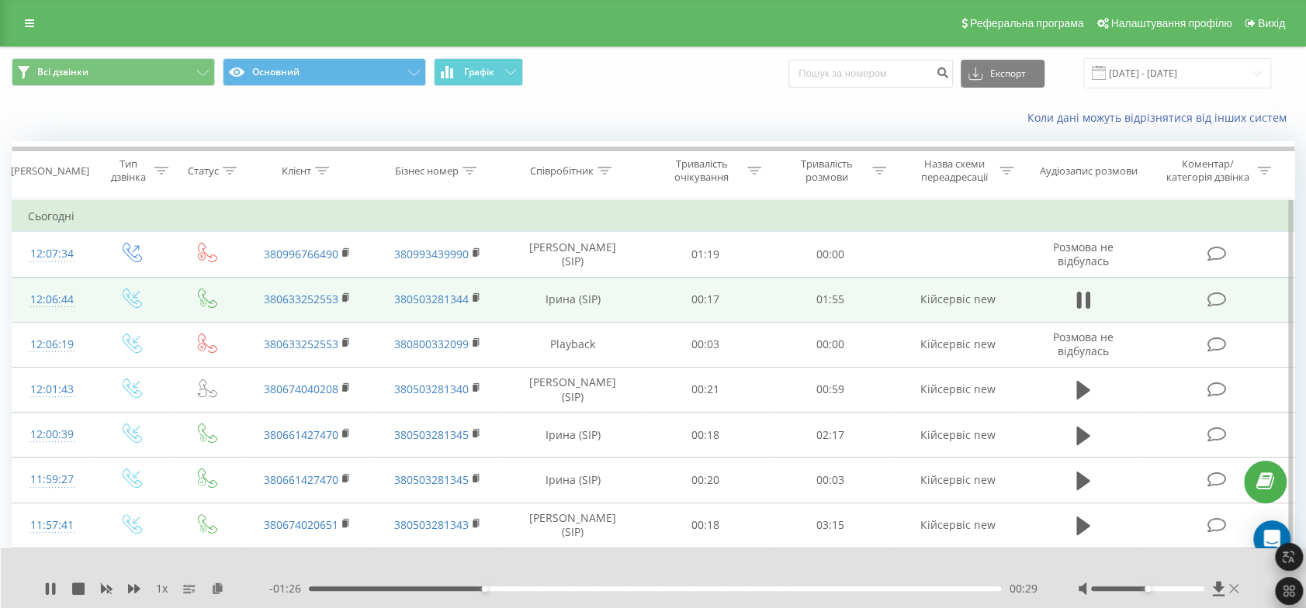
click at [1232, 589] on icon at bounding box center [1233, 588] width 9 height 9
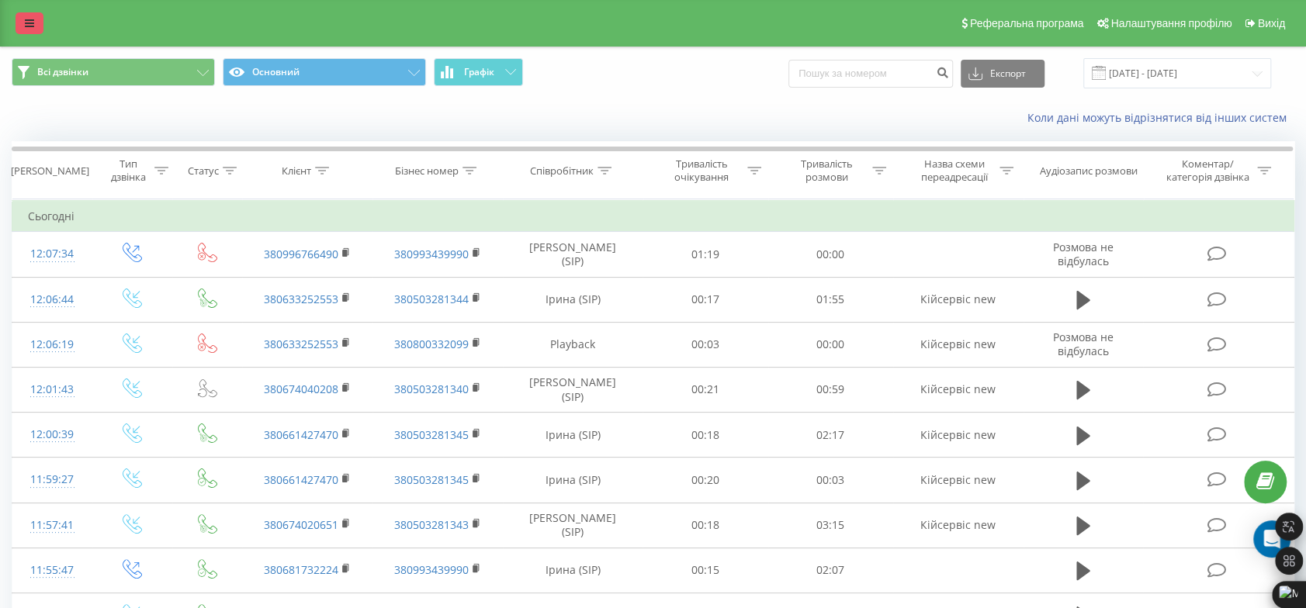
click at [36, 29] on link at bounding box center [30, 23] width 28 height 22
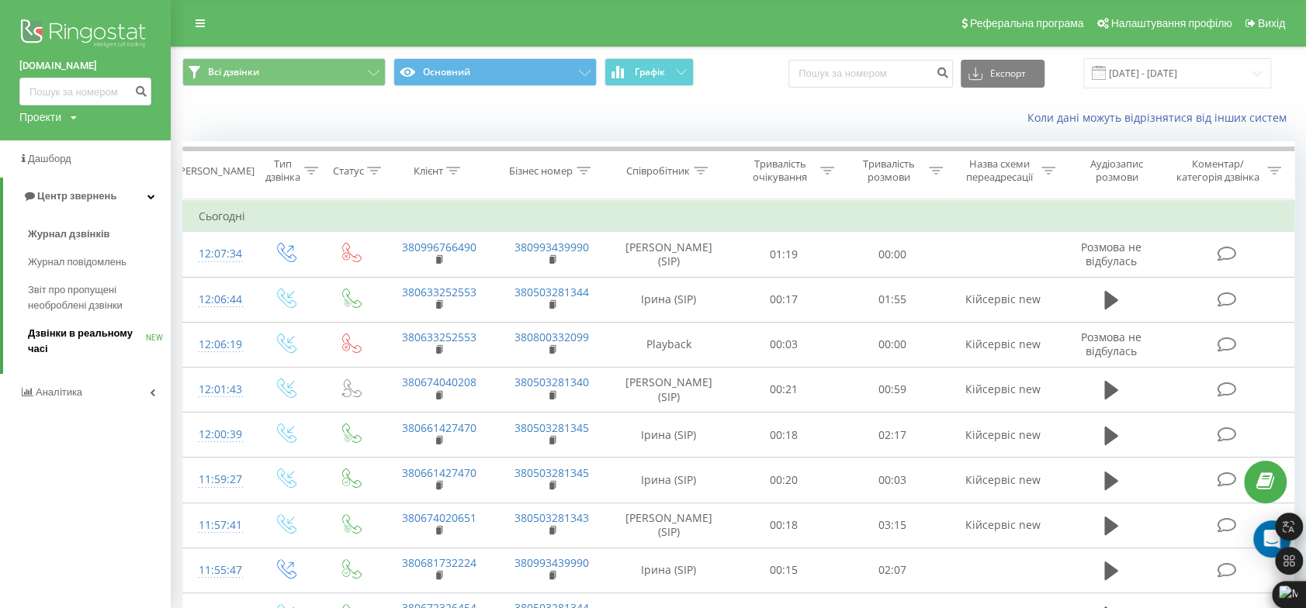
click at [94, 332] on span "Дзвінки в реальному часі" at bounding box center [87, 341] width 118 height 31
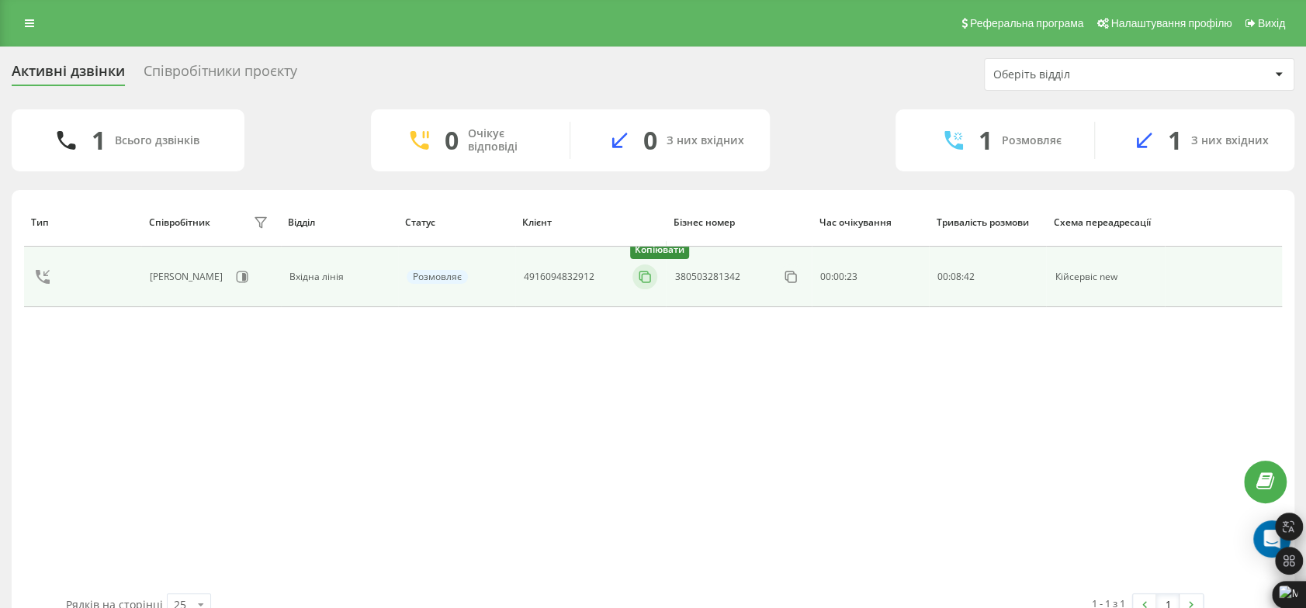
click at [646, 280] on icon at bounding box center [645, 277] width 16 height 16
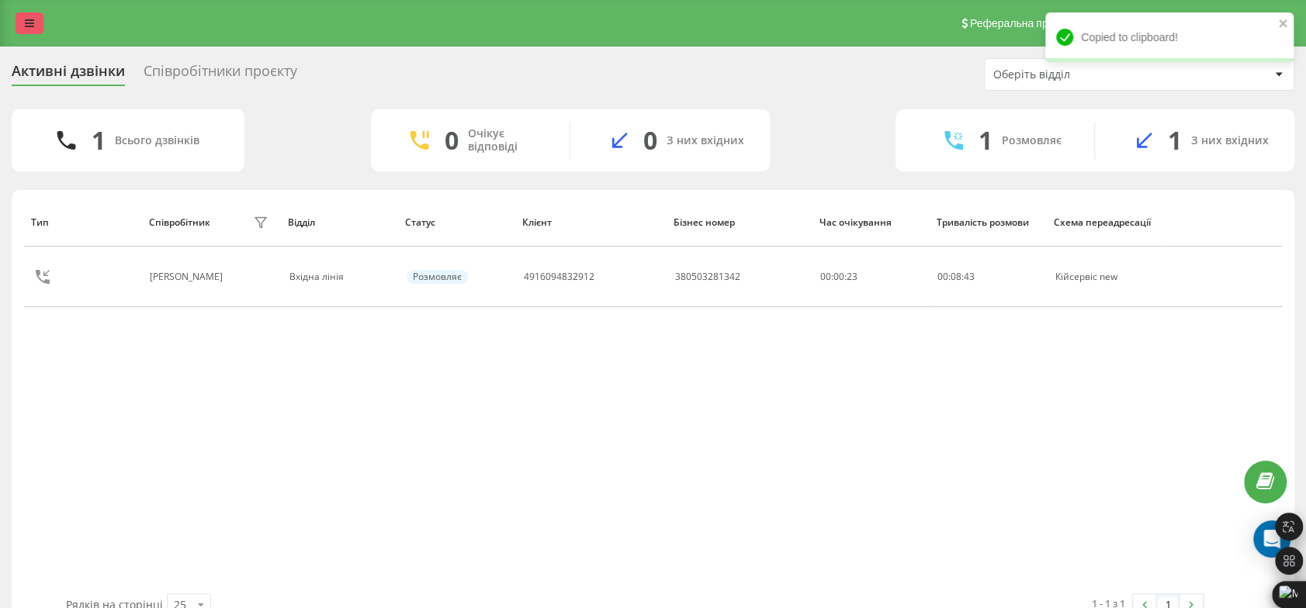
click at [24, 21] on link at bounding box center [30, 23] width 28 height 22
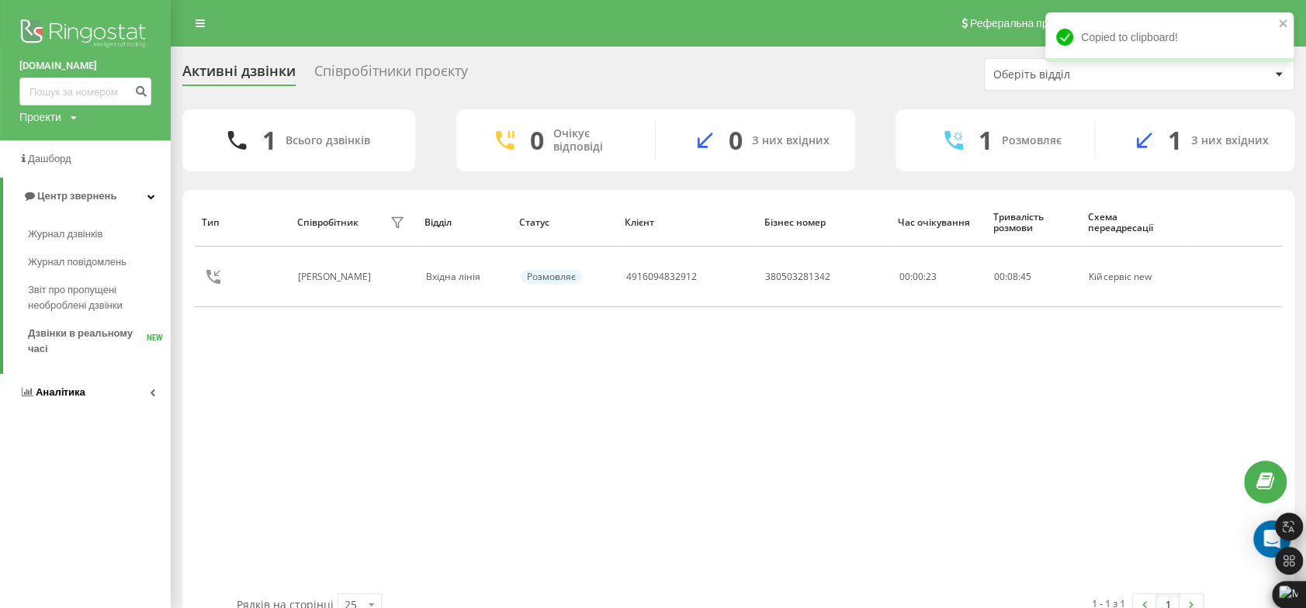
click at [56, 389] on span "Аналiтика" at bounding box center [61, 392] width 50 height 12
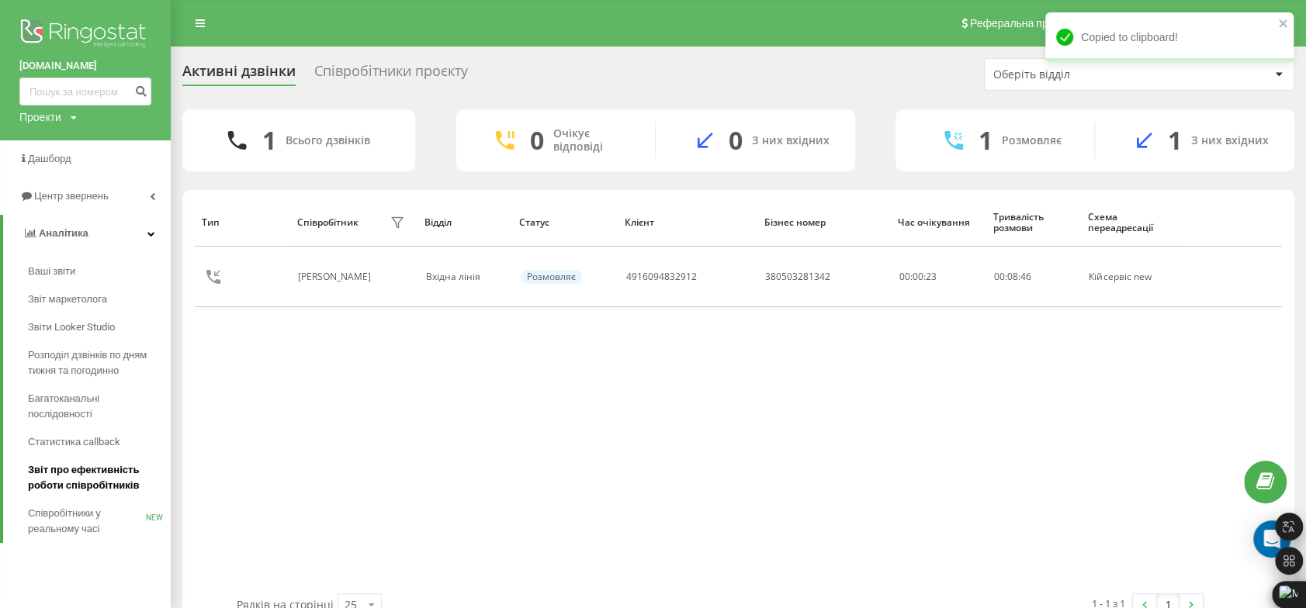
click at [95, 482] on span "Звіт про ефективність роботи співробітників" at bounding box center [95, 477] width 135 height 31
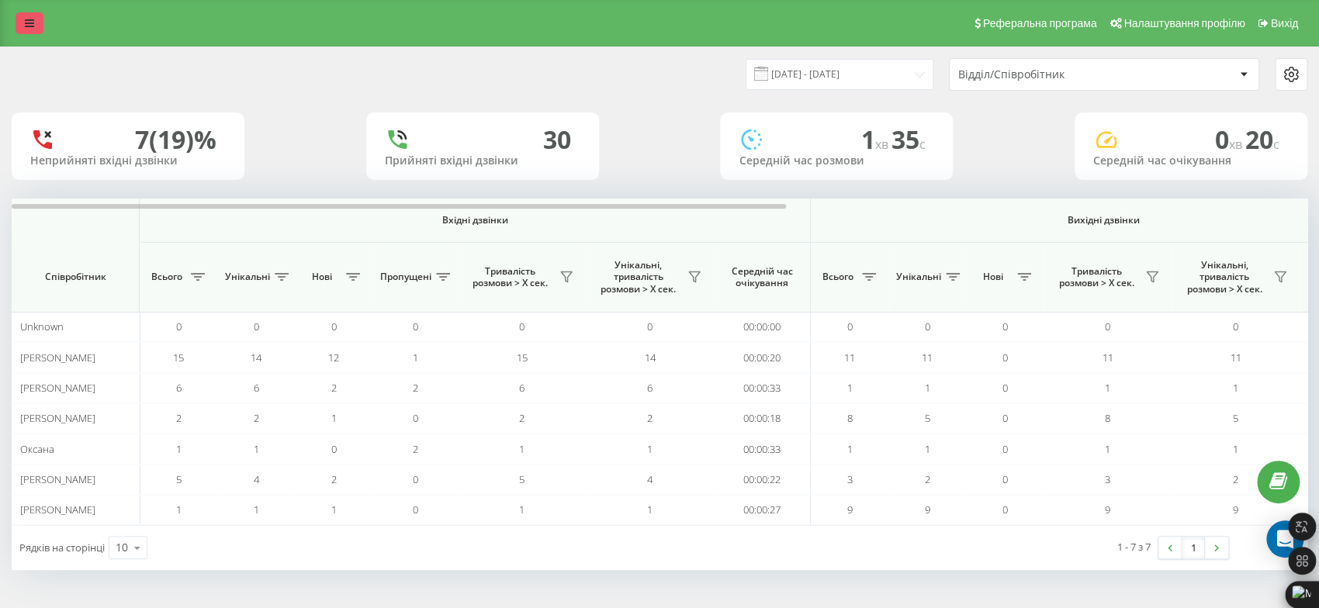
click at [20, 21] on link at bounding box center [30, 23] width 28 height 22
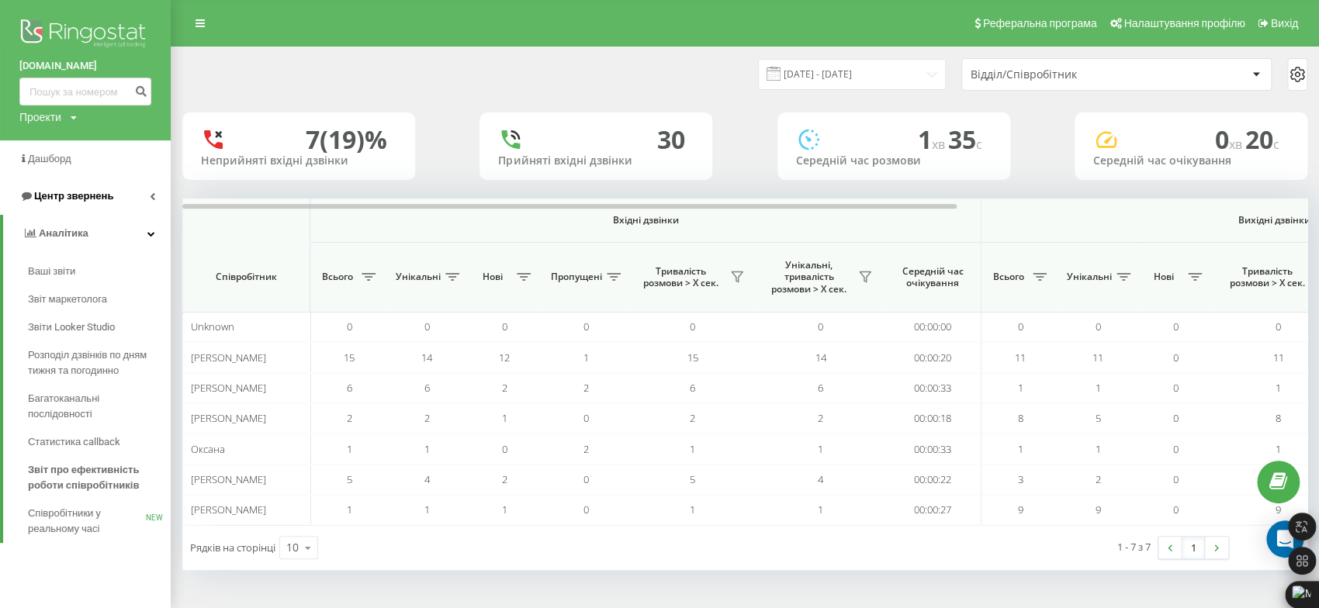
click at [99, 202] on span "Центр звернень" at bounding box center [73, 196] width 79 height 12
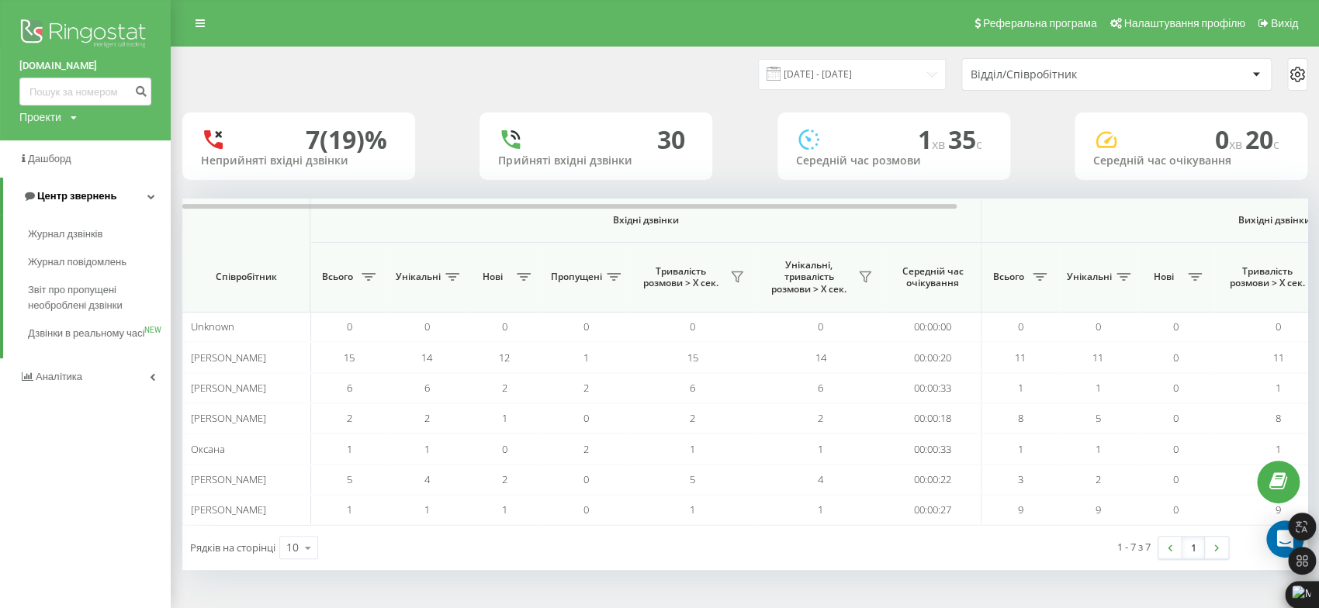
click at [99, 202] on span "Центр звернень" at bounding box center [76, 196] width 79 height 12
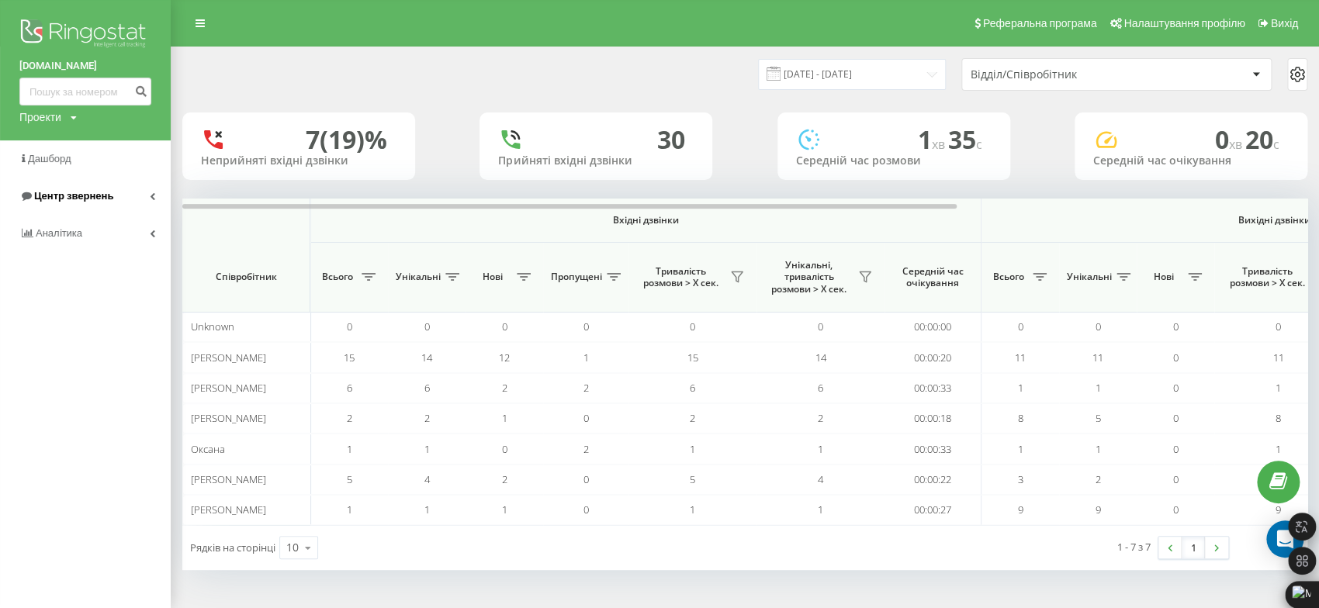
click at [99, 202] on span "Центр звернень" at bounding box center [73, 196] width 79 height 12
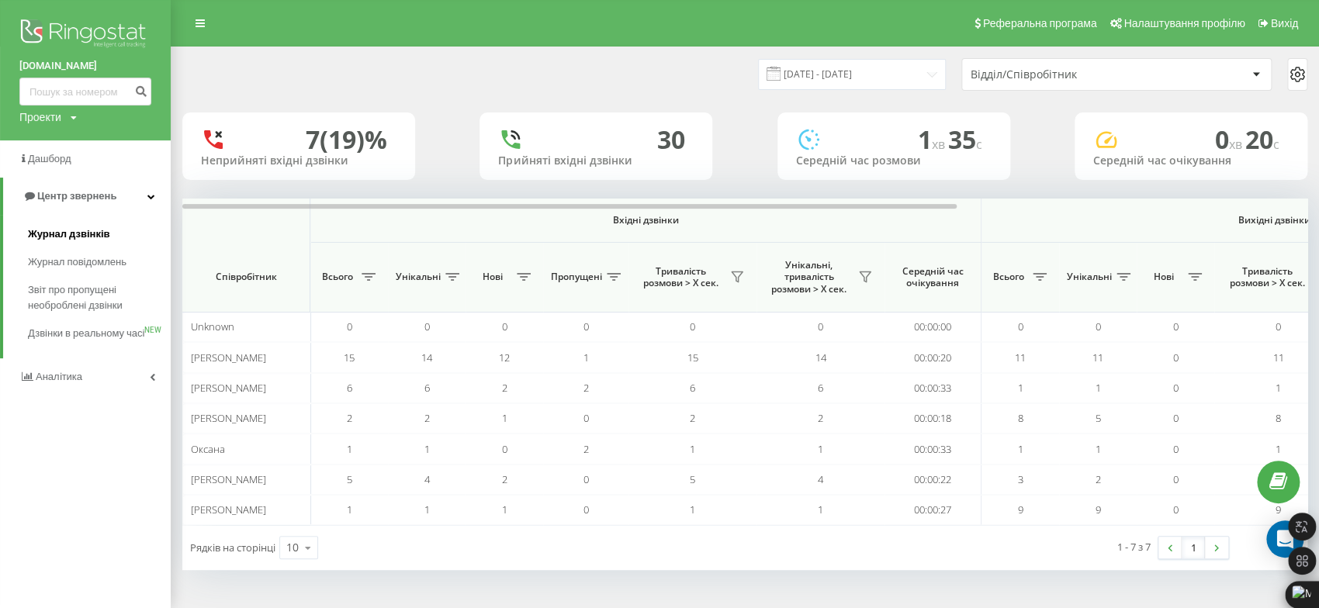
click at [61, 235] on span "Журнал дзвінків" at bounding box center [69, 235] width 82 height 16
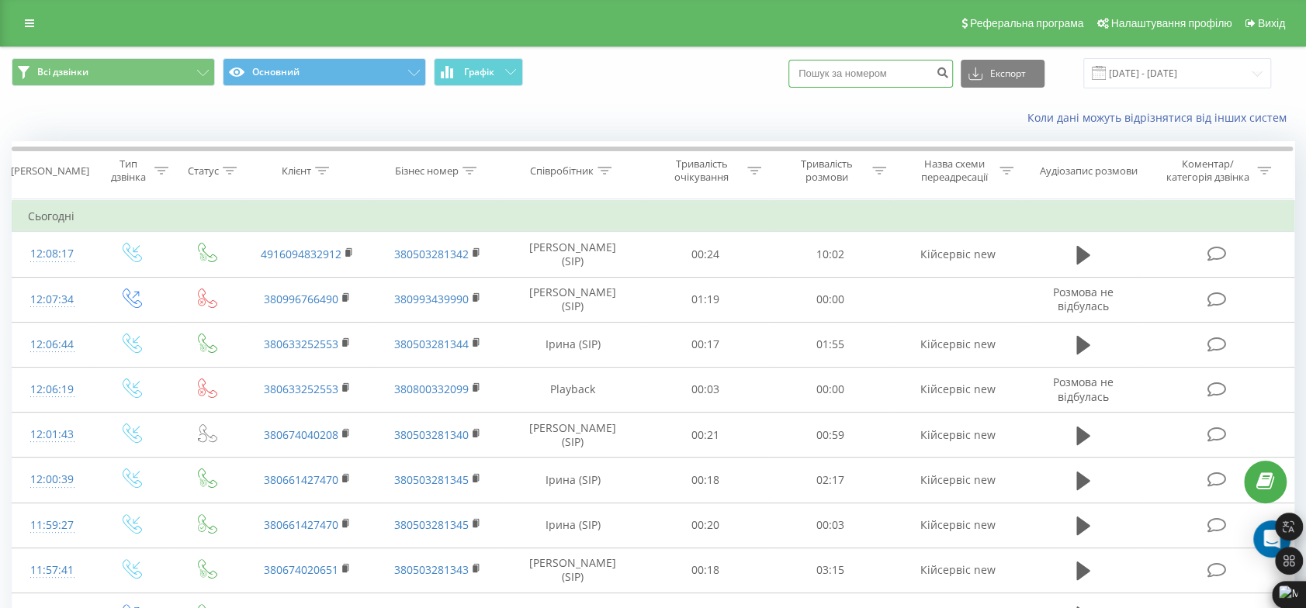
click at [911, 75] on input at bounding box center [870, 74] width 164 height 28
paste input "0966629351"
type input "0966629351"
click at [949, 70] on icon "submit" at bounding box center [942, 70] width 13 height 9
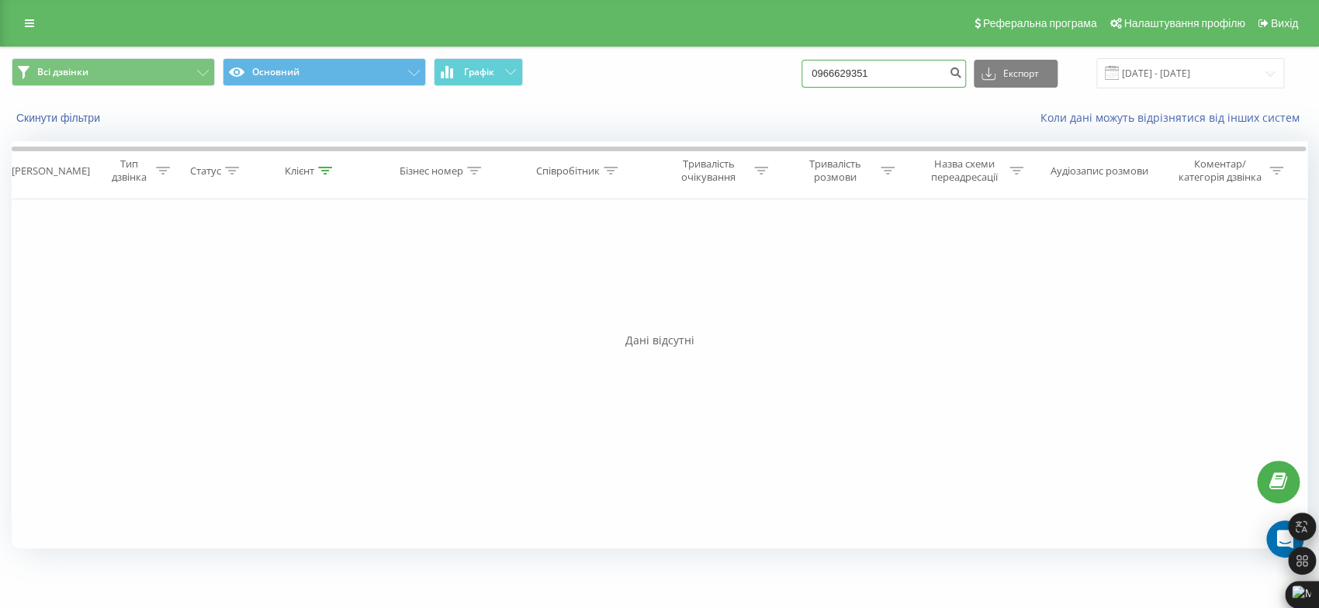
drag, startPoint x: 901, startPoint y: 62, endPoint x: 784, endPoint y: 73, distance: 117.7
click at [784, 73] on div "Всі дзвінки Основний Графік 0966629351 Експорт .csv .xls .xlsx [DATE] - [DATE]" at bounding box center [660, 73] width 1296 height 30
paste input "93634425"
type input "0993634425"
click at [962, 67] on icon "submit" at bounding box center [955, 70] width 13 height 9
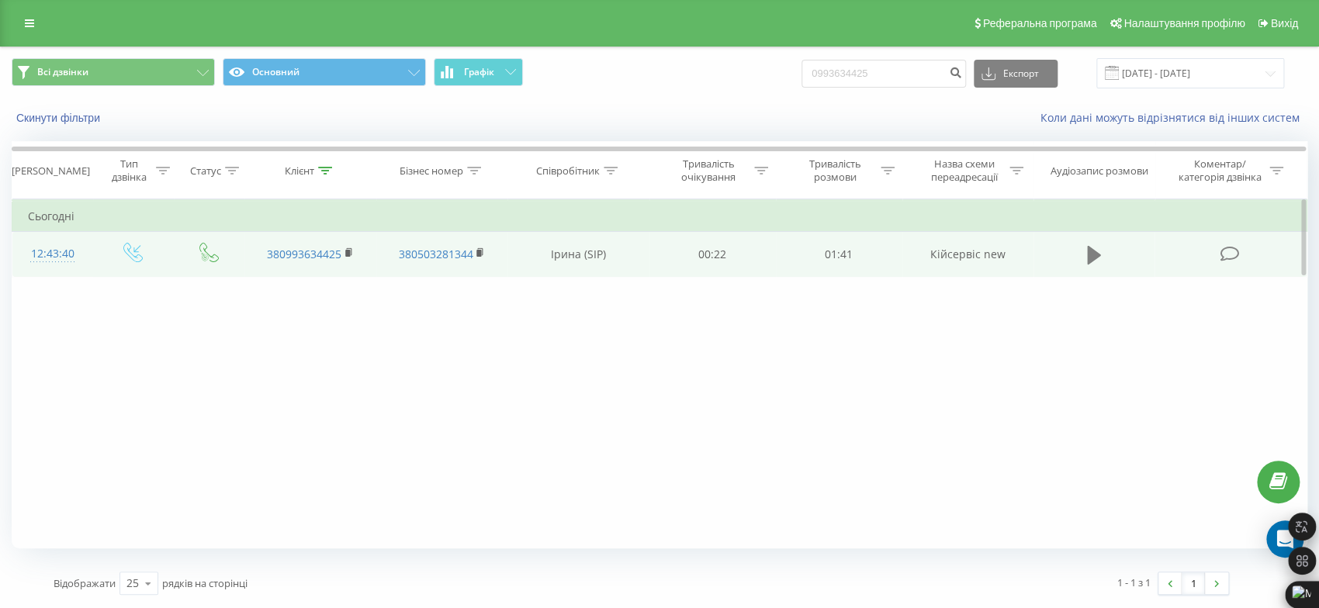
click at [1094, 248] on icon at bounding box center [1094, 255] width 14 height 22
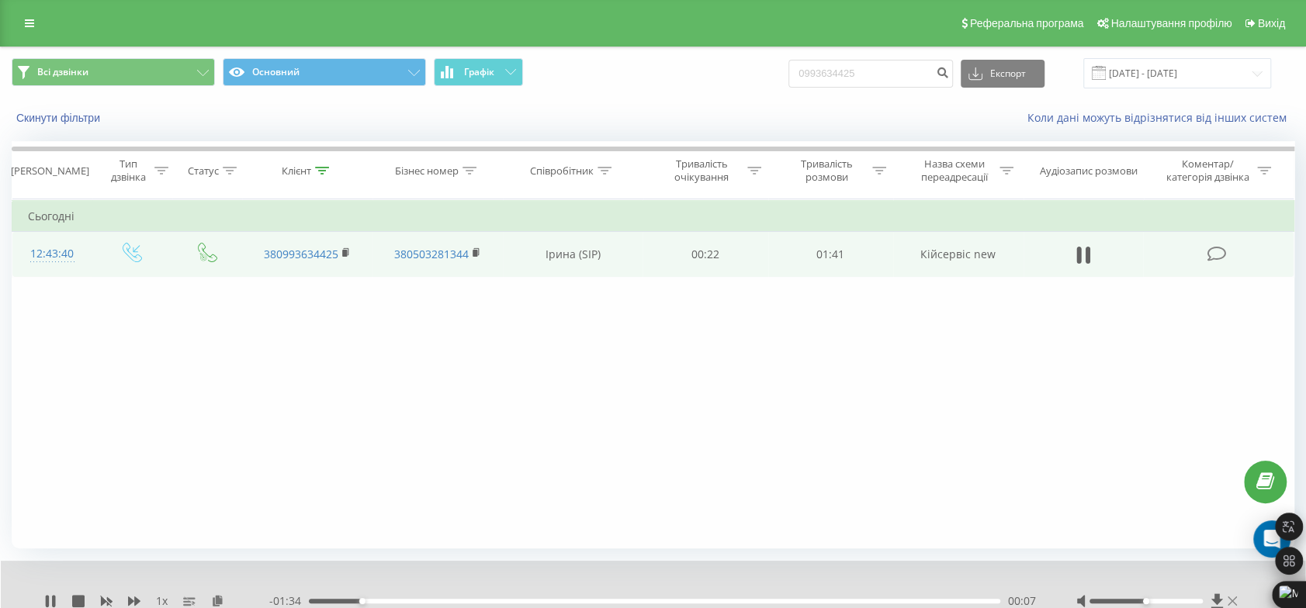
click at [1231, 601] on icon at bounding box center [1231, 601] width 9 height 9
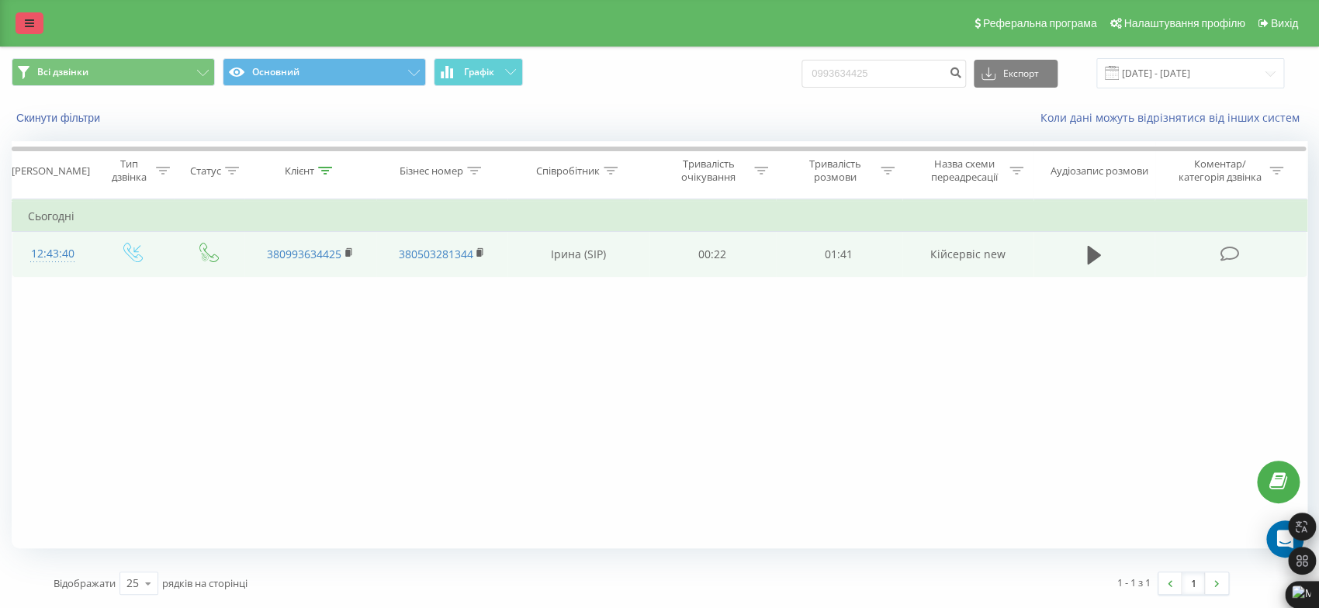
click at [43, 21] on link at bounding box center [30, 23] width 28 height 22
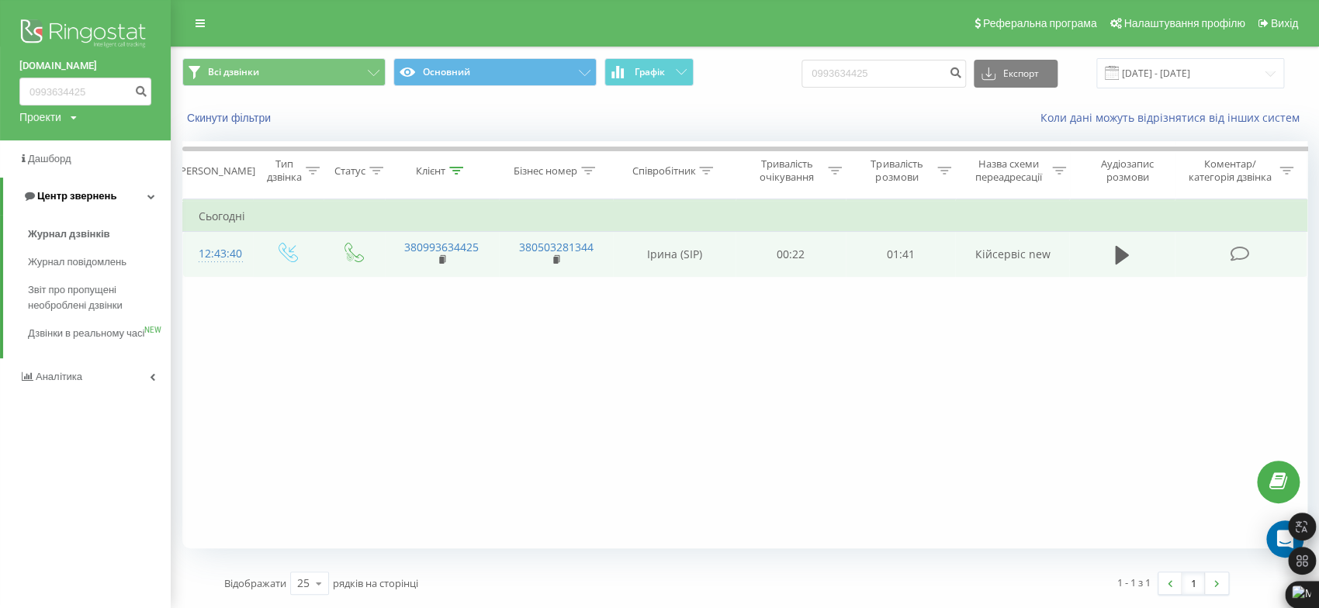
click at [71, 194] on span "Центр звернень" at bounding box center [76, 196] width 79 height 12
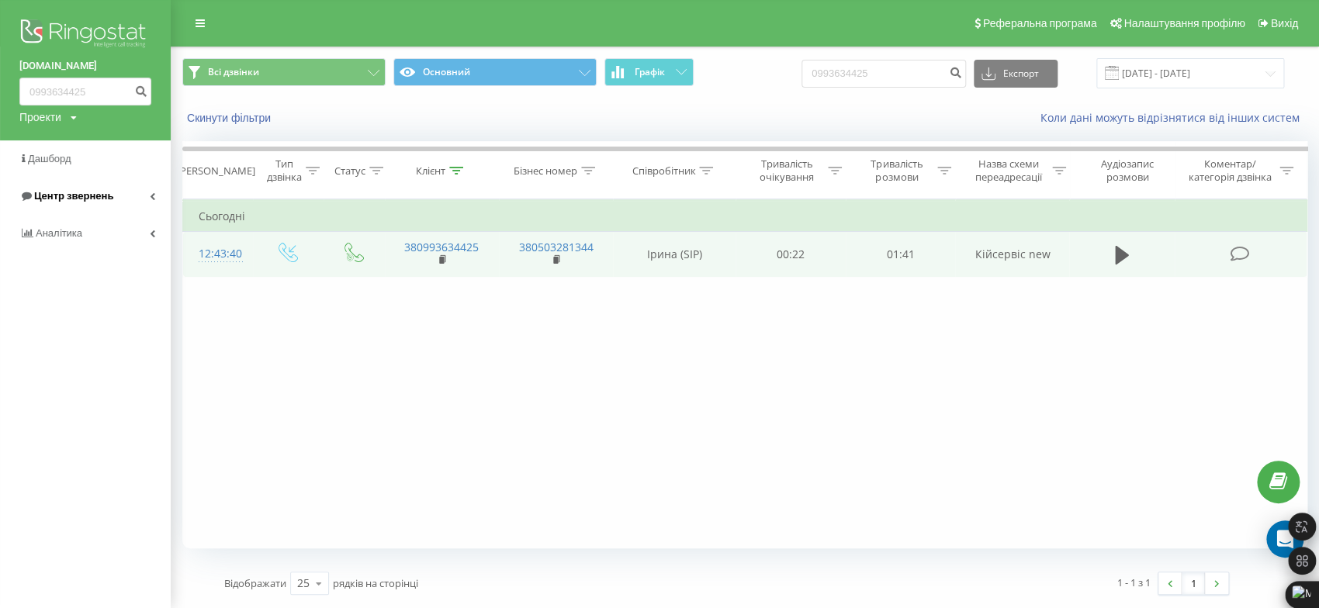
click at [71, 194] on span "Центр звернень" at bounding box center [73, 196] width 79 height 12
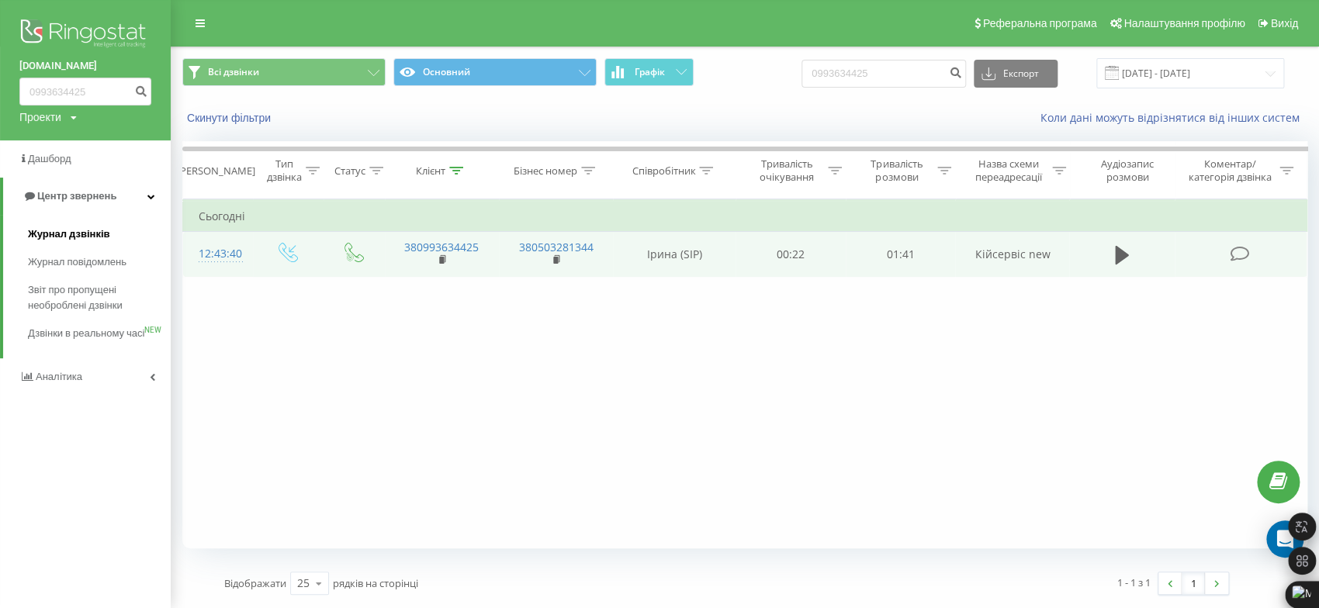
click at [63, 234] on span "Журнал дзвінків" at bounding box center [69, 235] width 82 height 16
